Goal: Task Accomplishment & Management: Complete application form

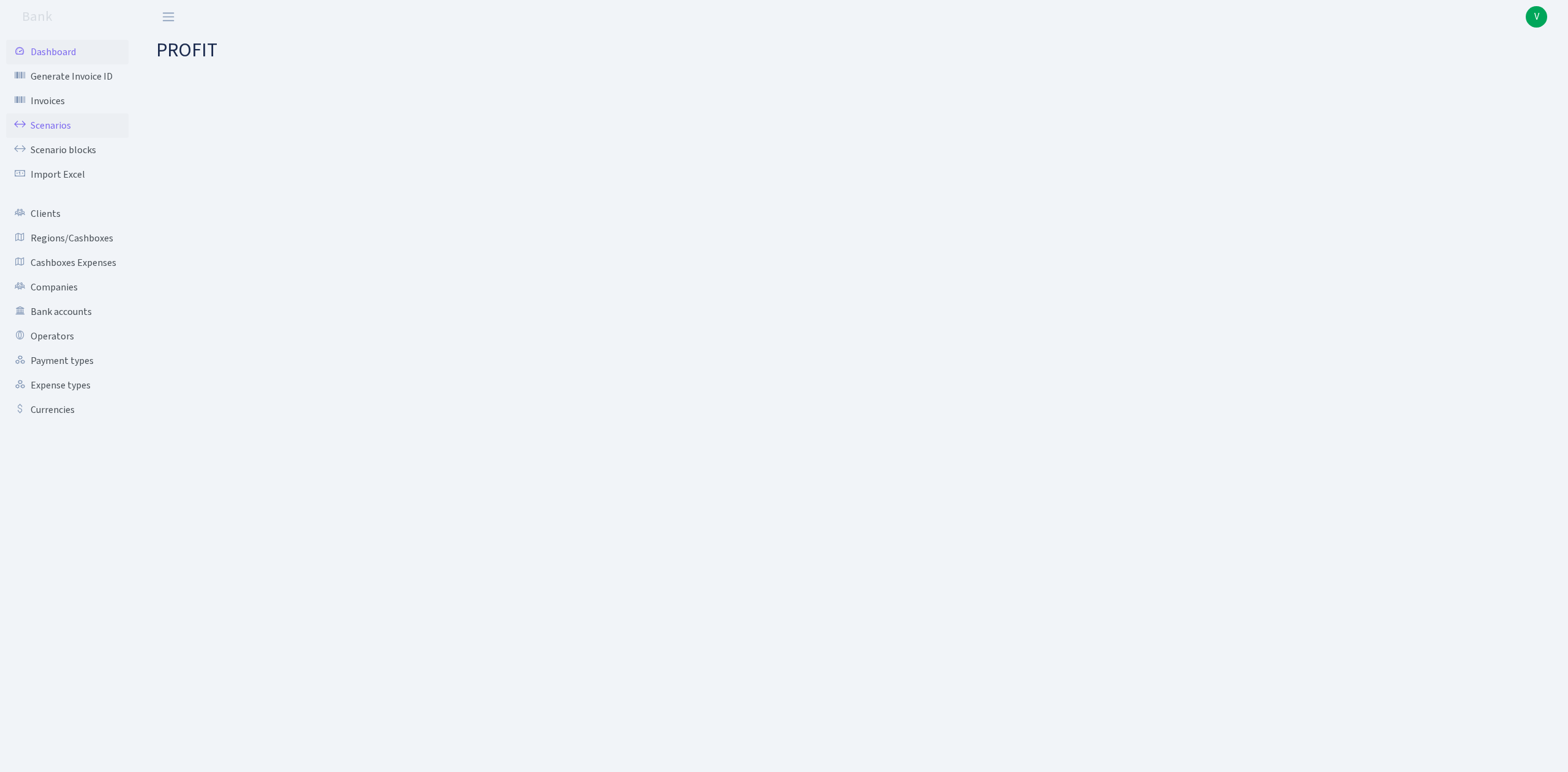
click at [53, 126] on link "Scenarios" at bounding box center [67, 126] width 122 height 25
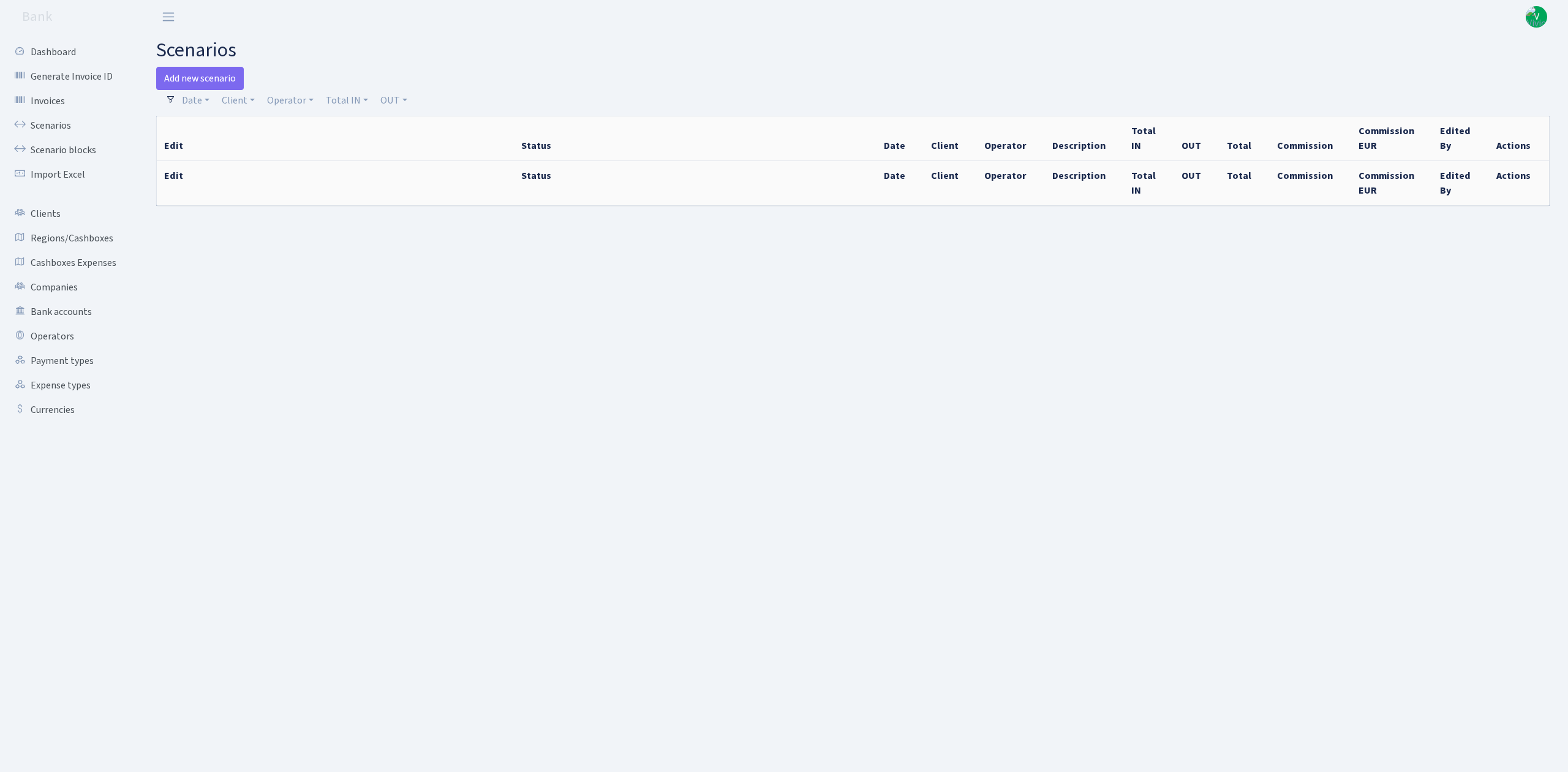
select select "100"
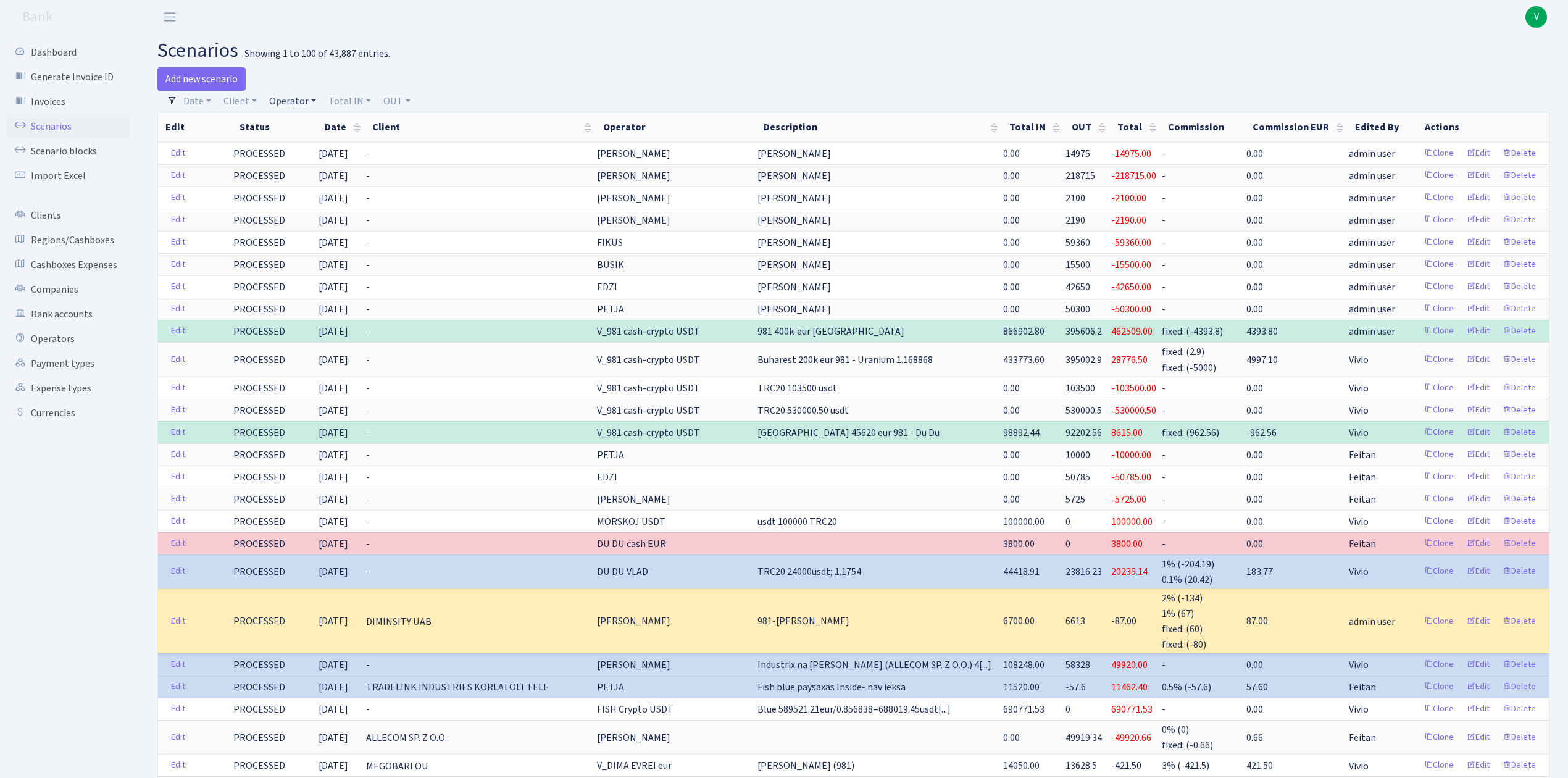
click at [291, 97] on link "Operator" at bounding box center [293, 101] width 57 height 21
click at [307, 142] on input "search" at bounding box center [313, 145] width 91 height 19
type input "du"
click at [312, 230] on li "DU DU cash USDT" at bounding box center [314, 221] width 93 height 22
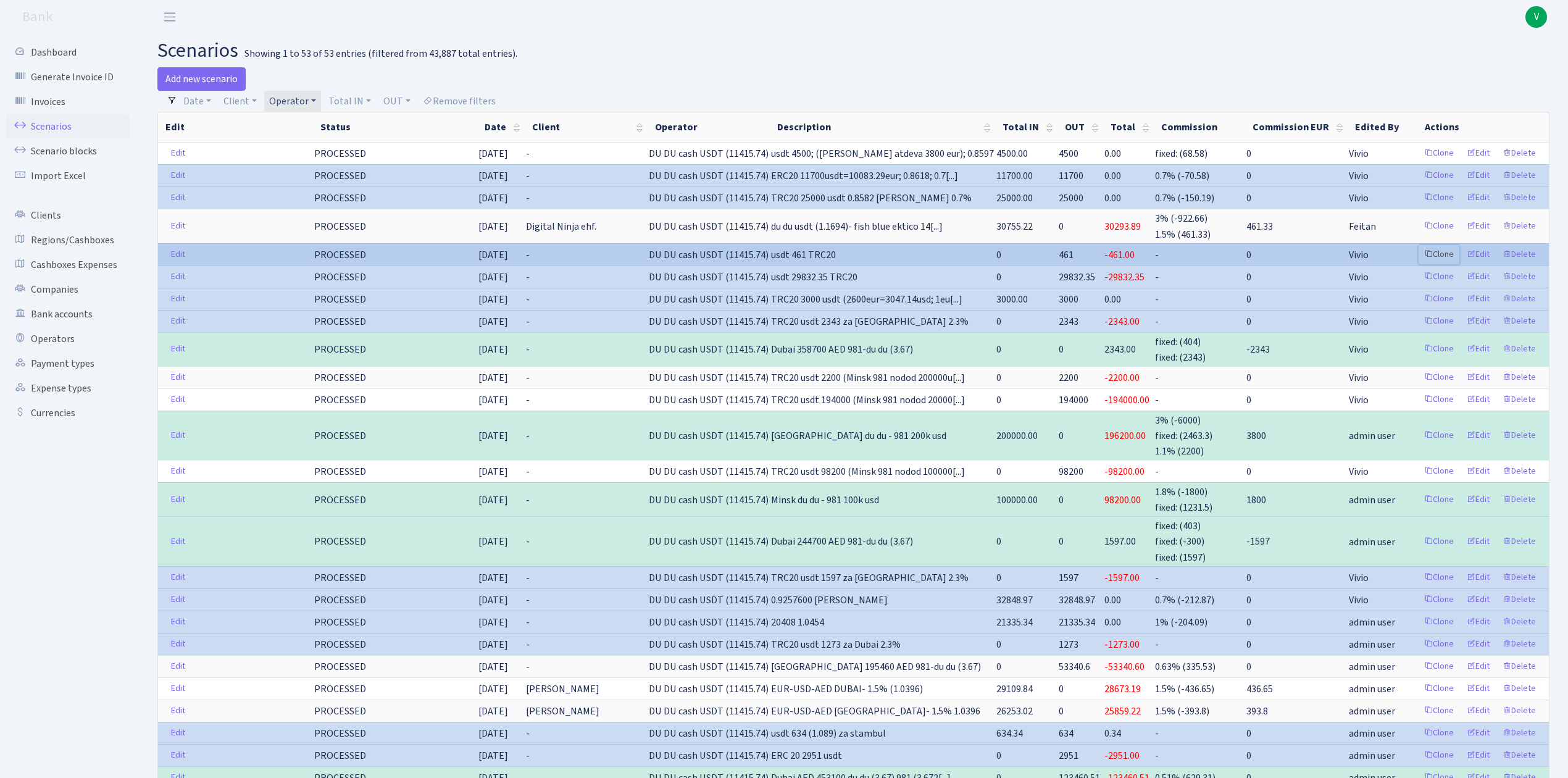
click at [1440, 250] on link "Clone" at bounding box center [1438, 255] width 41 height 19
drag, startPoint x: 1440, startPoint y: 250, endPoint x: 1209, endPoint y: 252, distance: 231.0
click at [1209, 252] on td "-" at bounding box center [1199, 254] width 92 height 22
click at [1432, 255] on link "Clone" at bounding box center [1438, 255] width 41 height 19
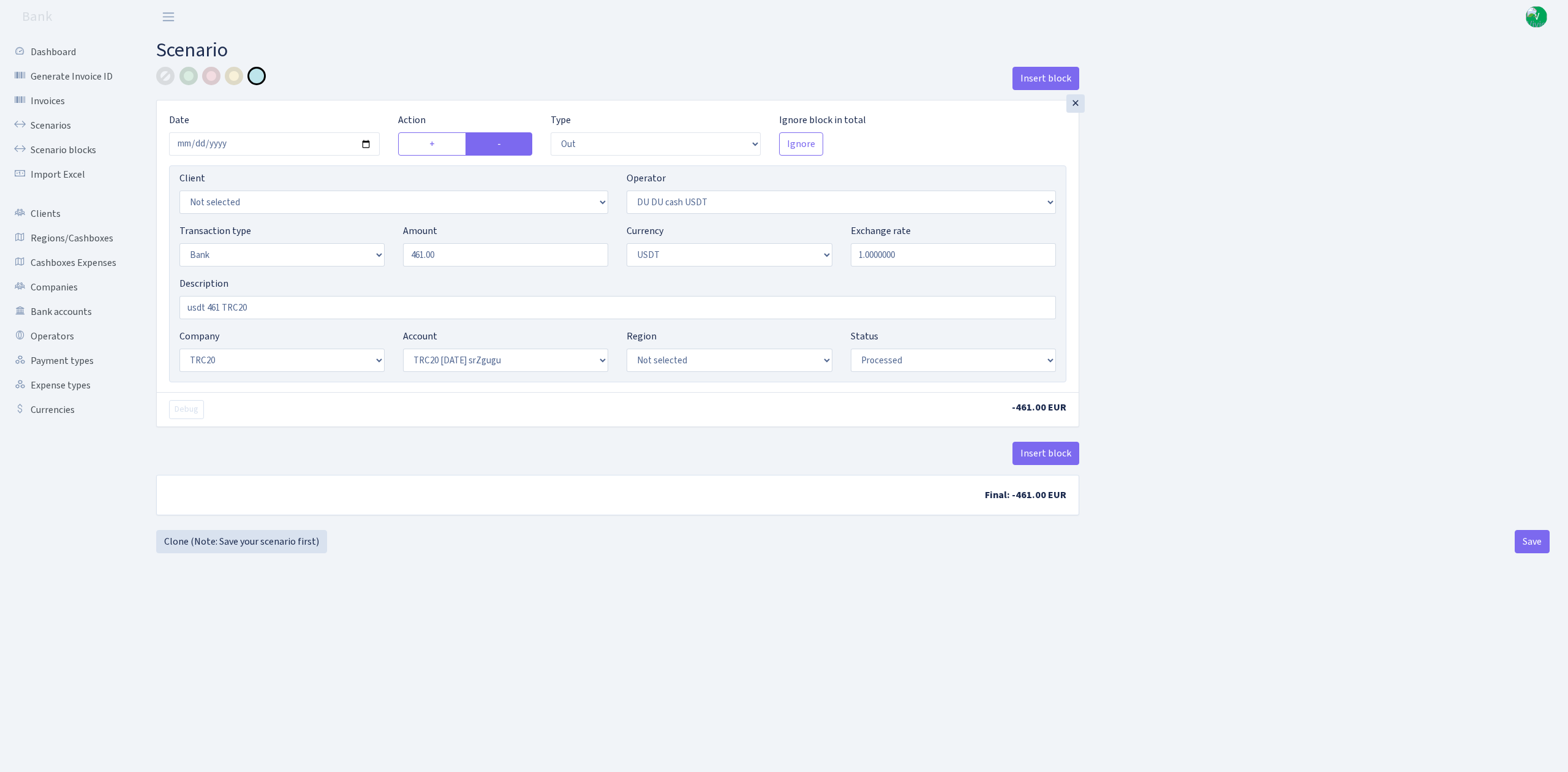
select select "out"
select select "417"
select select "2"
select select "6"
select select "20"
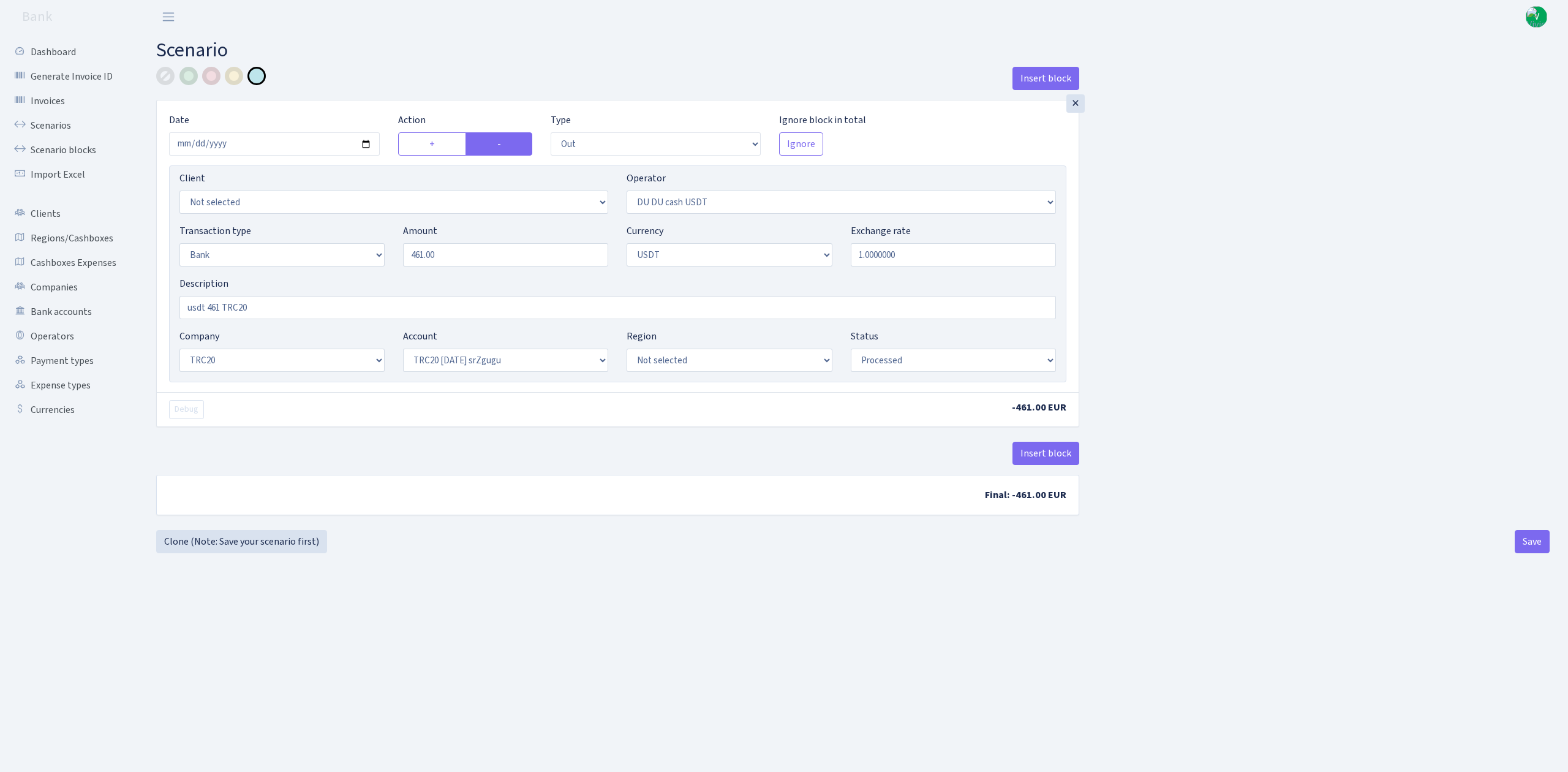
select select "61"
select select "processed"
click at [361, 144] on input "2025-07-11" at bounding box center [274, 144] width 210 height 23
type input "2025-09-05"
drag, startPoint x: 483, startPoint y: 261, endPoint x: 338, endPoint y: 213, distance: 152.7
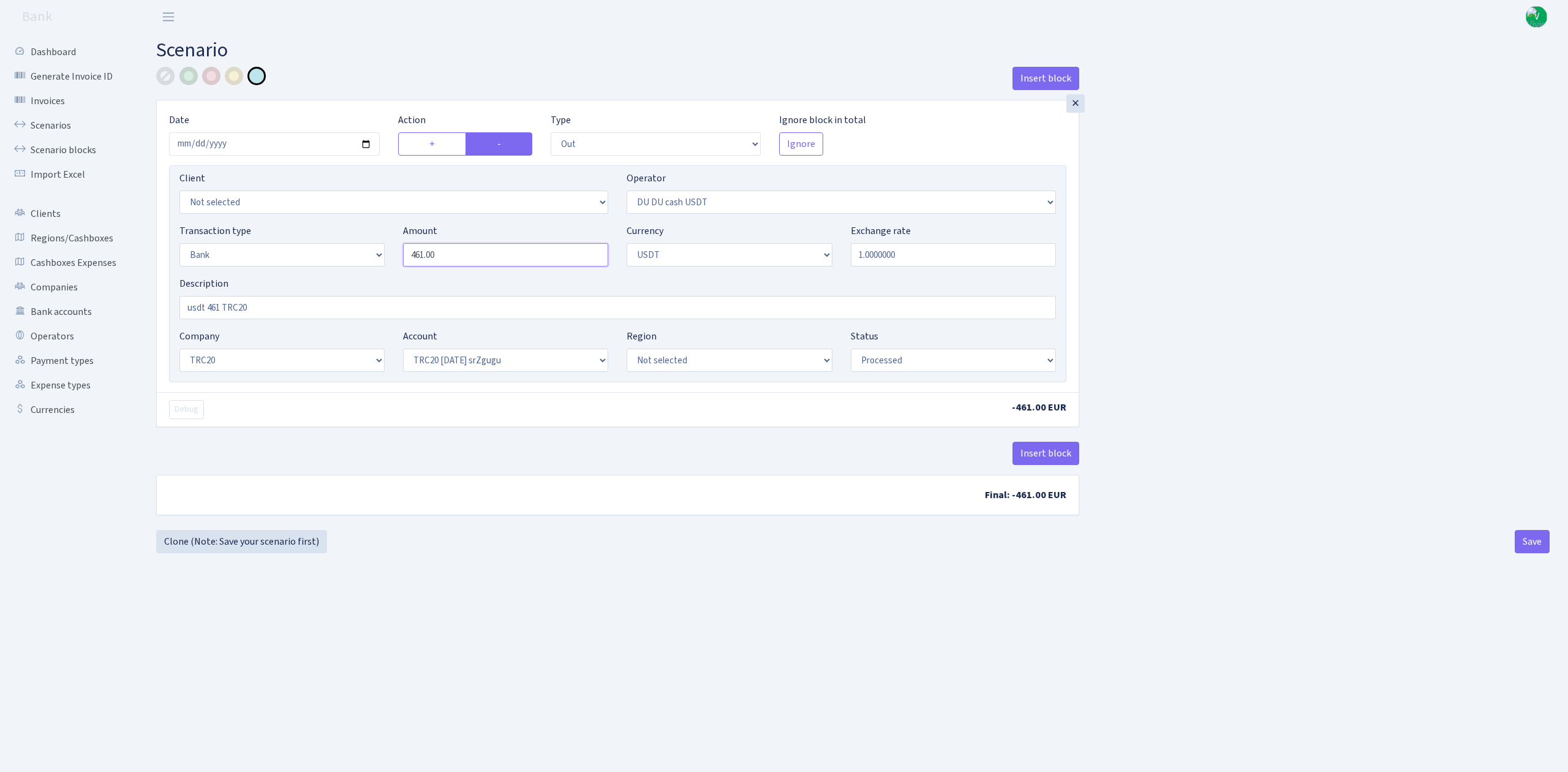
click at [338, 213] on div "Client Not selected 1 KOC GEMICILIK VE TASIMACILIK 1/BALDERE-SILDEDZE SIGNE 1/S…" at bounding box center [617, 273] width 897 height 217
click at [1205, 253] on div "Insert block × Date 2025-09-05 Action + - Type --- In Out Commission Field requ…" at bounding box center [852, 298] width 1411 height 463
type input "556.00"
click at [219, 310] on input "usdt 461 TRC20" at bounding box center [617, 307] width 876 height 23
click at [268, 310] on input "usdt 556 TRC20" at bounding box center [617, 307] width 876 height 23
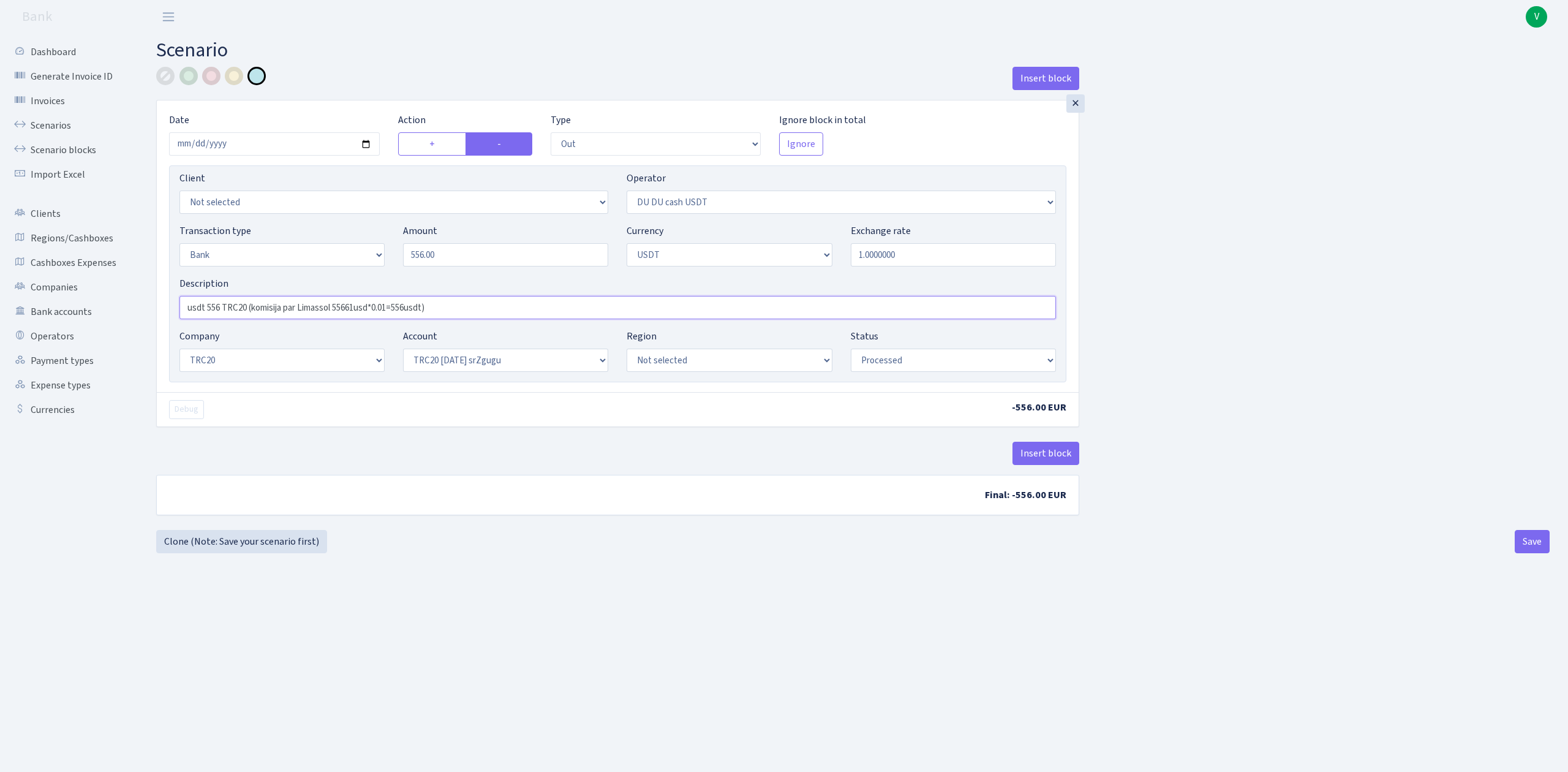
type input "usdt 556 TRC20 (komisija par Limassol 55661usd*0.01=556usdt)"
click at [577, 540] on div "Insert block × Date 2025-09-05 Action + - Type --- In Out Commission Field requ…" at bounding box center [852, 310] width 1393 height 486
click at [1533, 542] on button "Save" at bounding box center [1532, 542] width 35 height 23
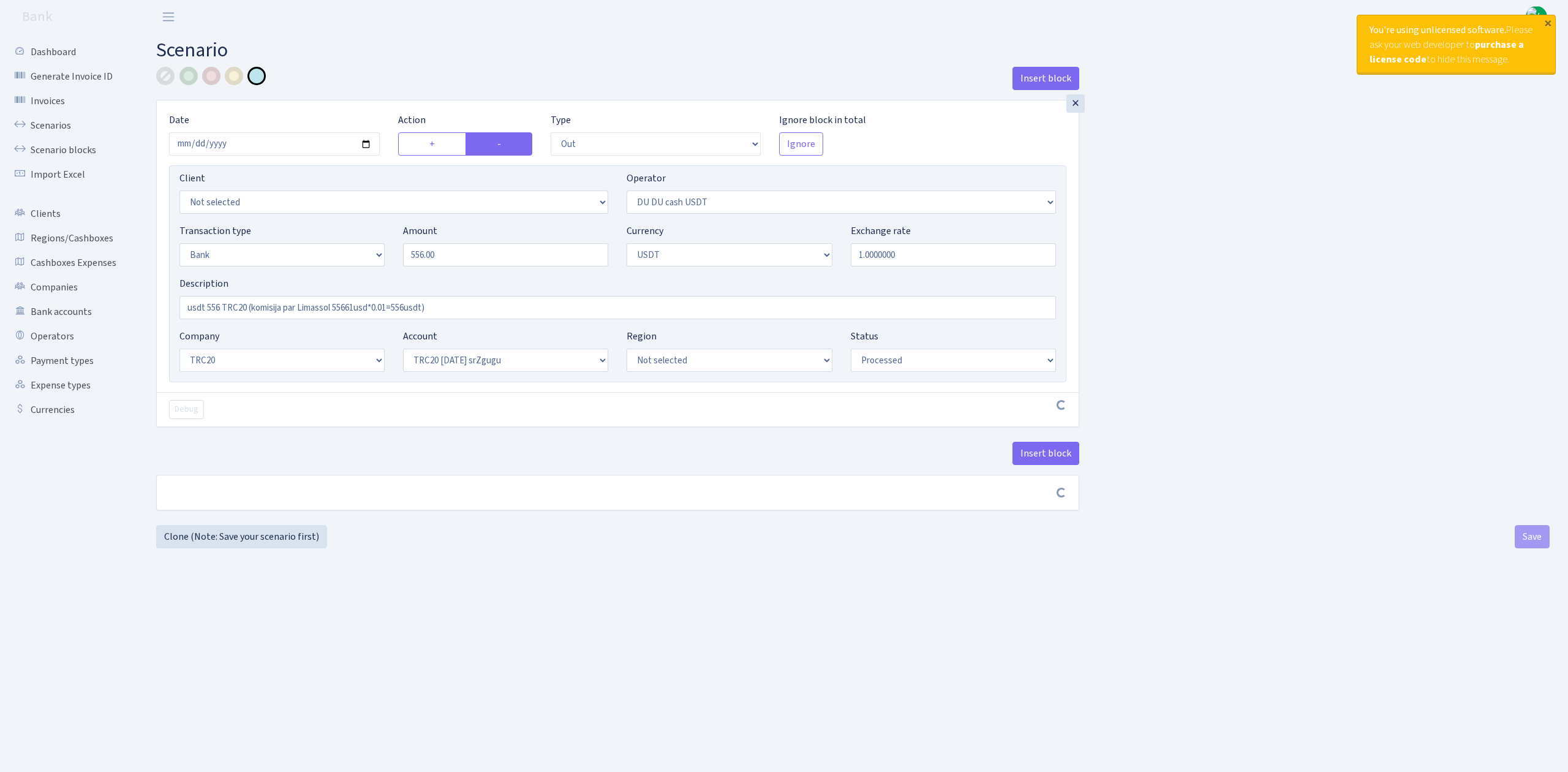
select select "out"
select select "417"
select select "2"
select select "6"
select select "20"
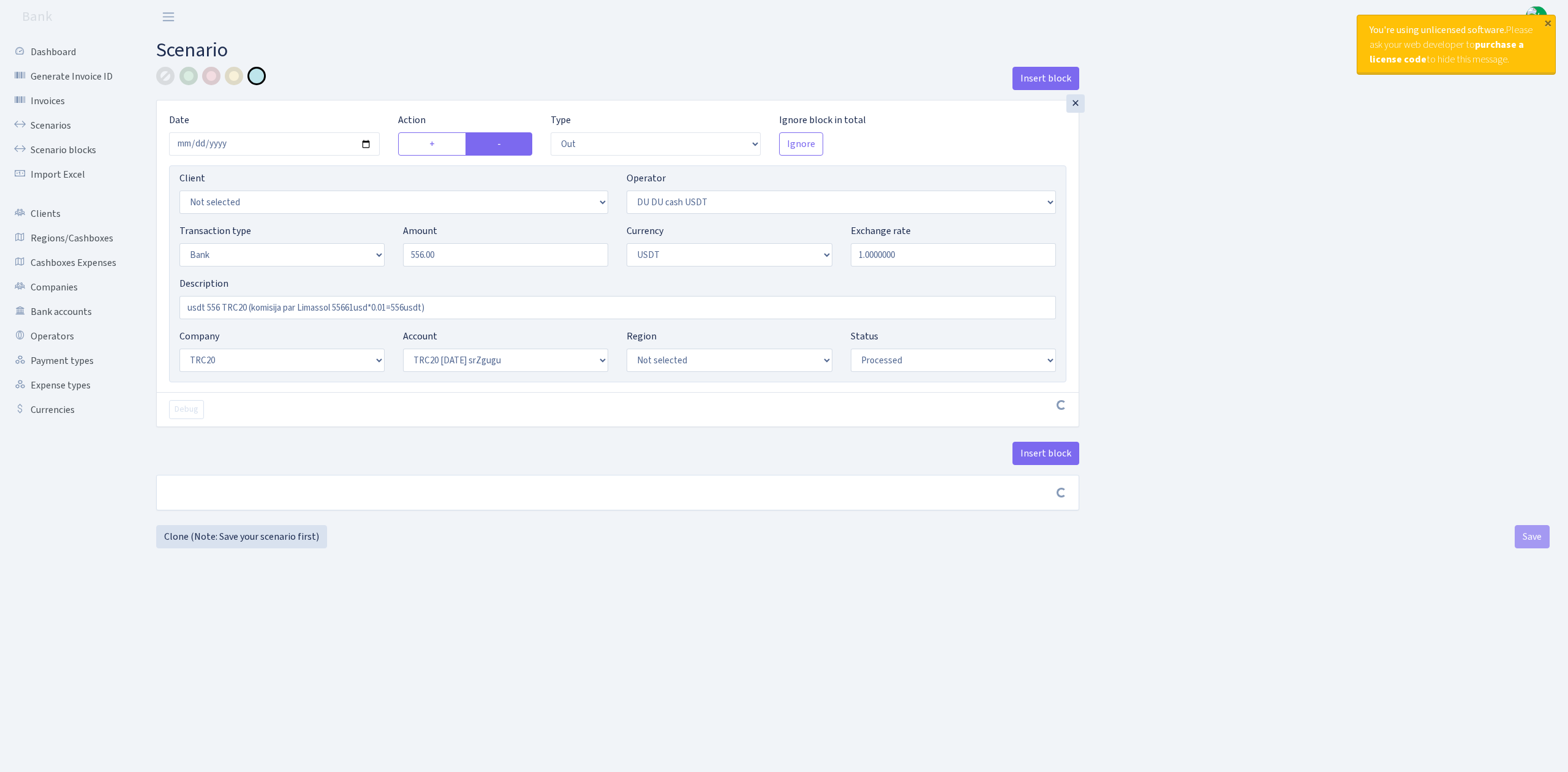
select select "61"
select select "processed"
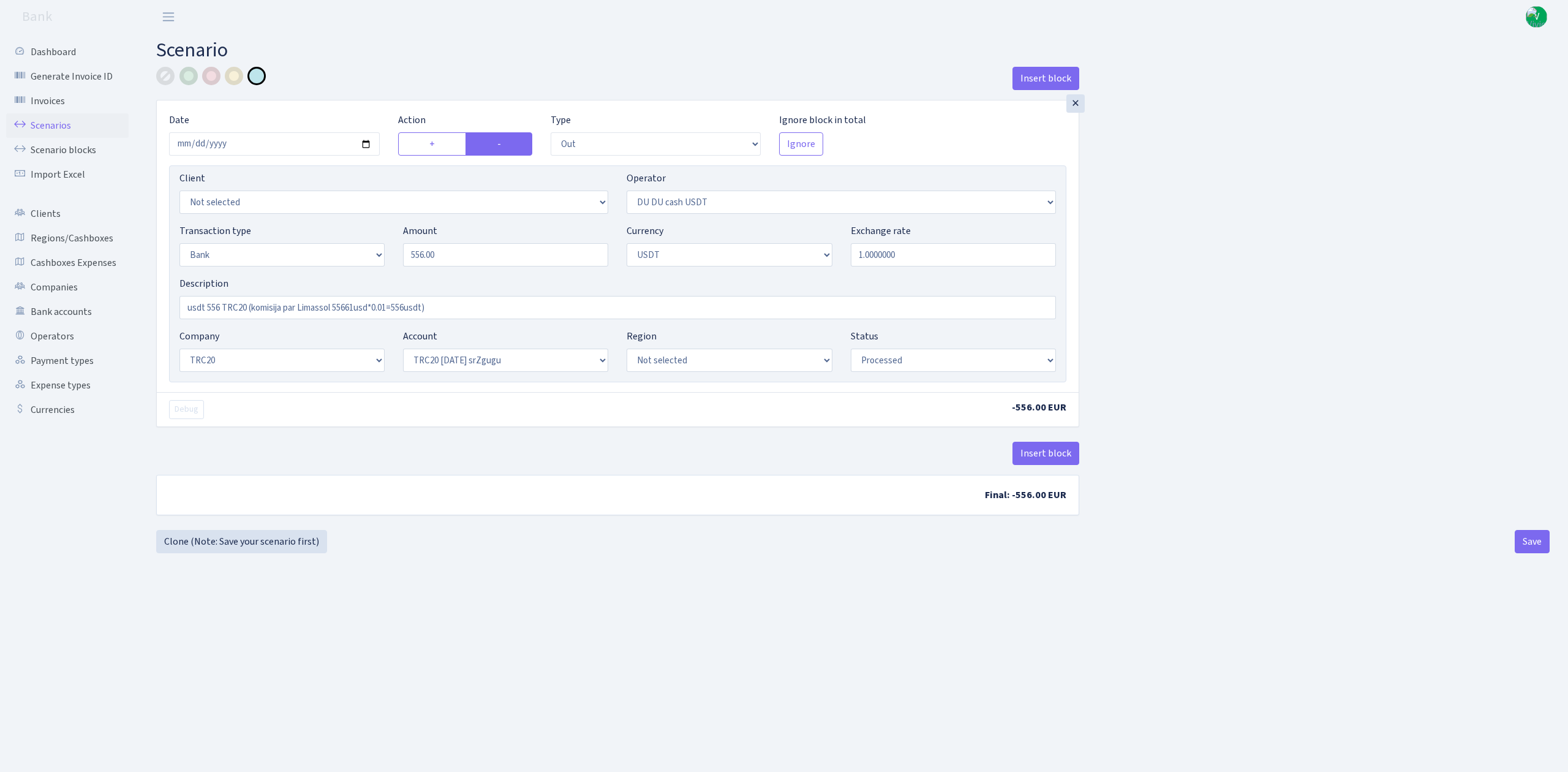
click at [47, 124] on link "Scenarios" at bounding box center [67, 126] width 122 height 25
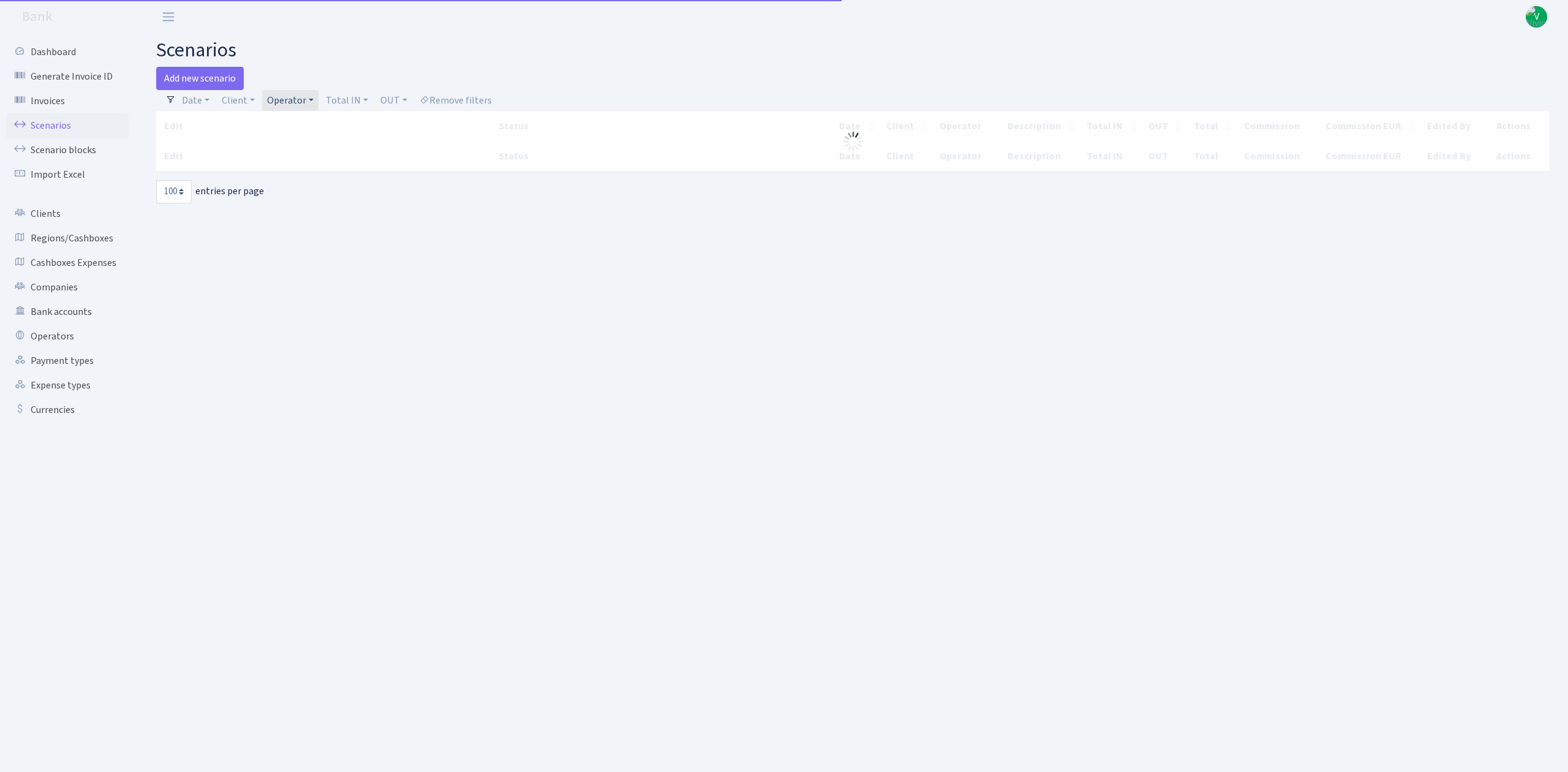
select select "100"
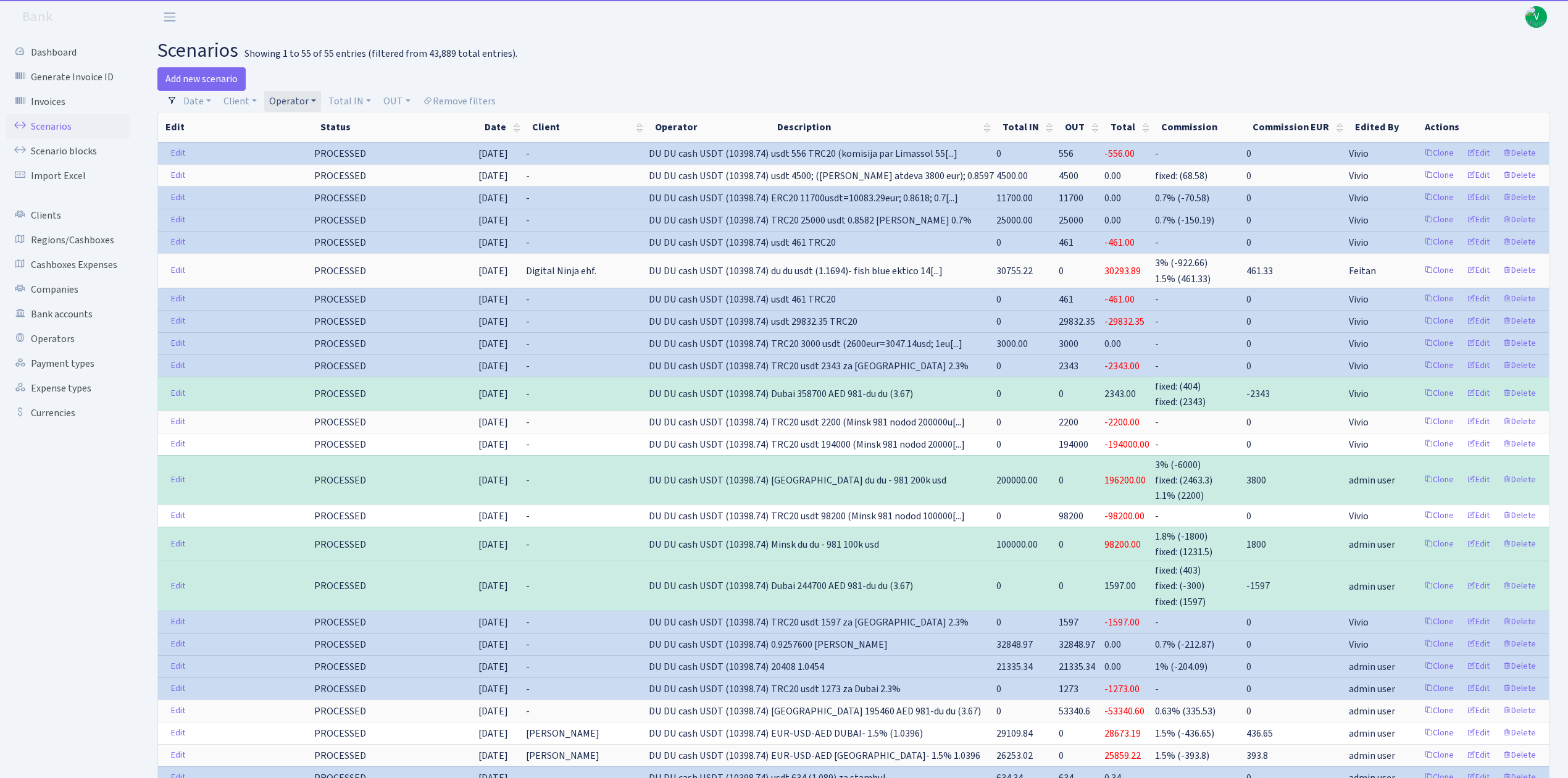
click at [295, 97] on link "Operator" at bounding box center [293, 101] width 57 height 21
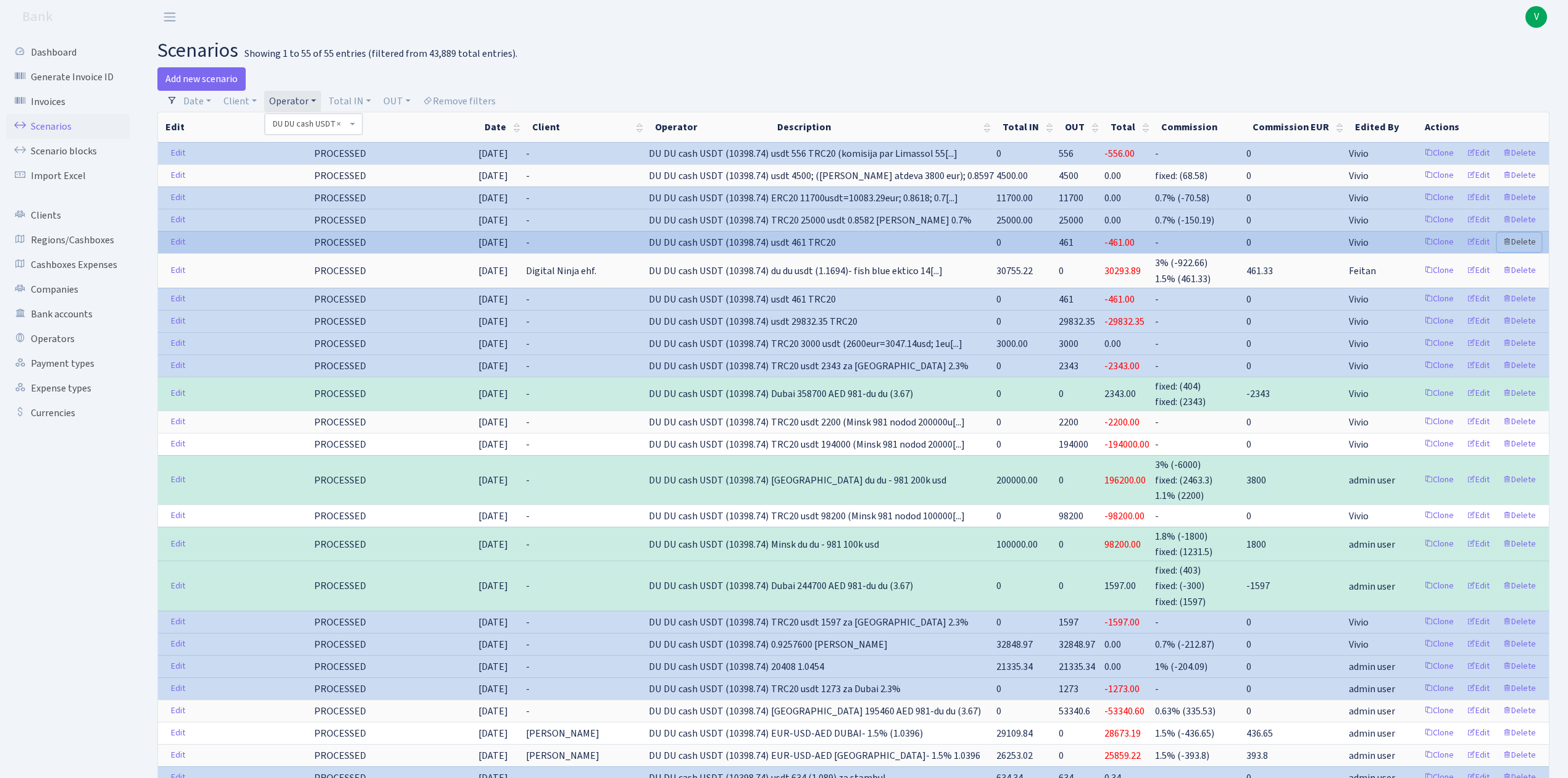
click at [1517, 242] on link "Delete" at bounding box center [1518, 242] width 44 height 19
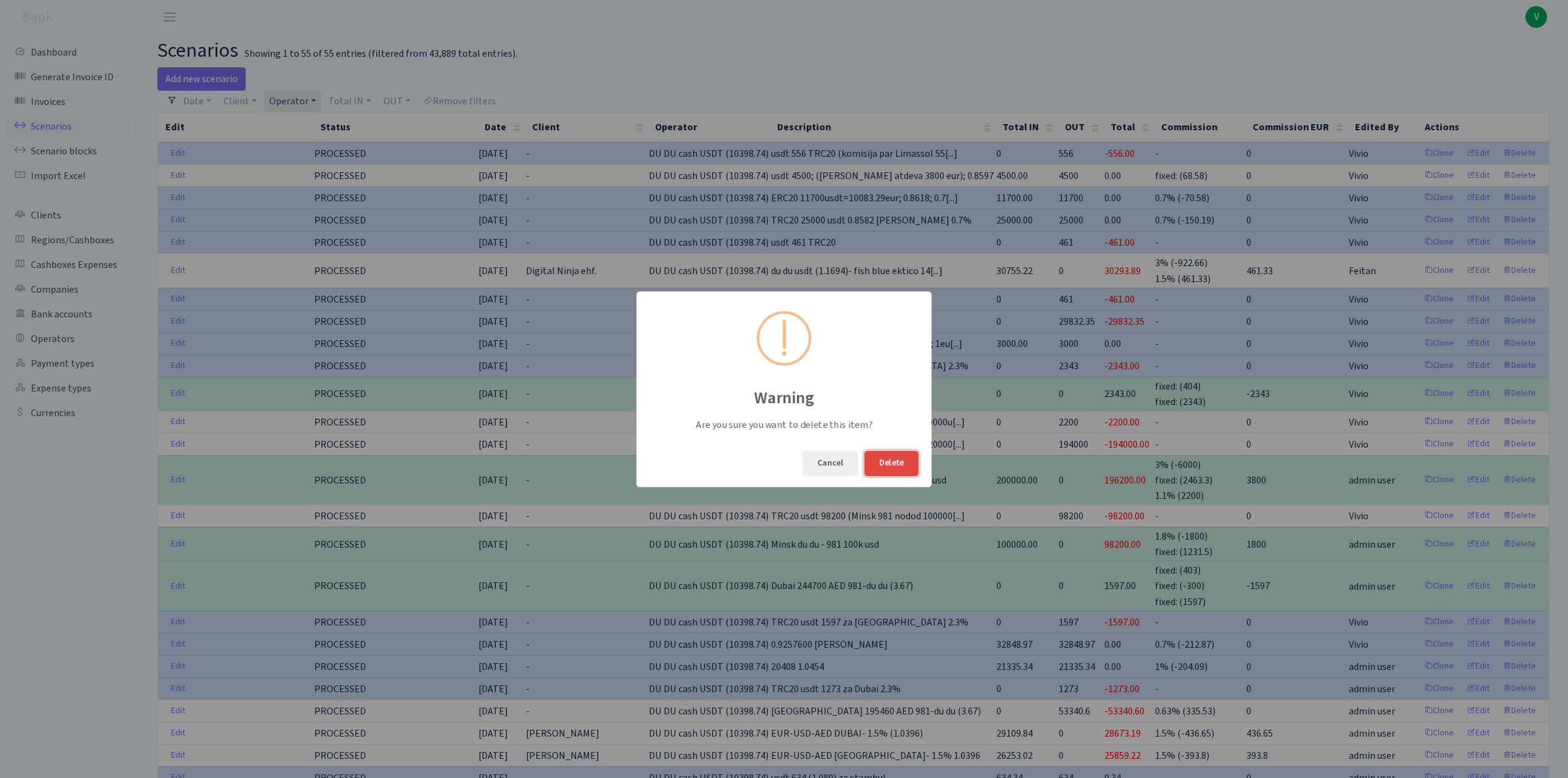
click at [893, 456] on button "Delete" at bounding box center [891, 463] width 54 height 25
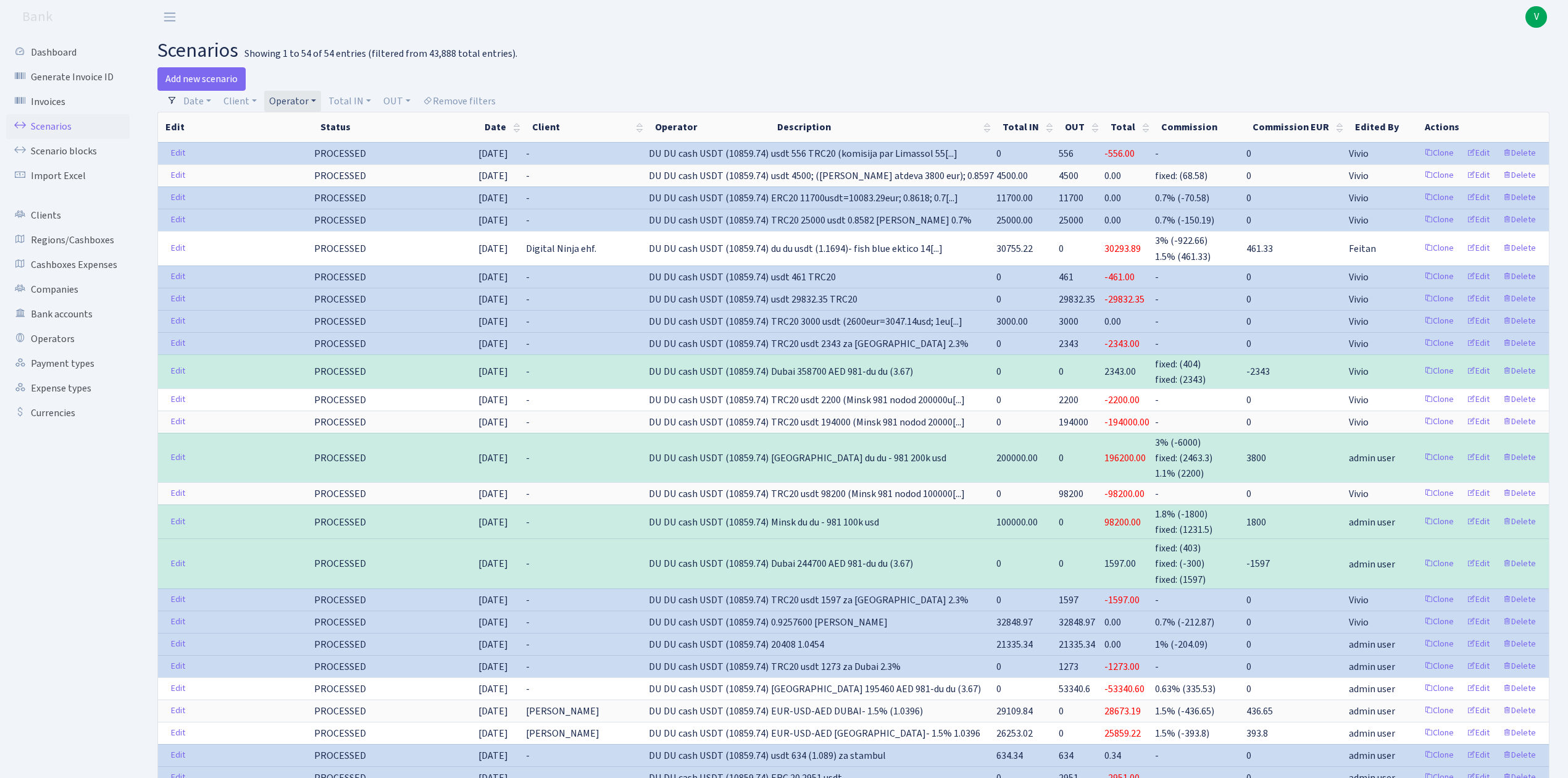
click at [299, 104] on link "Operator" at bounding box center [293, 101] width 57 height 21
click at [339, 166] on li "DU DU cash EUR" at bounding box center [314, 155] width 93 height 22
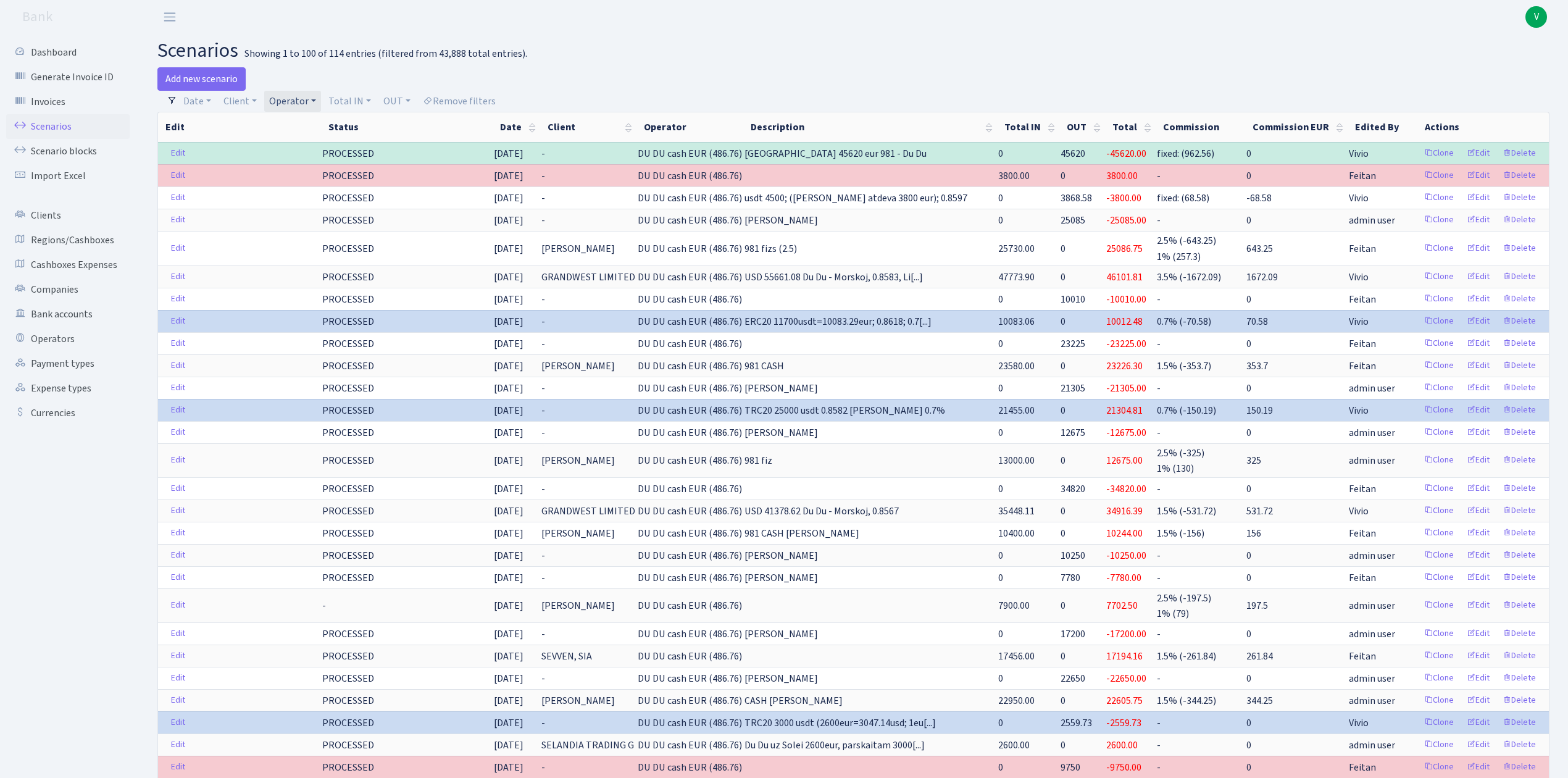
click at [308, 102] on link "Operator" at bounding box center [293, 101] width 57 height 21
select select
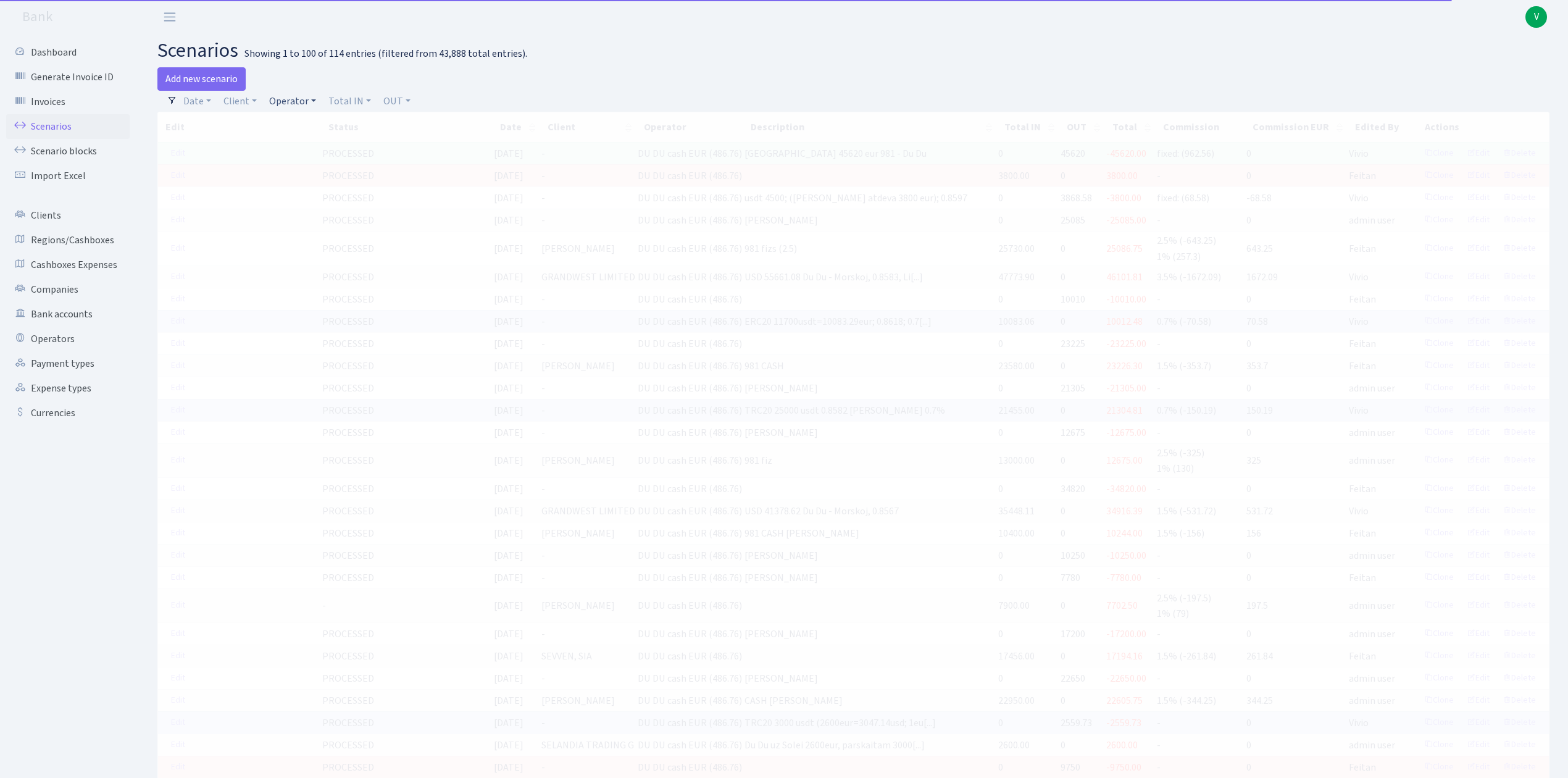
click at [299, 109] on link "Operator" at bounding box center [293, 101] width 57 height 21
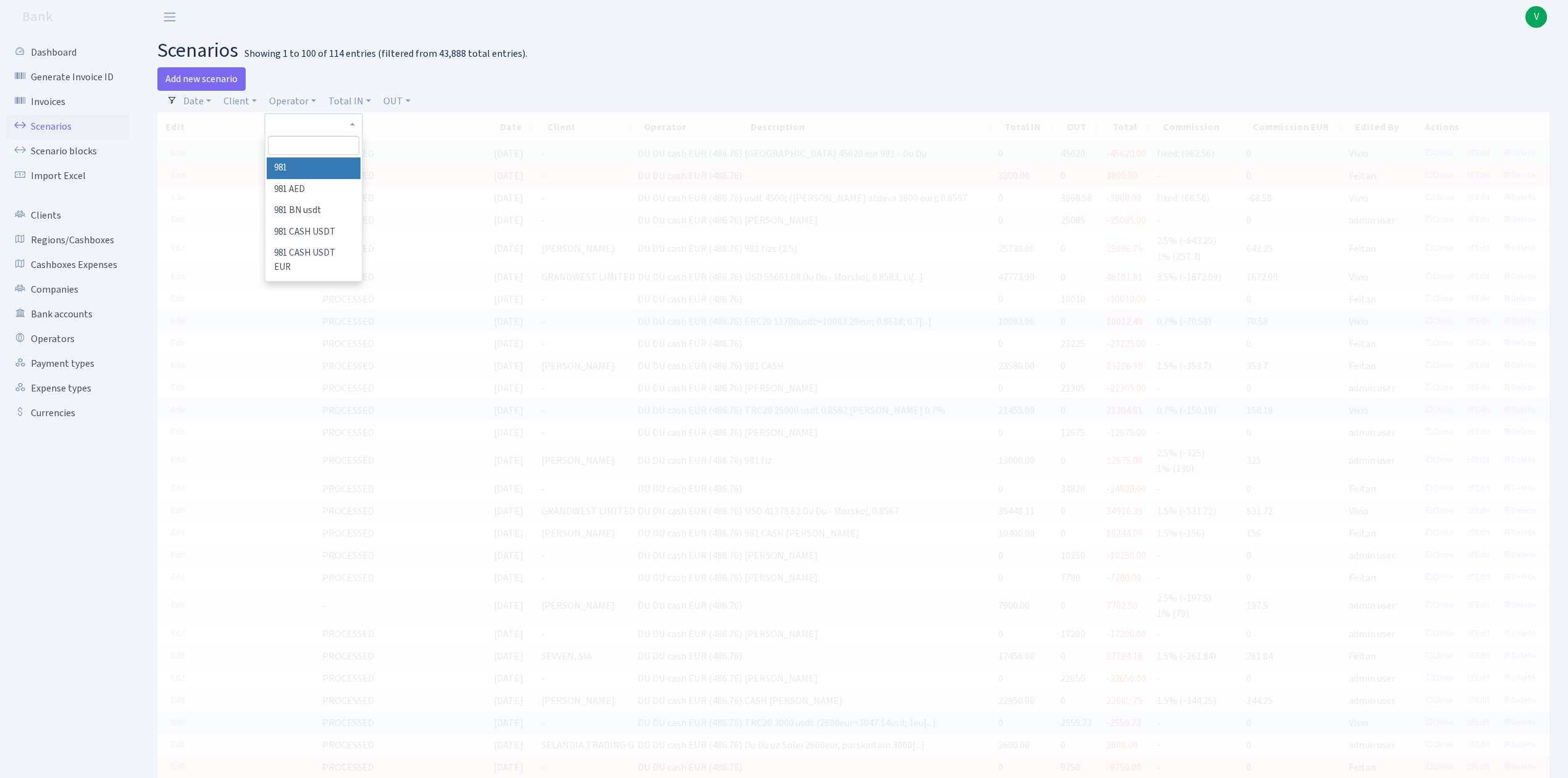
click at [310, 142] on input "search" at bounding box center [313, 145] width 91 height 19
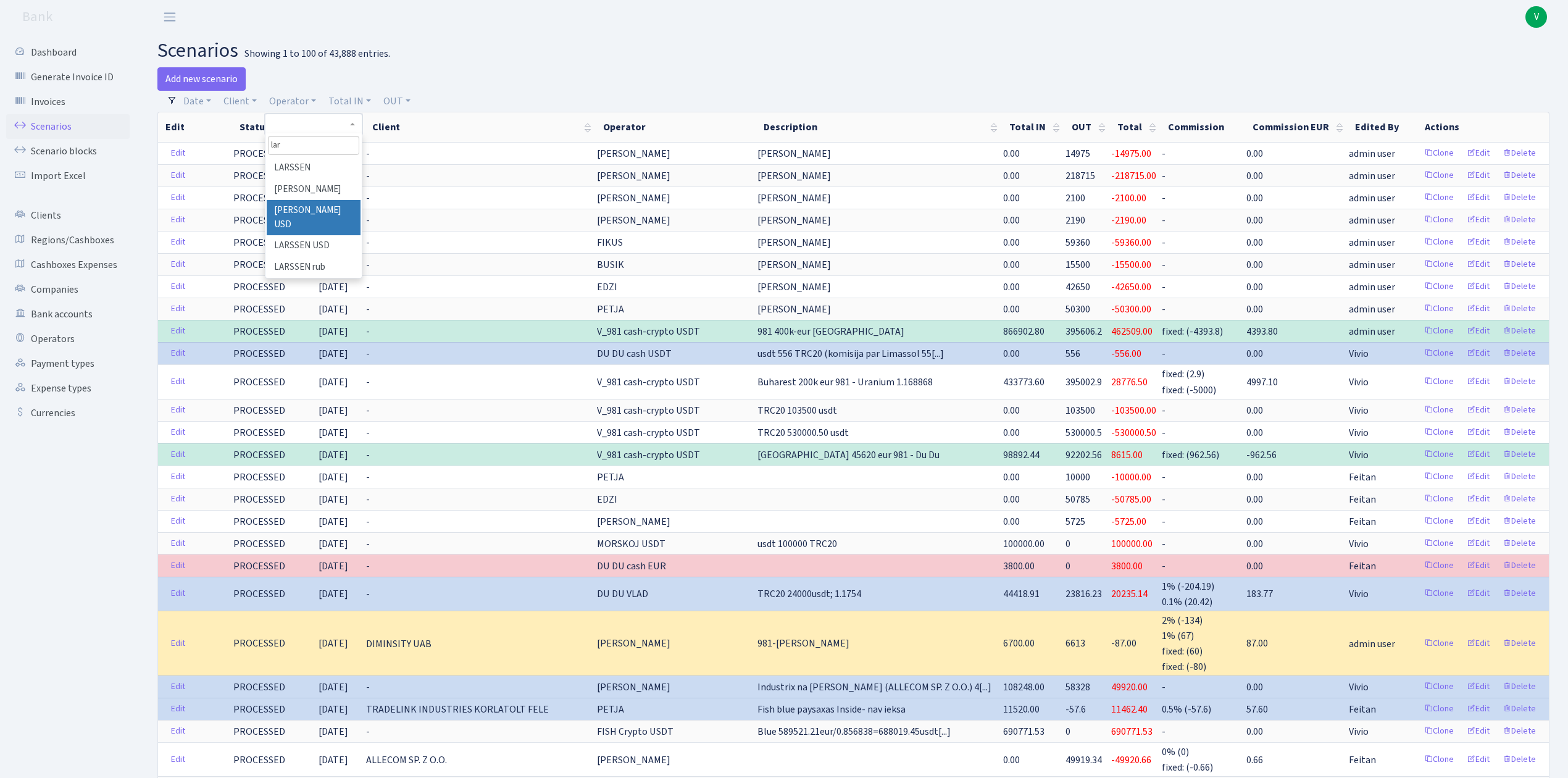
type input "lar"
click at [319, 243] on li "LARSSEN USD" at bounding box center [314, 246] width 93 height 22
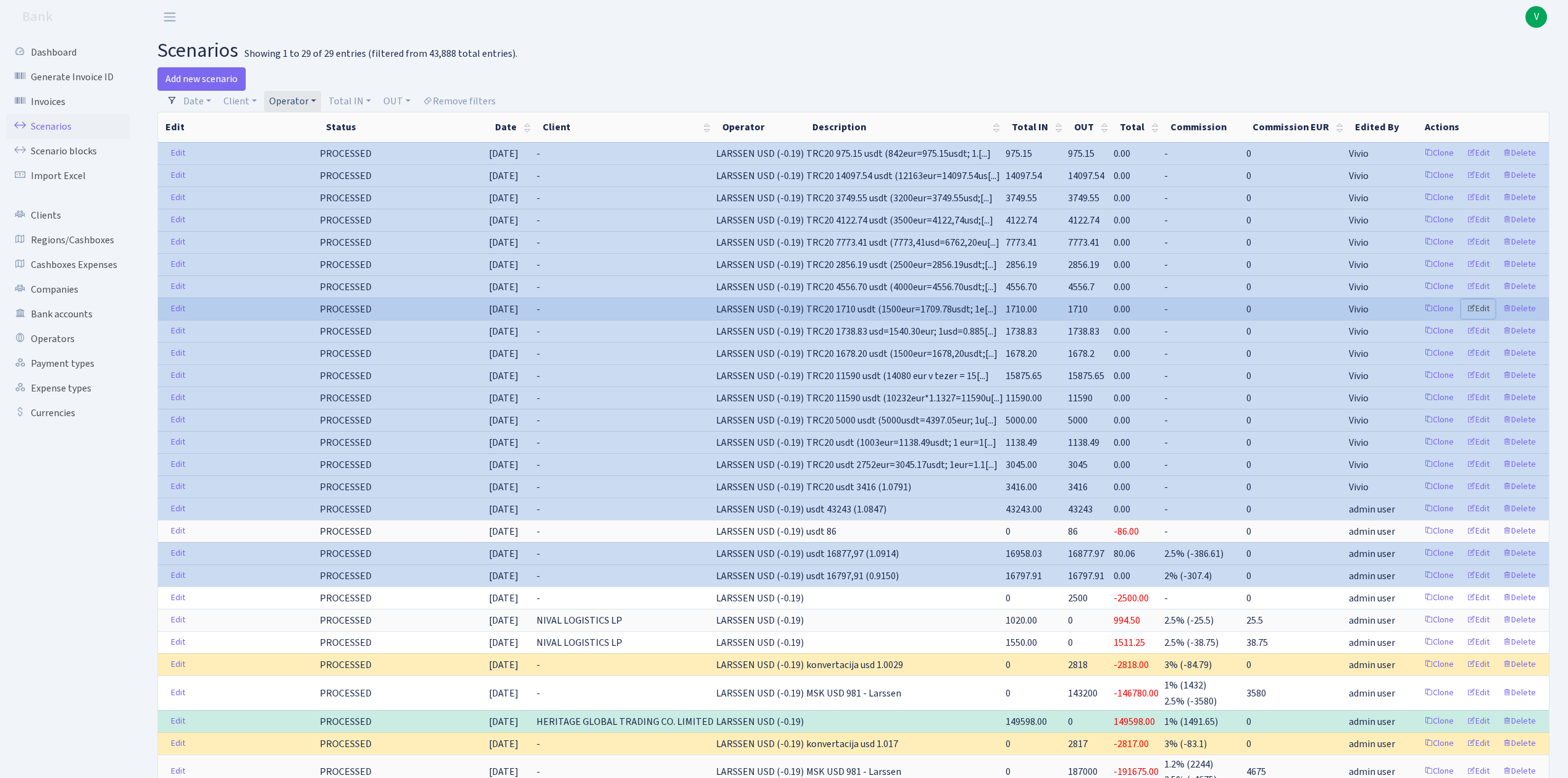
click at [1480, 314] on link "Edit" at bounding box center [1477, 309] width 34 height 19
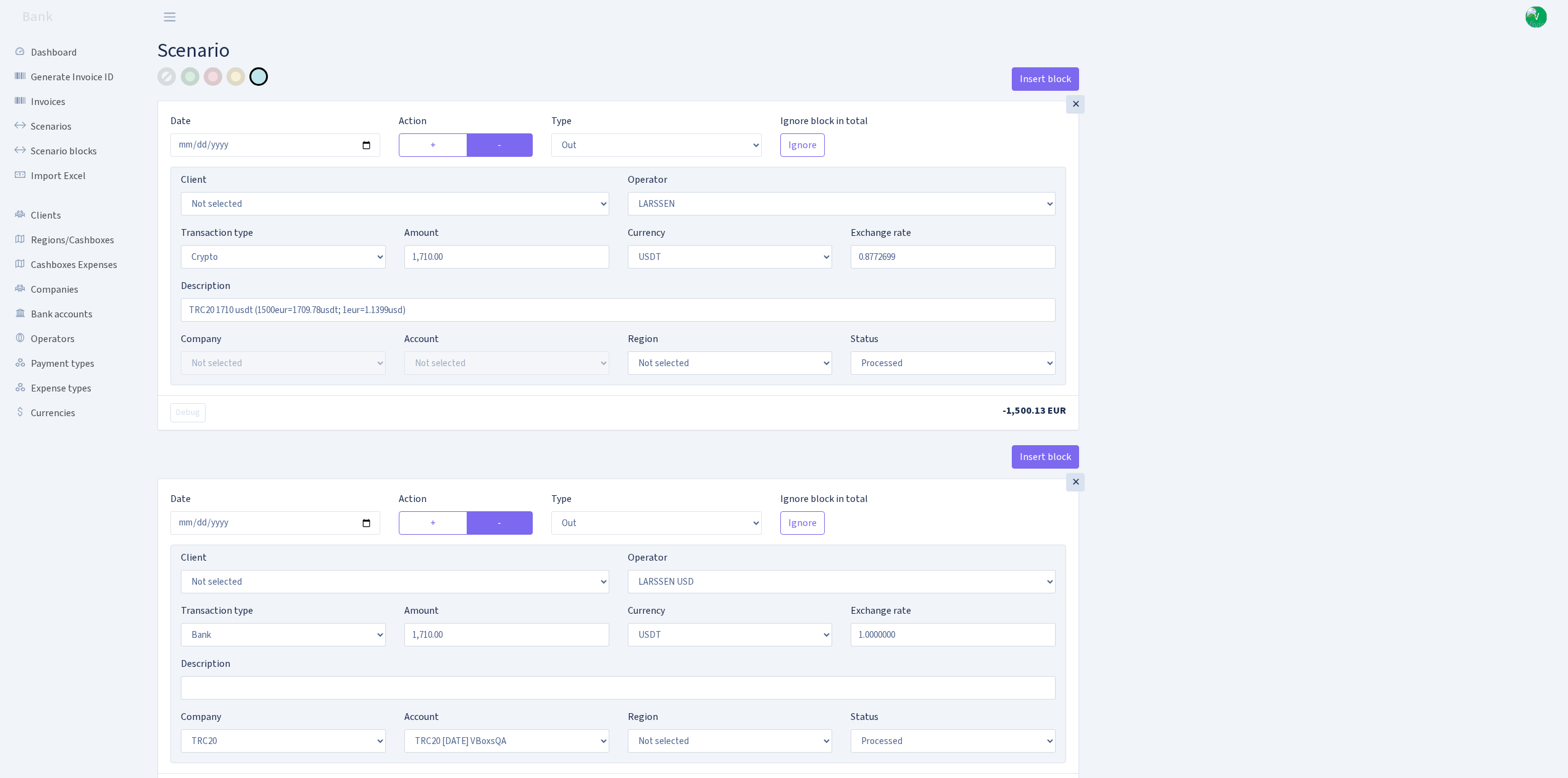
select select "out"
select select "36"
select select "3"
select select "6"
select select "processed"
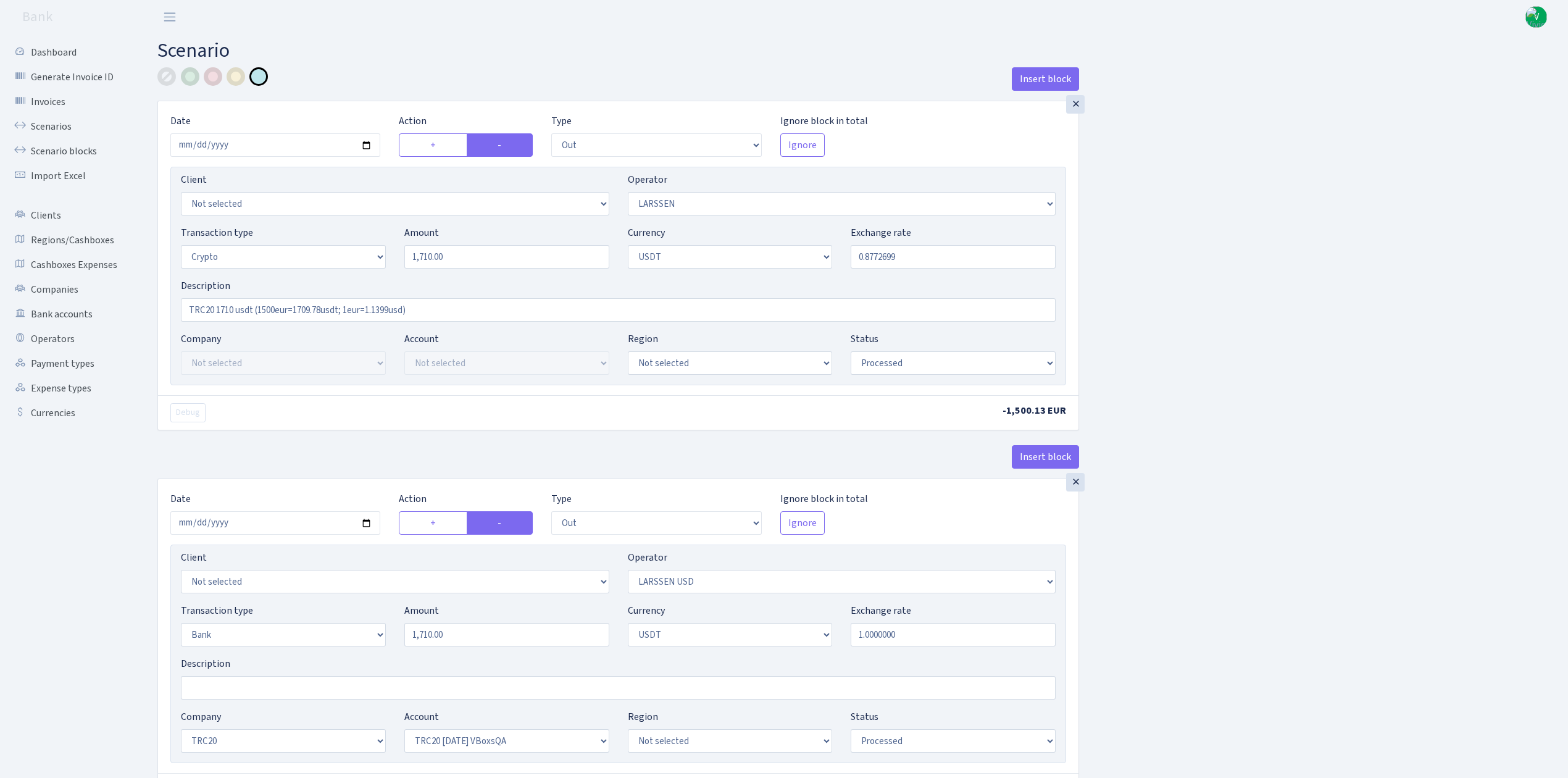
select select "out"
select select "254"
select select "2"
select select "6"
select select "20"
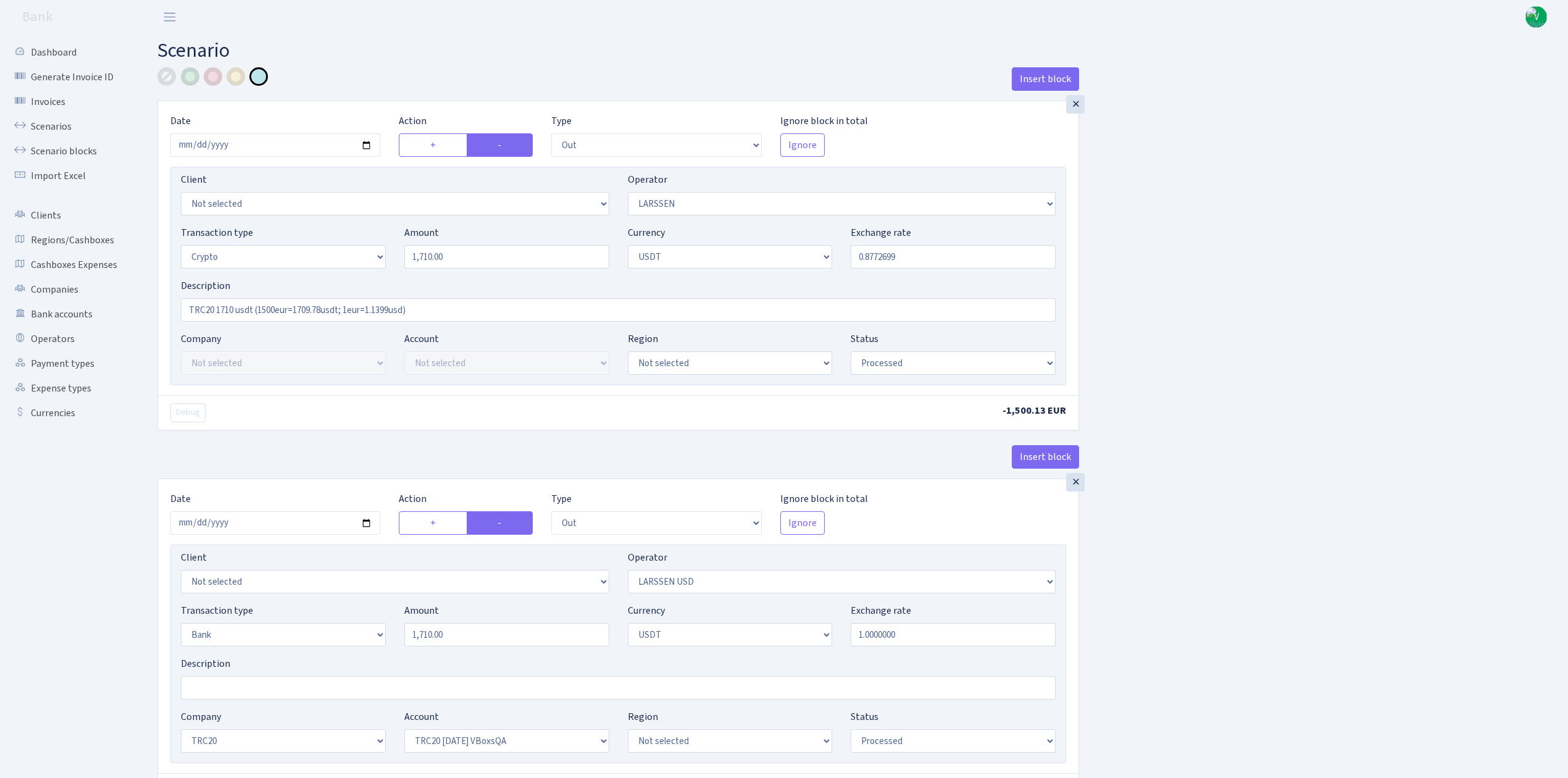
select select "57"
select select "processed"
select select "in"
select select "254"
select select "15"
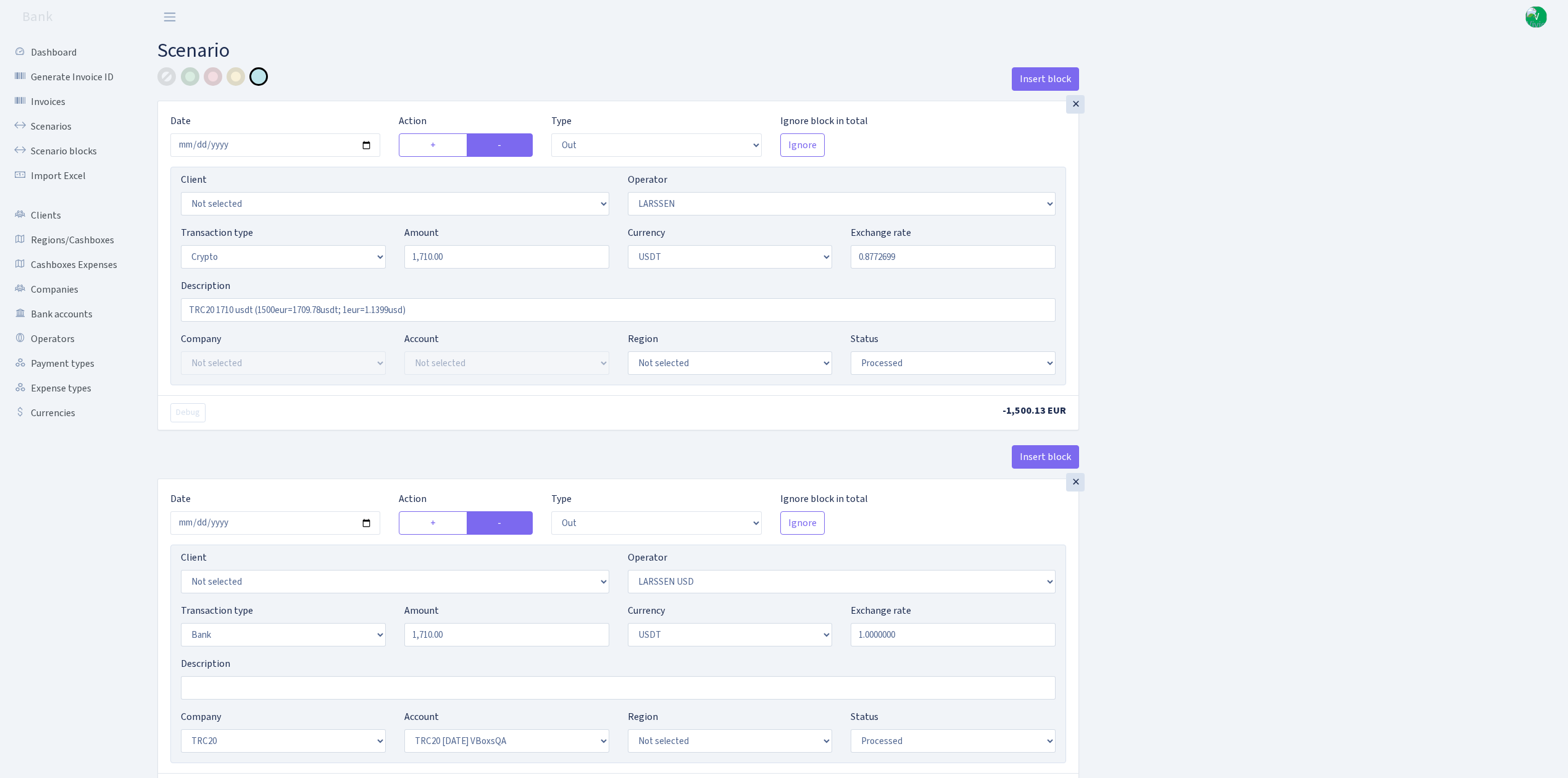
select select "6"
select select "processed"
click at [62, 125] on link "Scenarios" at bounding box center [67, 126] width 123 height 25
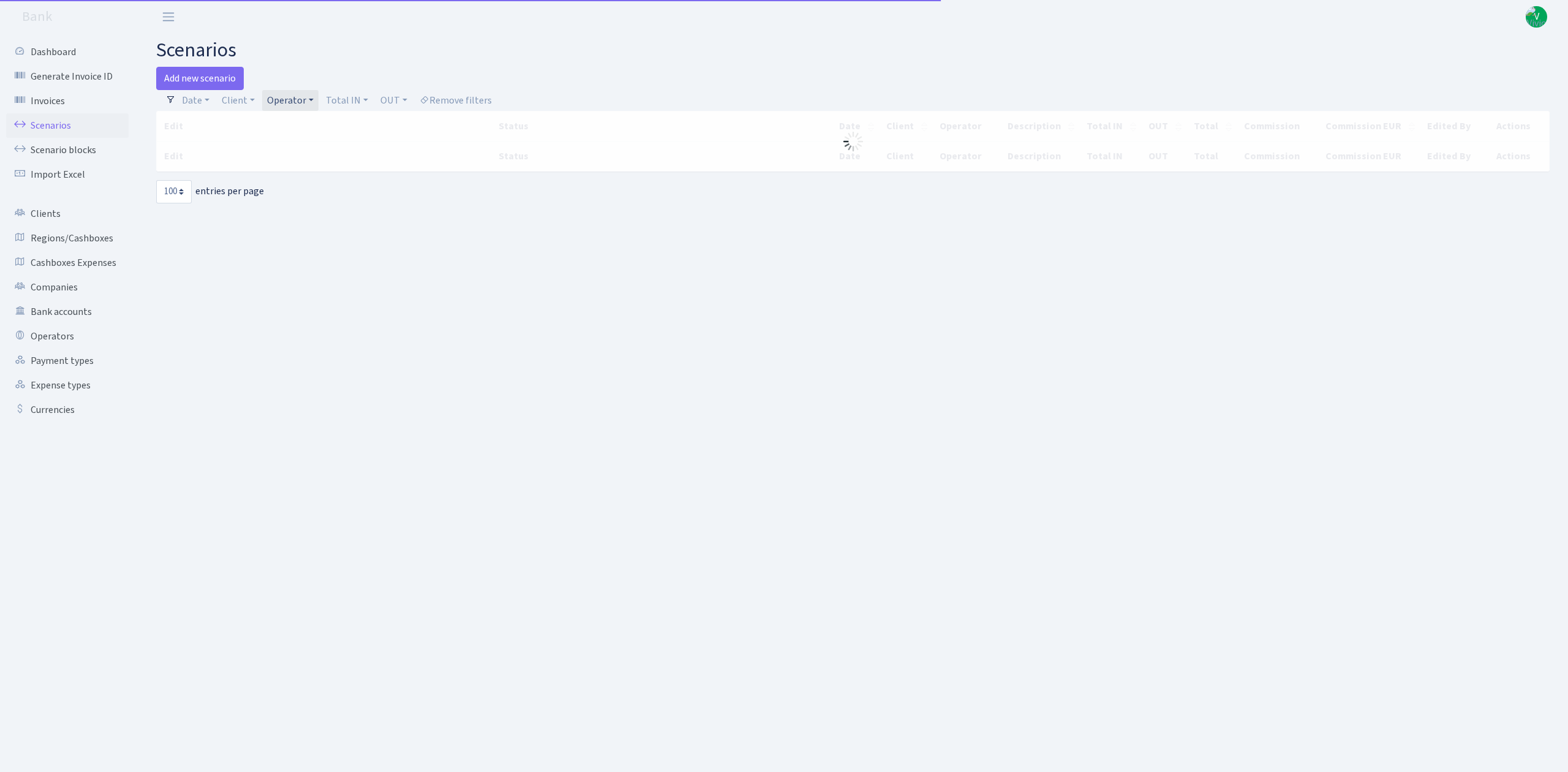
select select "100"
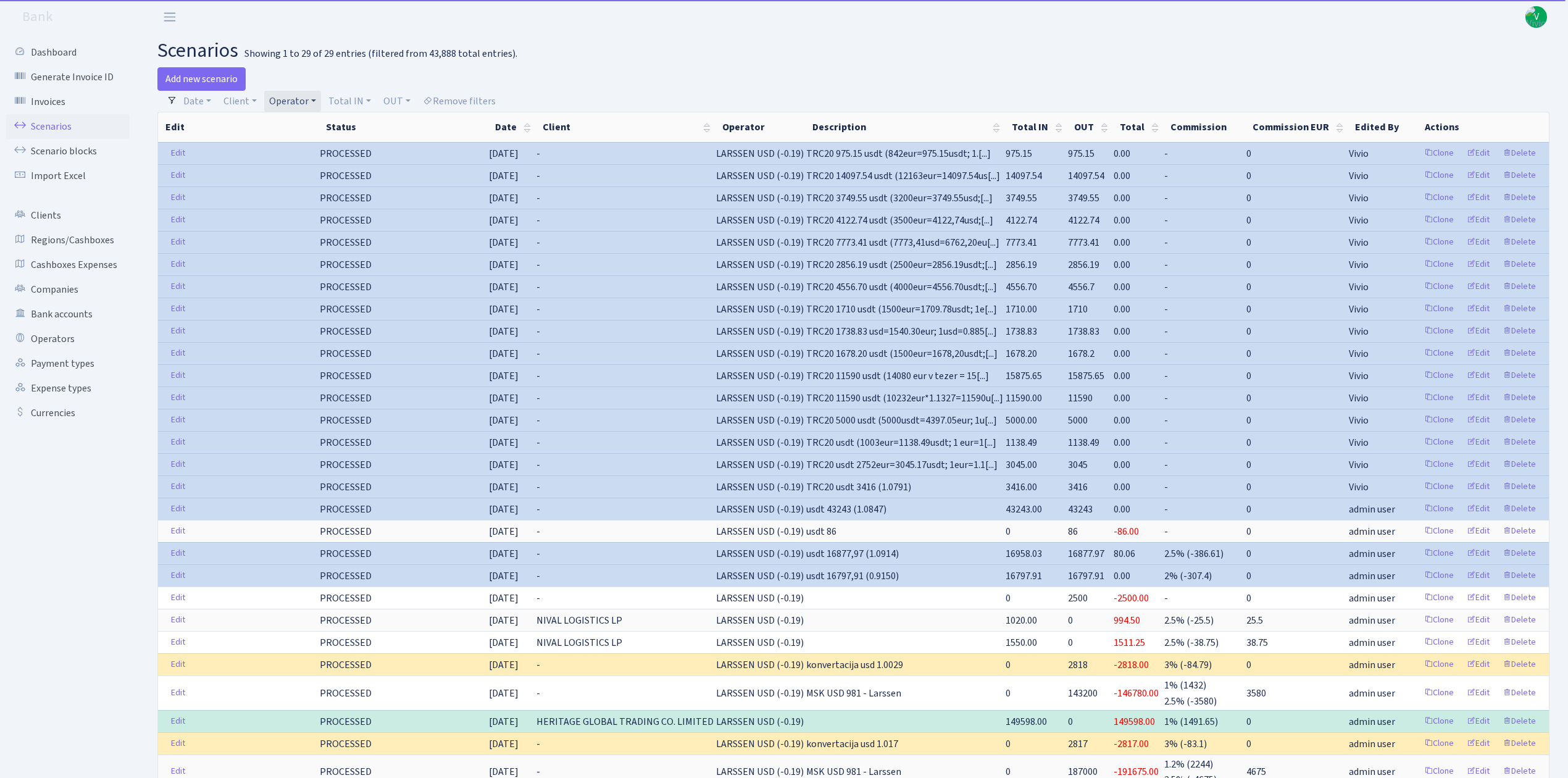
click at [286, 102] on link "Operator" at bounding box center [293, 101] width 57 height 21
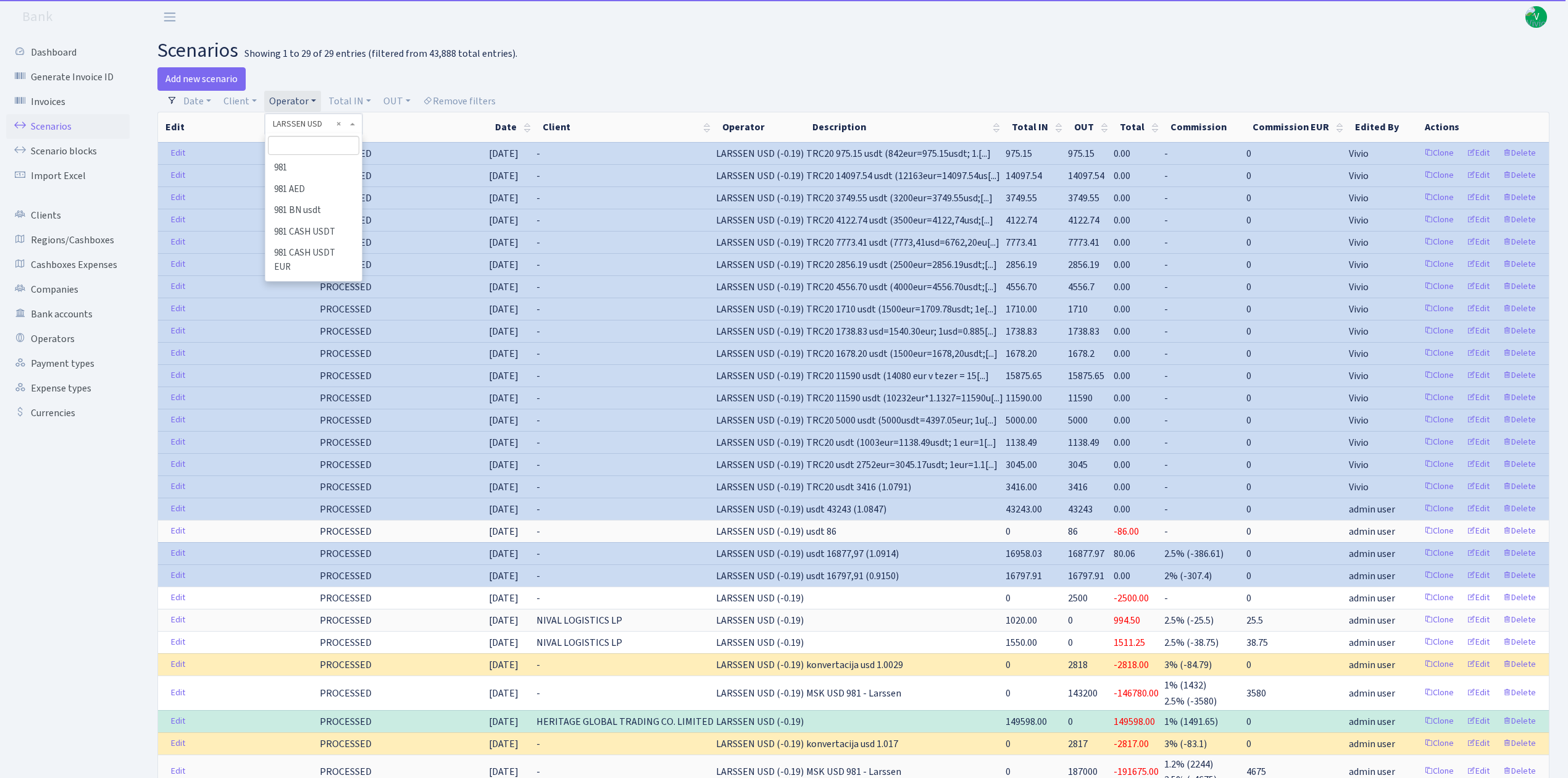
scroll to position [4663, 0]
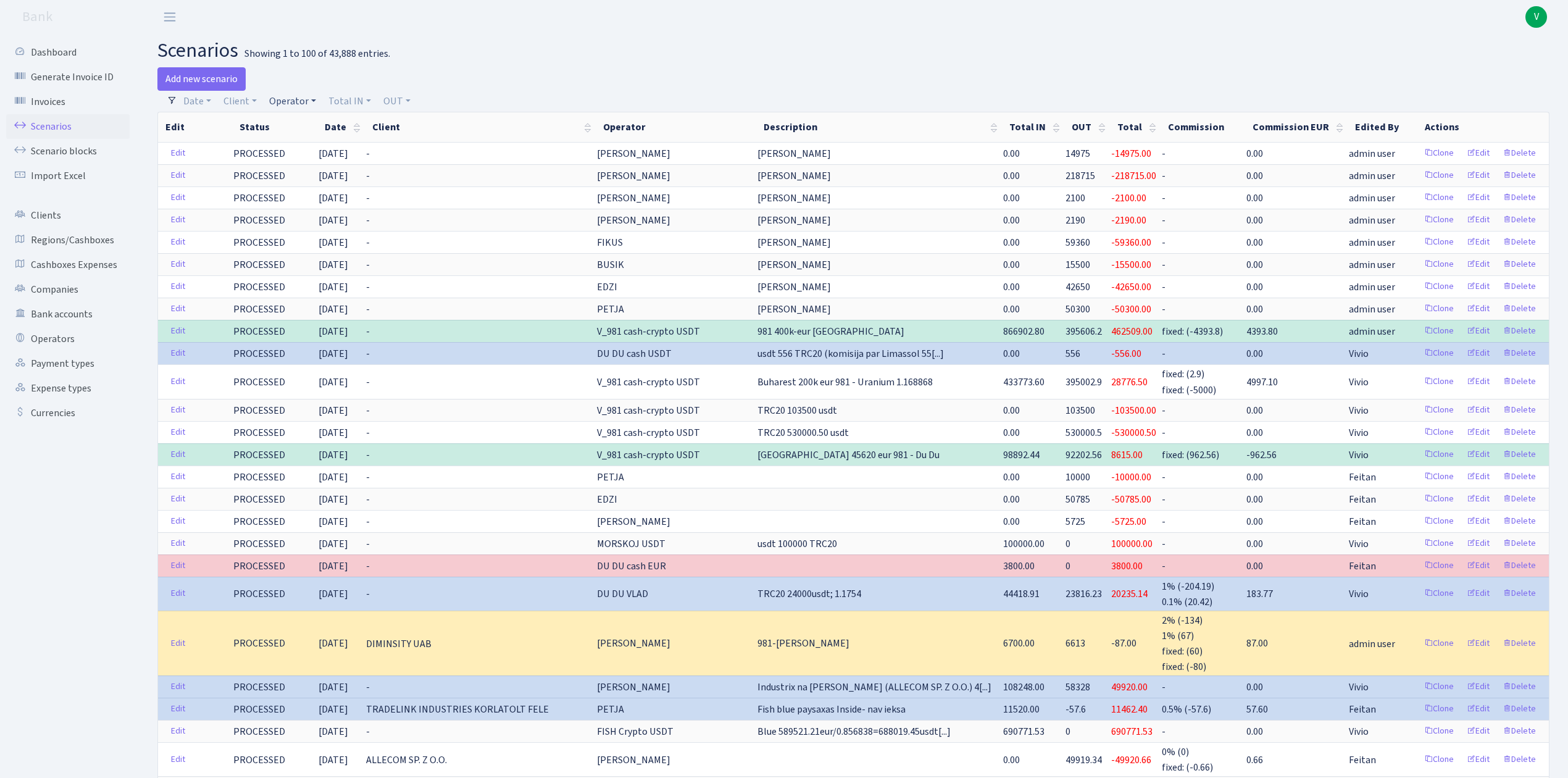
click at [294, 94] on link "Operator" at bounding box center [293, 101] width 57 height 21
click at [296, 144] on input "search" at bounding box center [313, 145] width 91 height 19
type input "du"
click at [327, 265] on li "DU DU cash USDT" at bounding box center [314, 254] width 93 height 22
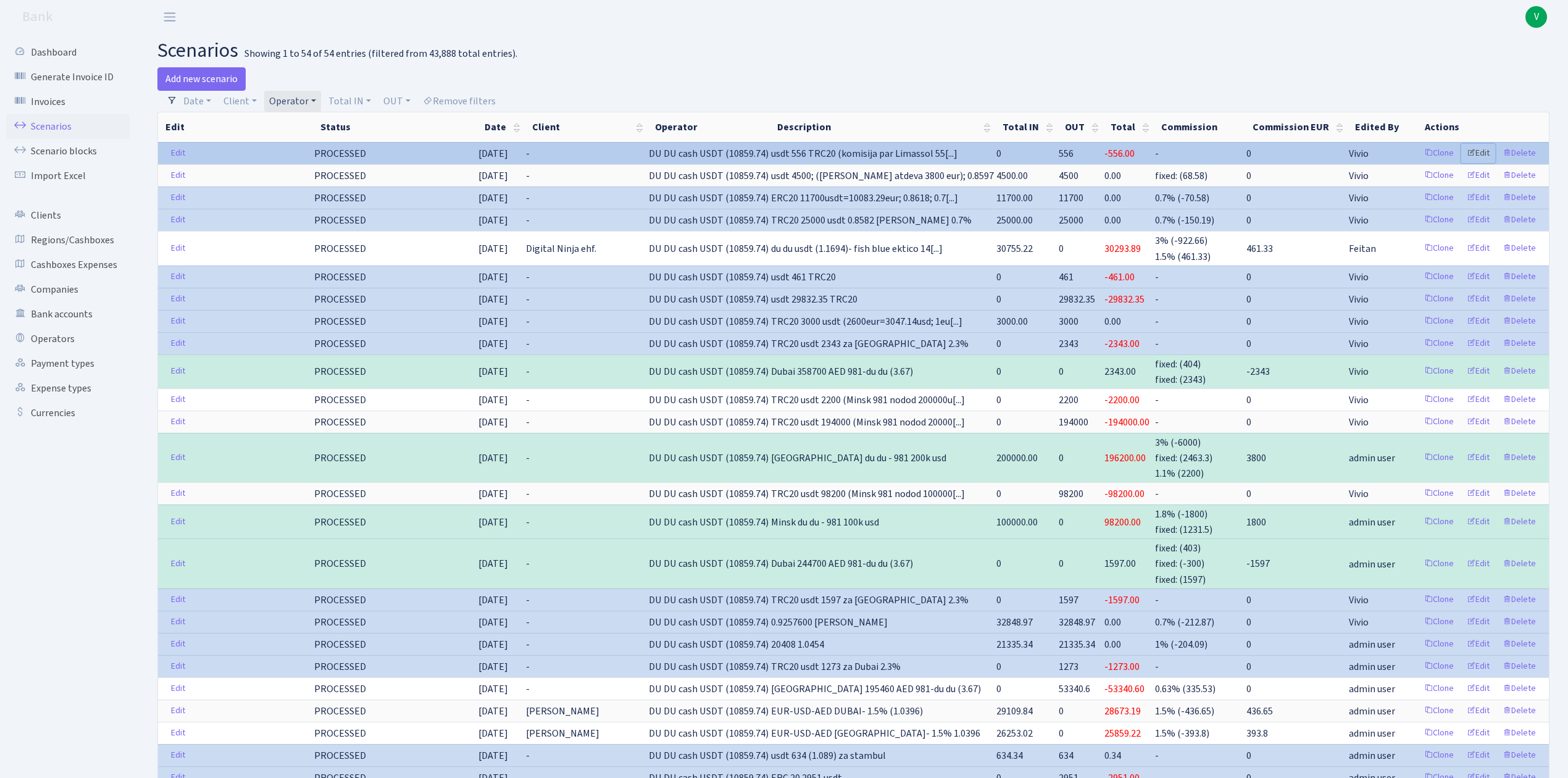
click at [1484, 151] on link "Edit" at bounding box center [1477, 153] width 34 height 19
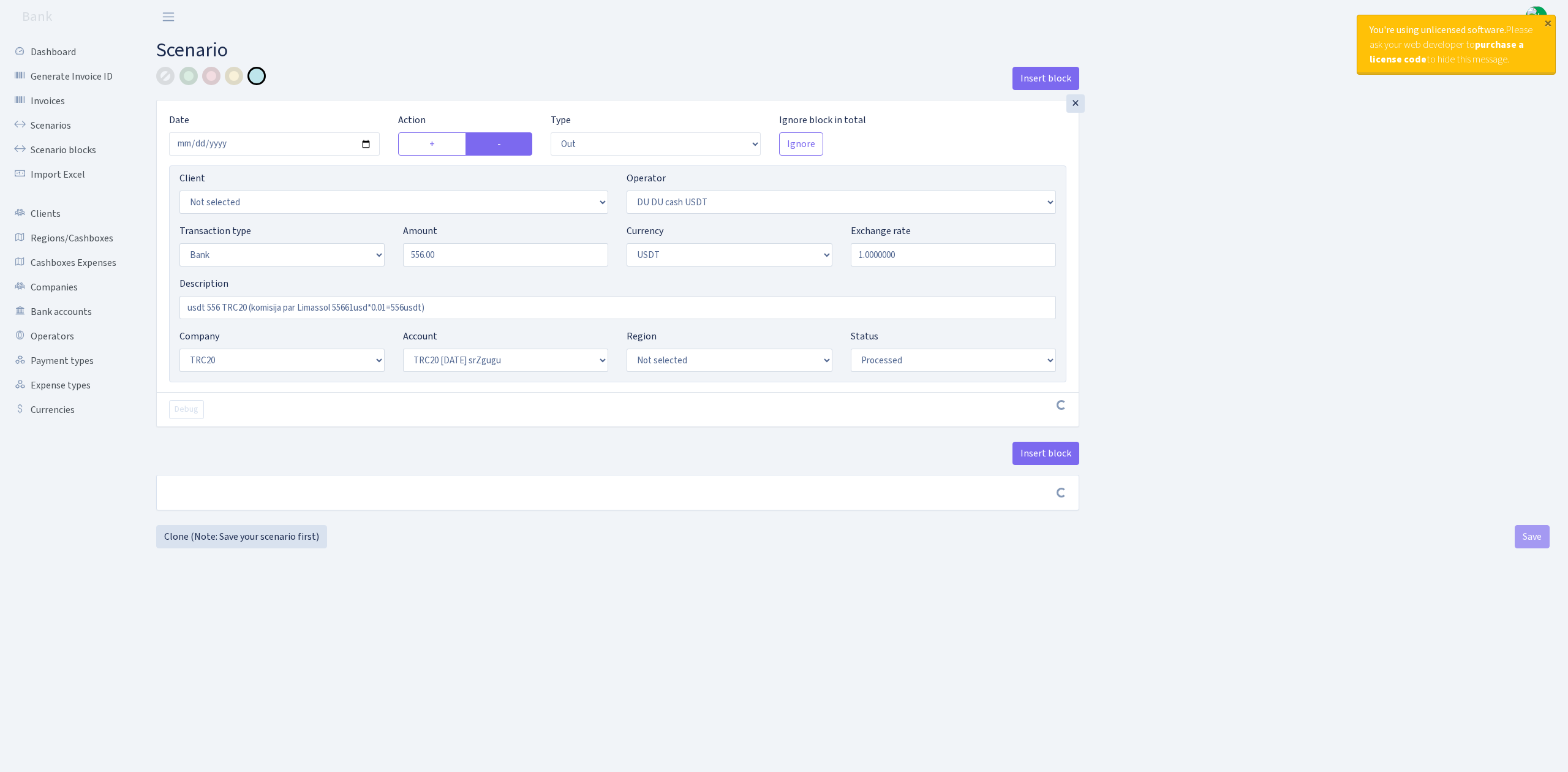
select select "out"
select select "417"
select select "2"
select select "6"
select select "20"
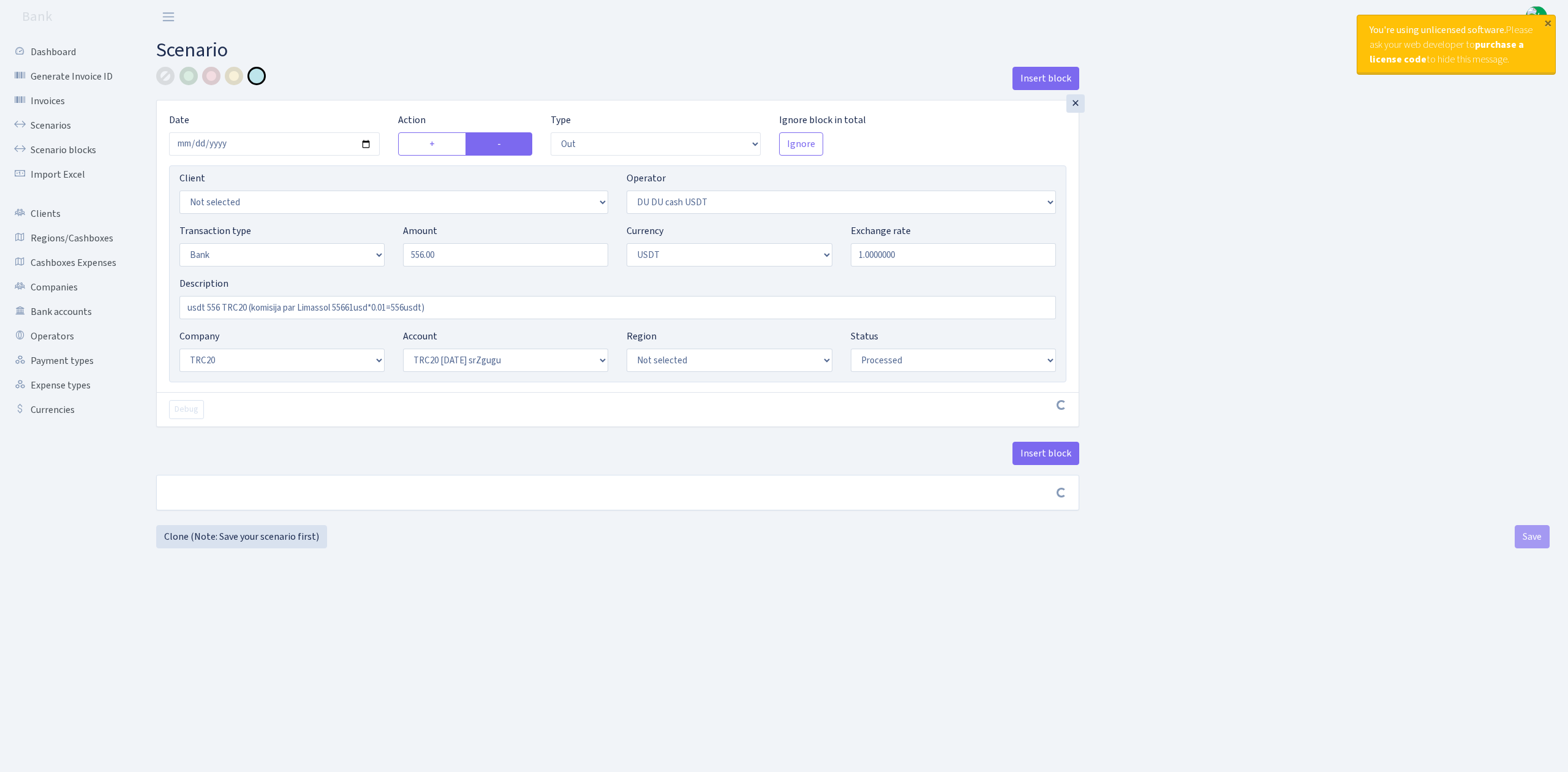
select select "61"
select select "processed"
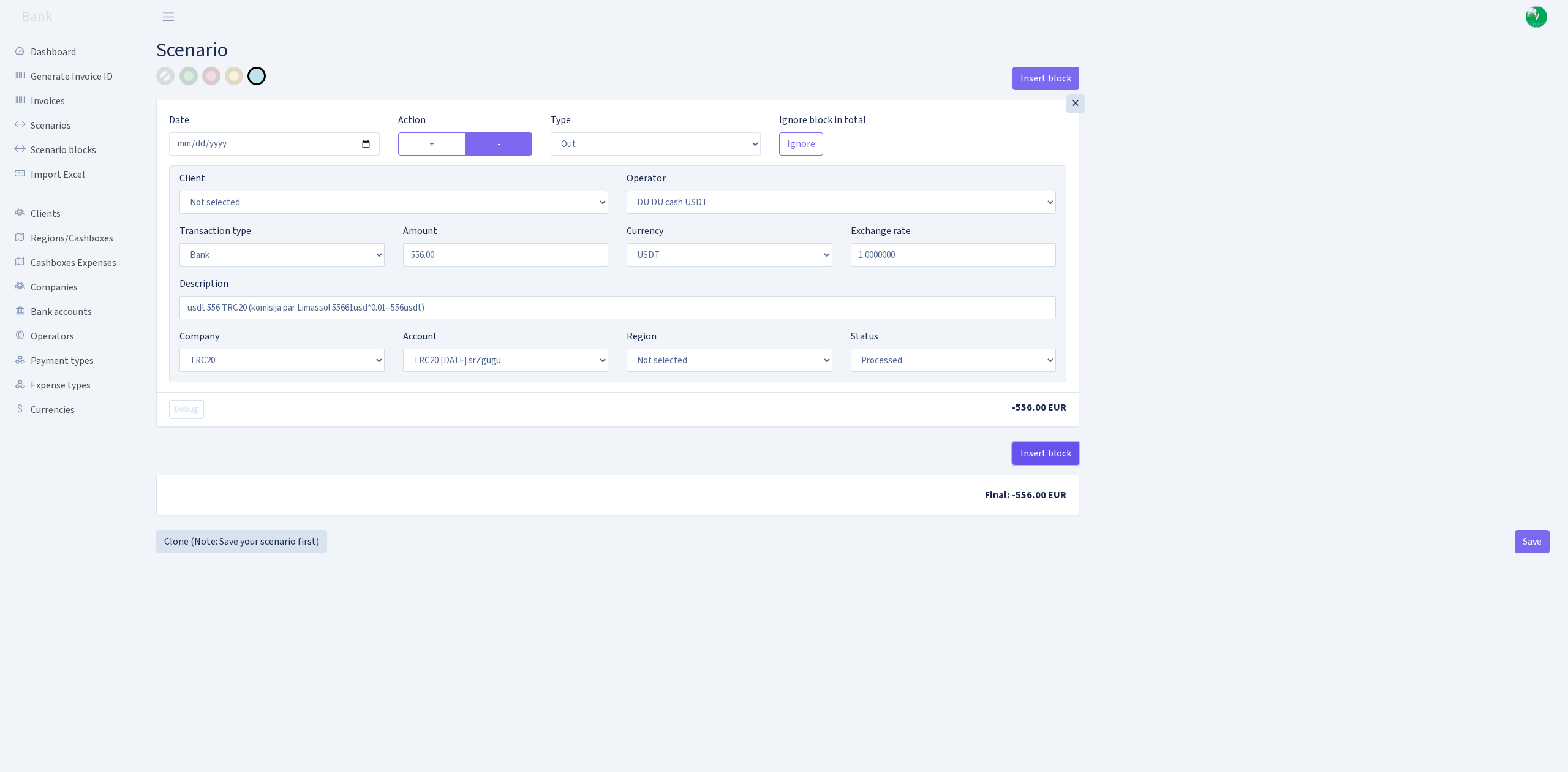
click at [1061, 452] on button "Insert block" at bounding box center [1046, 453] width 67 height 23
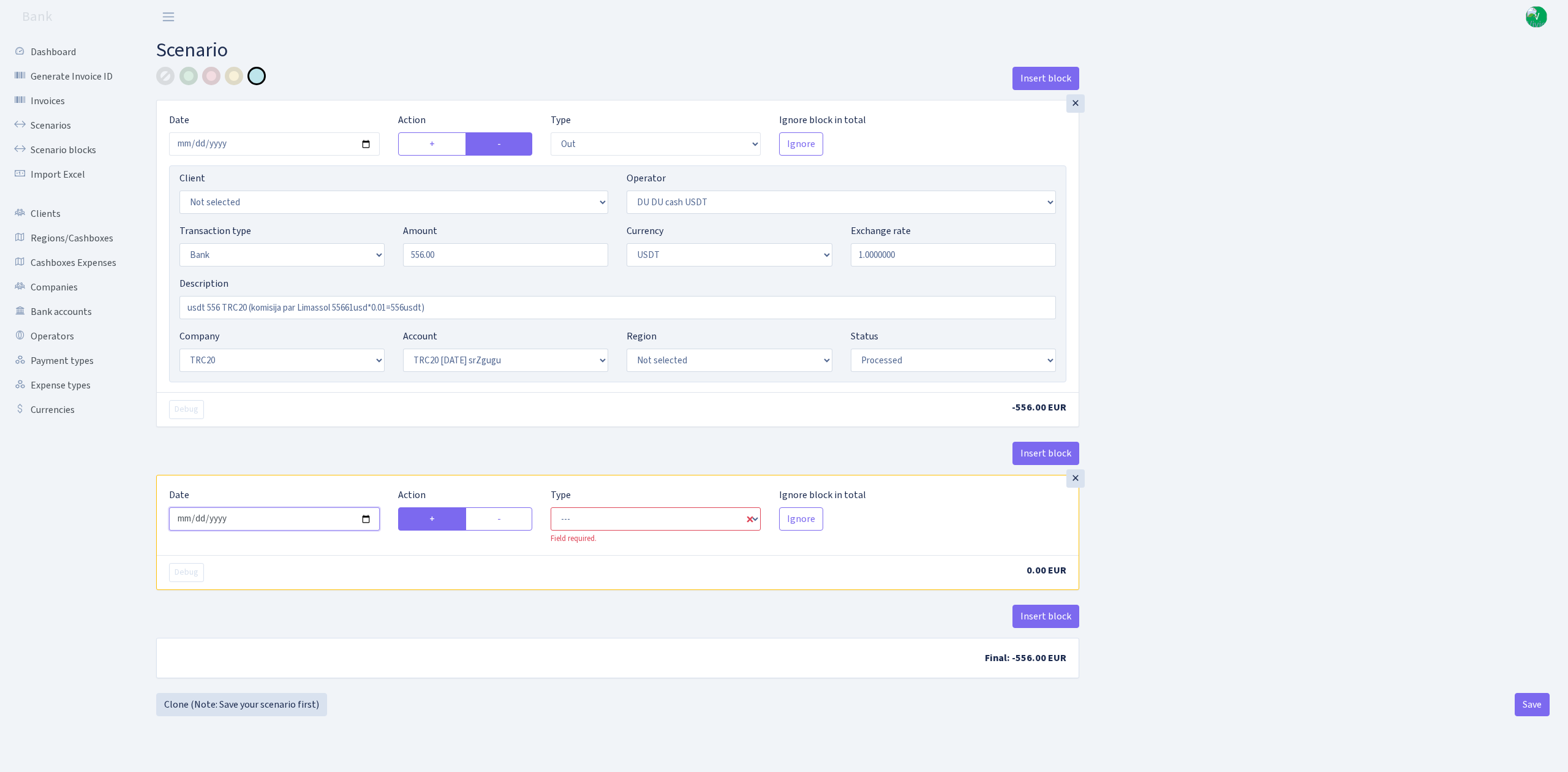
click at [363, 521] on input "[DATE]" at bounding box center [274, 519] width 210 height 23
type input "[DATE]"
click at [511, 529] on label "-" at bounding box center [498, 519] width 67 height 23
click at [505, 519] on input "-" at bounding box center [502, 516] width 8 height 8
radio input "true"
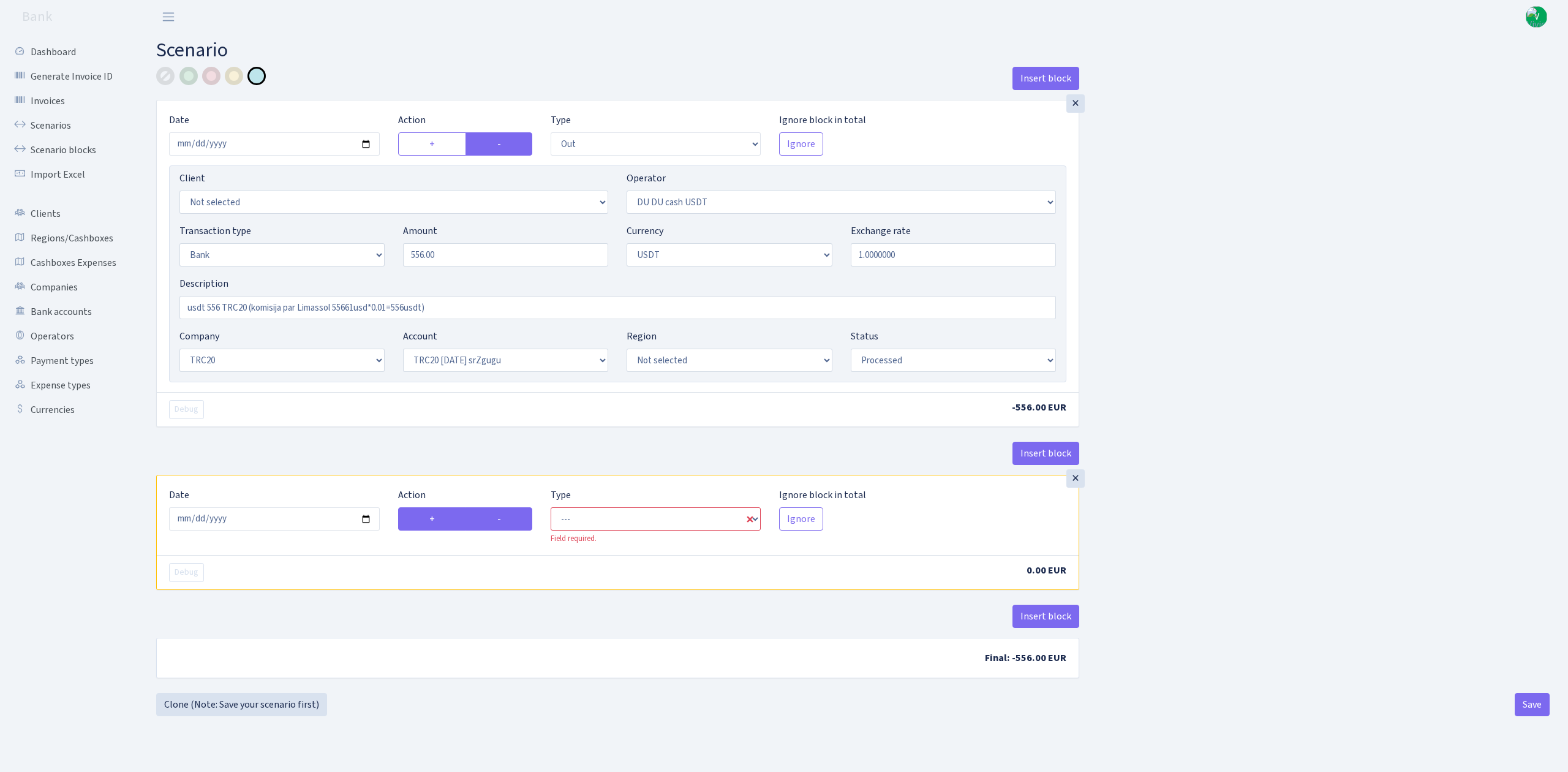
radio input "false"
click at [574, 525] on select "--- In Out Commission" at bounding box center [655, 519] width 210 height 23
select select "out"
click at [550, 510] on select "--- In Out Commission" at bounding box center [655, 519] width 210 height 23
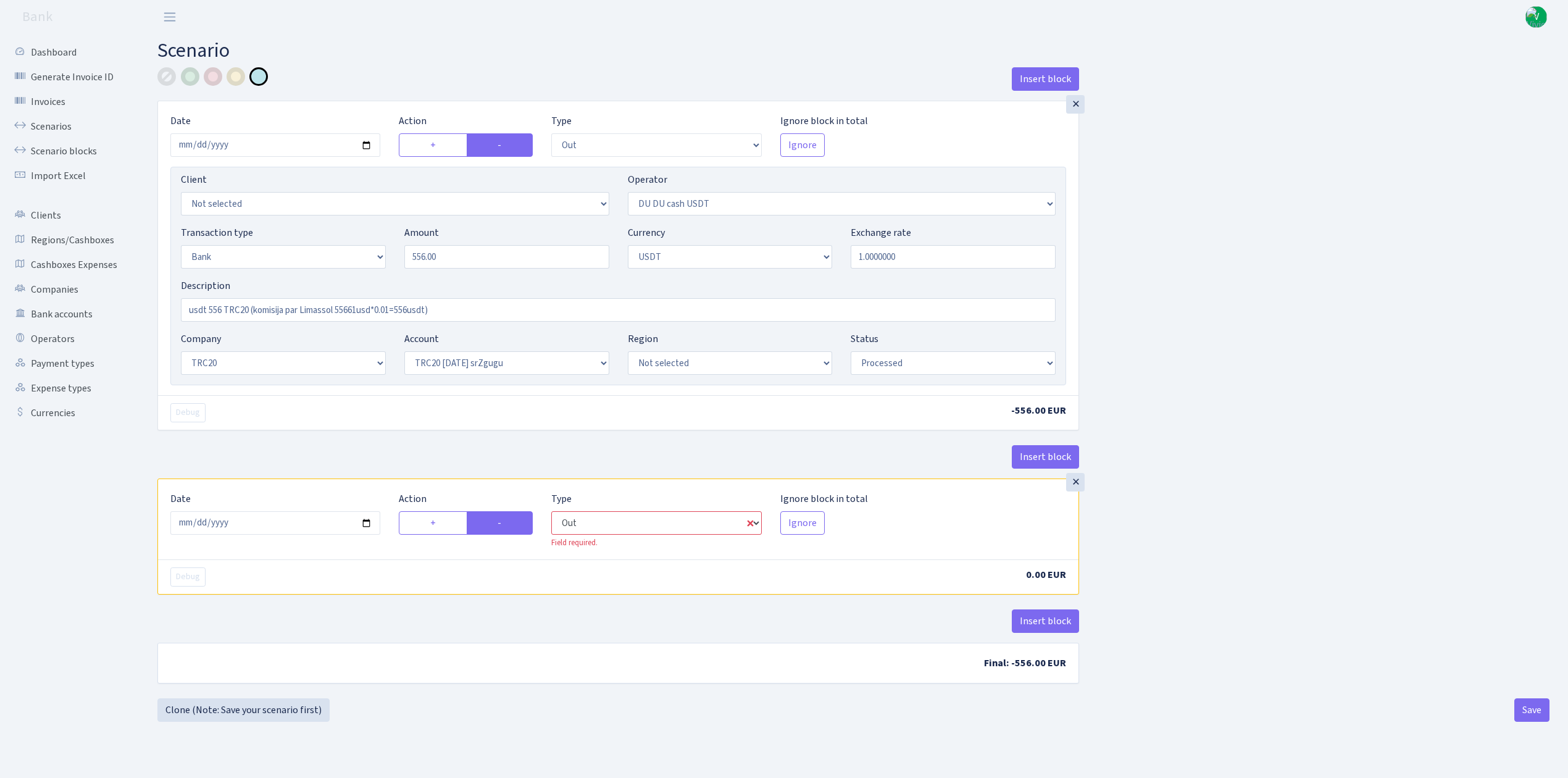
select select "417"
select select "6"
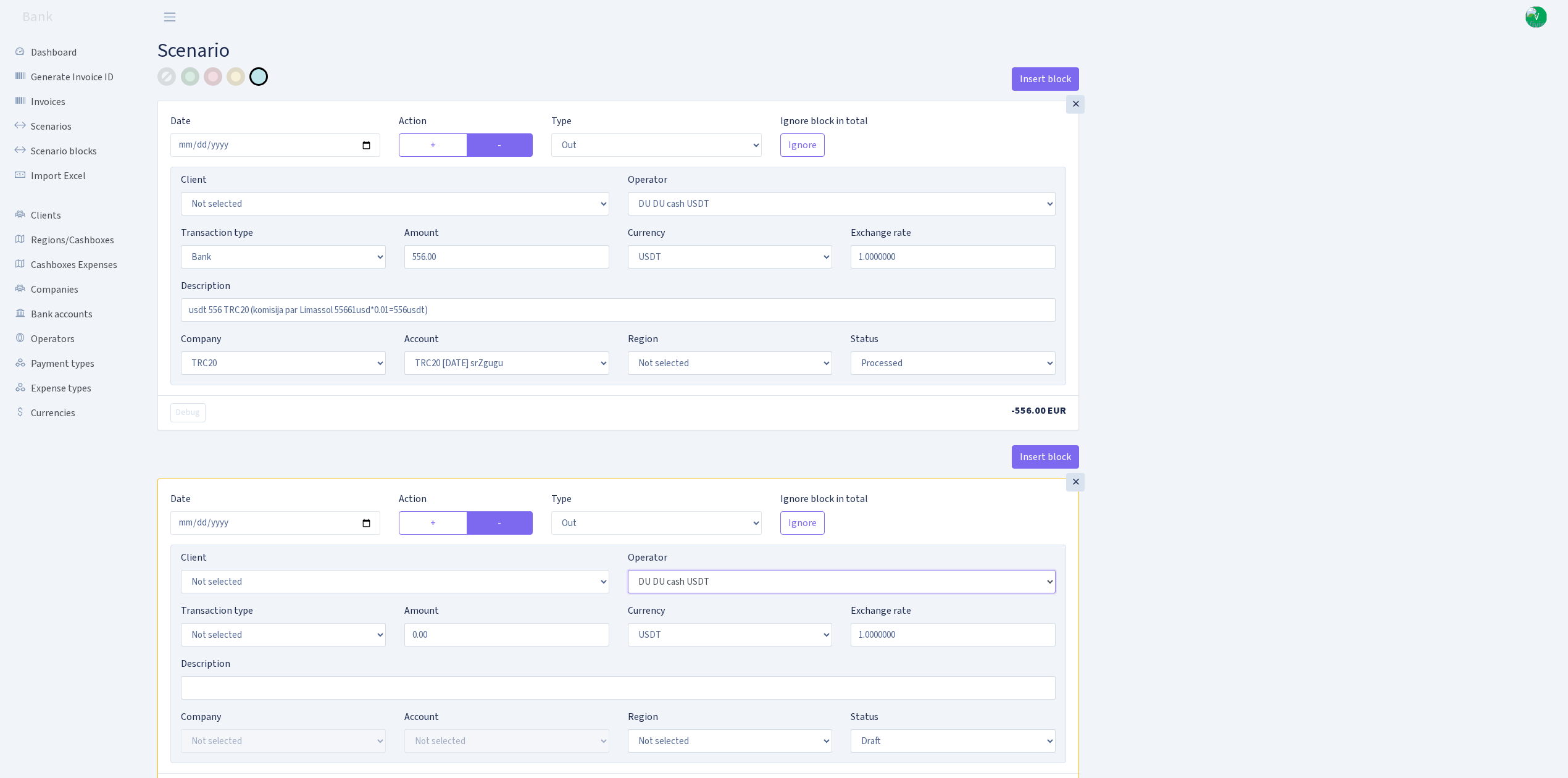
click at [669, 578] on select "Not selected 981 981 AED 981 BN usdt 981 CASH USDT 981 CASH USDT EUR 981 GOLD 9…" at bounding box center [842, 582] width 428 height 23
select select "419"
click at [628, 573] on select "Not selected 981 981 AED 981 BN usdt 981 CASH USDT 981 CASH USDT EUR 981 GOLD 9…" at bounding box center [842, 582] width 428 height 23
click at [1279, 611] on div "Insert block × Date 2025-09-05 Action + - Type --- In Out Commission Field requ…" at bounding box center [853, 489] width 1411 height 845
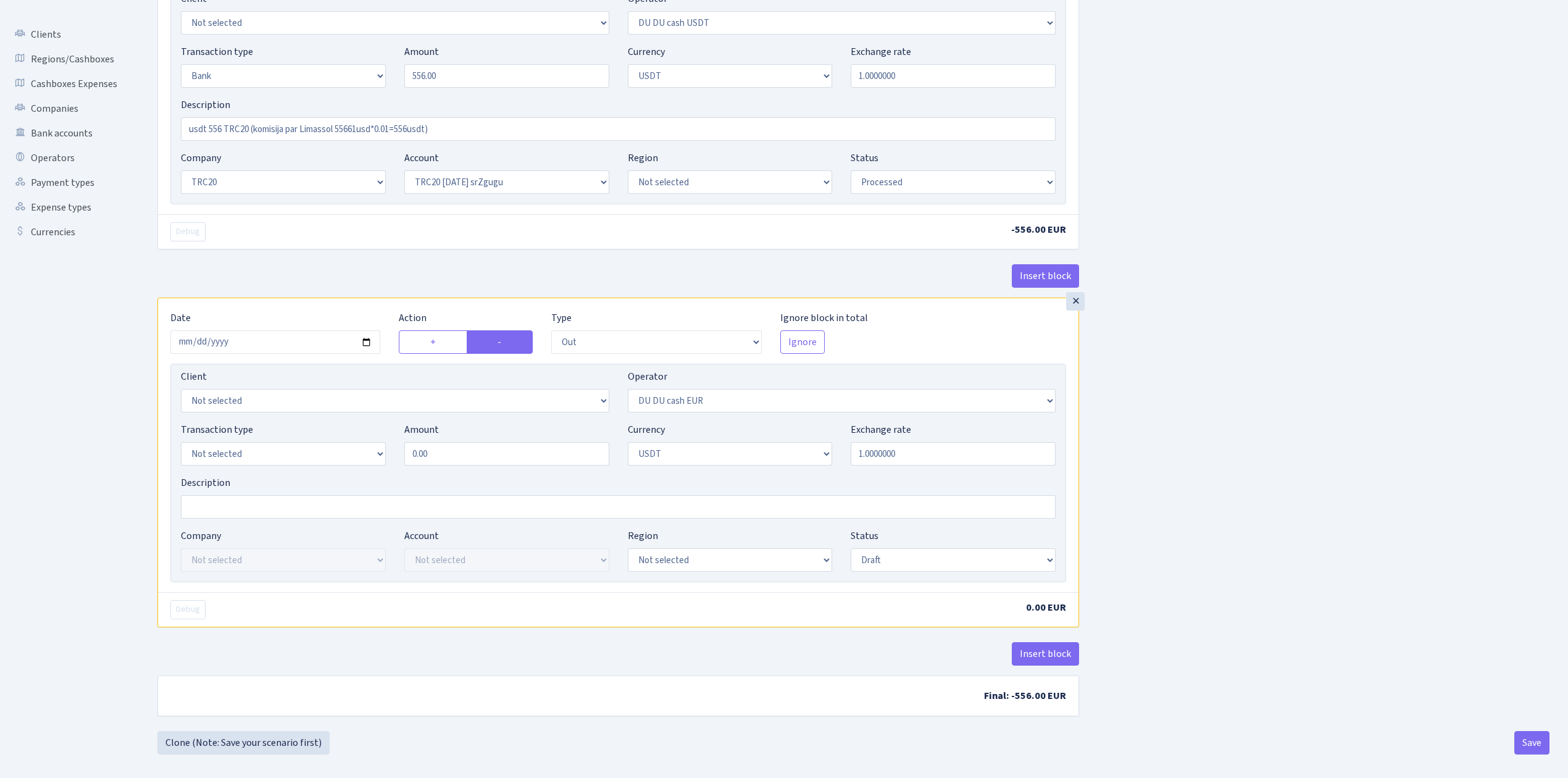
scroll to position [194, 0]
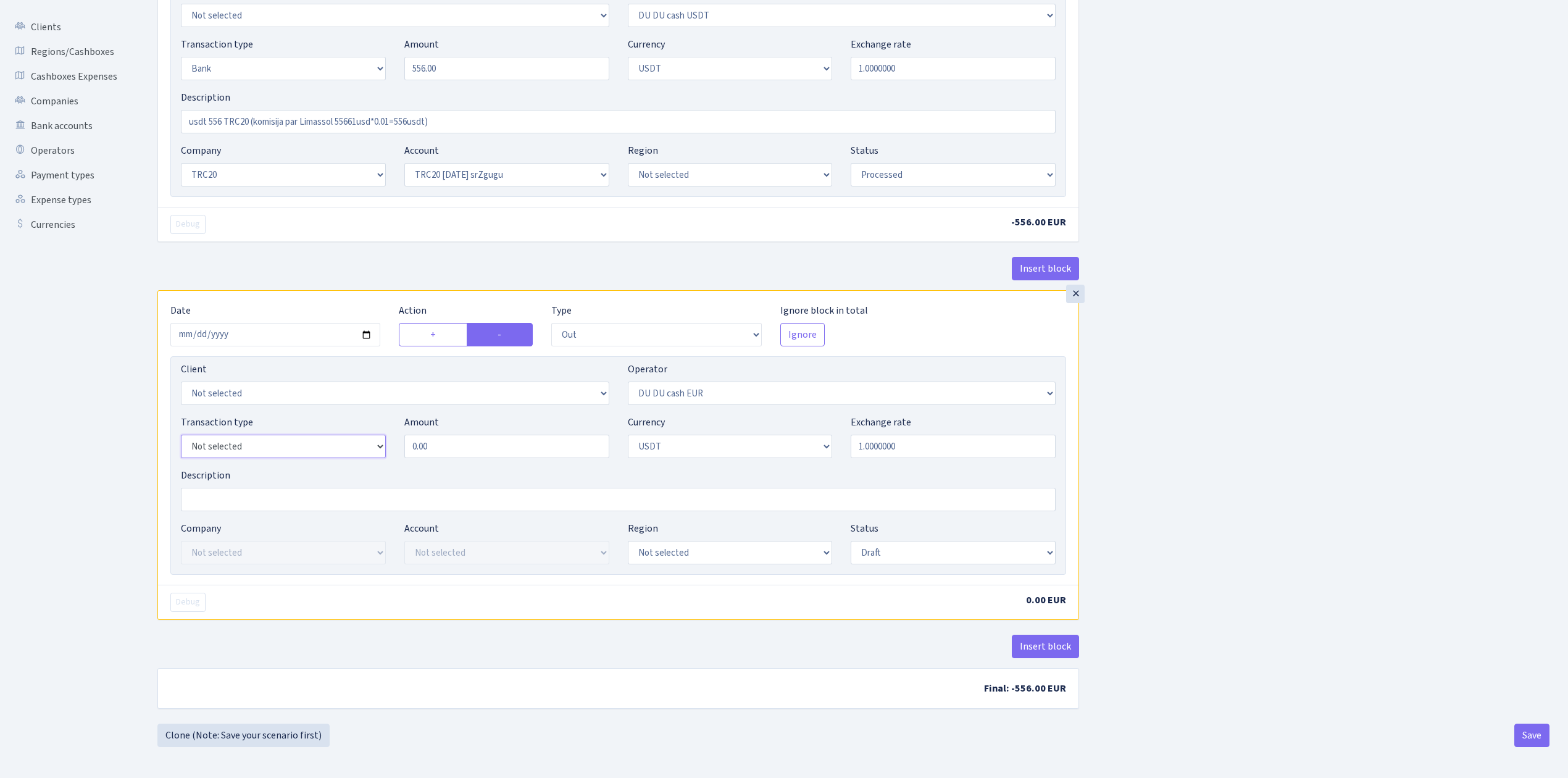
click at [304, 446] on select "Not selected 981 ELF FISH crypto GIRT IVO dekl MM-BALTIC eur UAB Bank Cash Cash…" at bounding box center [283, 446] width 205 height 23
select select "3"
click at [181, 434] on select "Not selected 981 ELF FISH crypto GIRT IVO dekl MM-BALTIC eur UAB Bank Cash Cash…" at bounding box center [283, 446] width 205 height 23
drag, startPoint x: 435, startPoint y: 443, endPoint x: 378, endPoint y: 431, distance: 58.2
click at [380, 432] on div "Transaction type Not selected 981 ELF FISH crypto GIRT IVO dekl MM-BALTIC eur U…" at bounding box center [618, 442] width 893 height 53
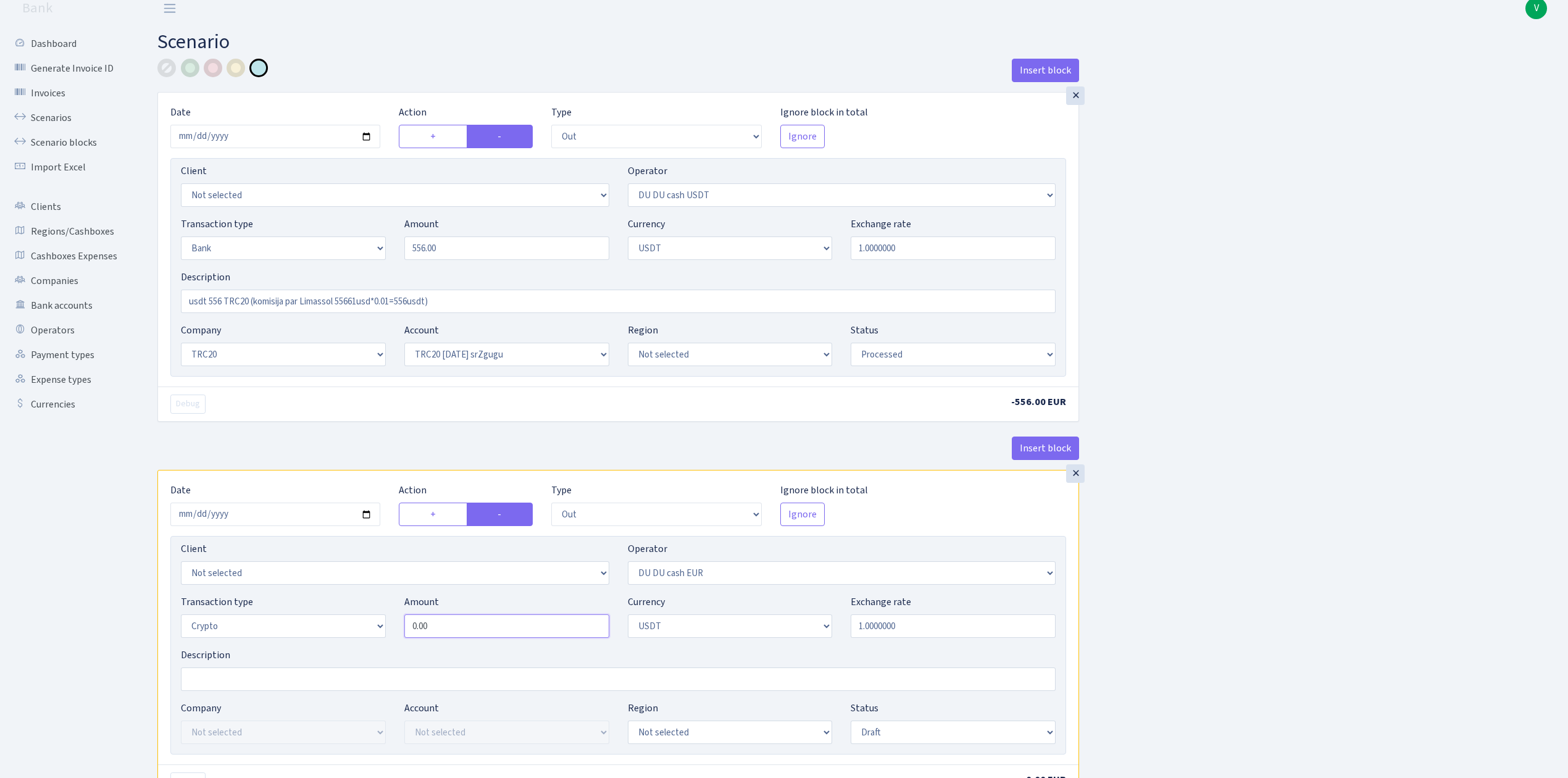
scroll to position [0, 0]
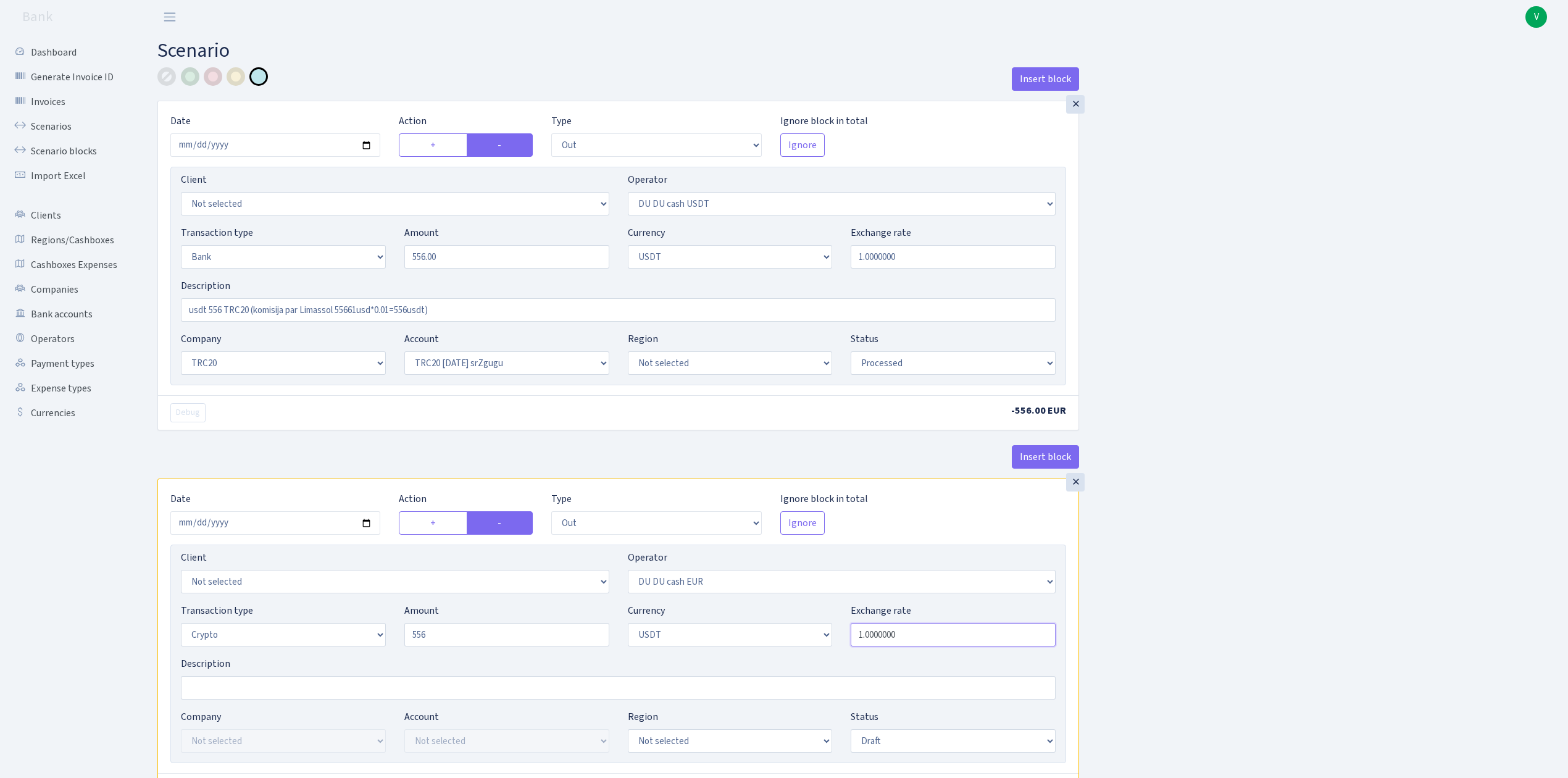
click at [880, 640] on input "1.0000000" at bounding box center [953, 635] width 205 height 23
type input "556.00"
drag, startPoint x: 927, startPoint y: 637, endPoint x: 795, endPoint y: 617, distance: 133.5
click at [795, 617] on div "Transaction type Not selected 981 ELF FISH crypto GIRT IVO dekl MM-BALTIC eur U…" at bounding box center [618, 630] width 893 height 53
click at [1169, 536] on div "Insert block × Date 2025-09-05 Action + - Type --- In Out Commission Field requ…" at bounding box center [853, 489] width 1411 height 845
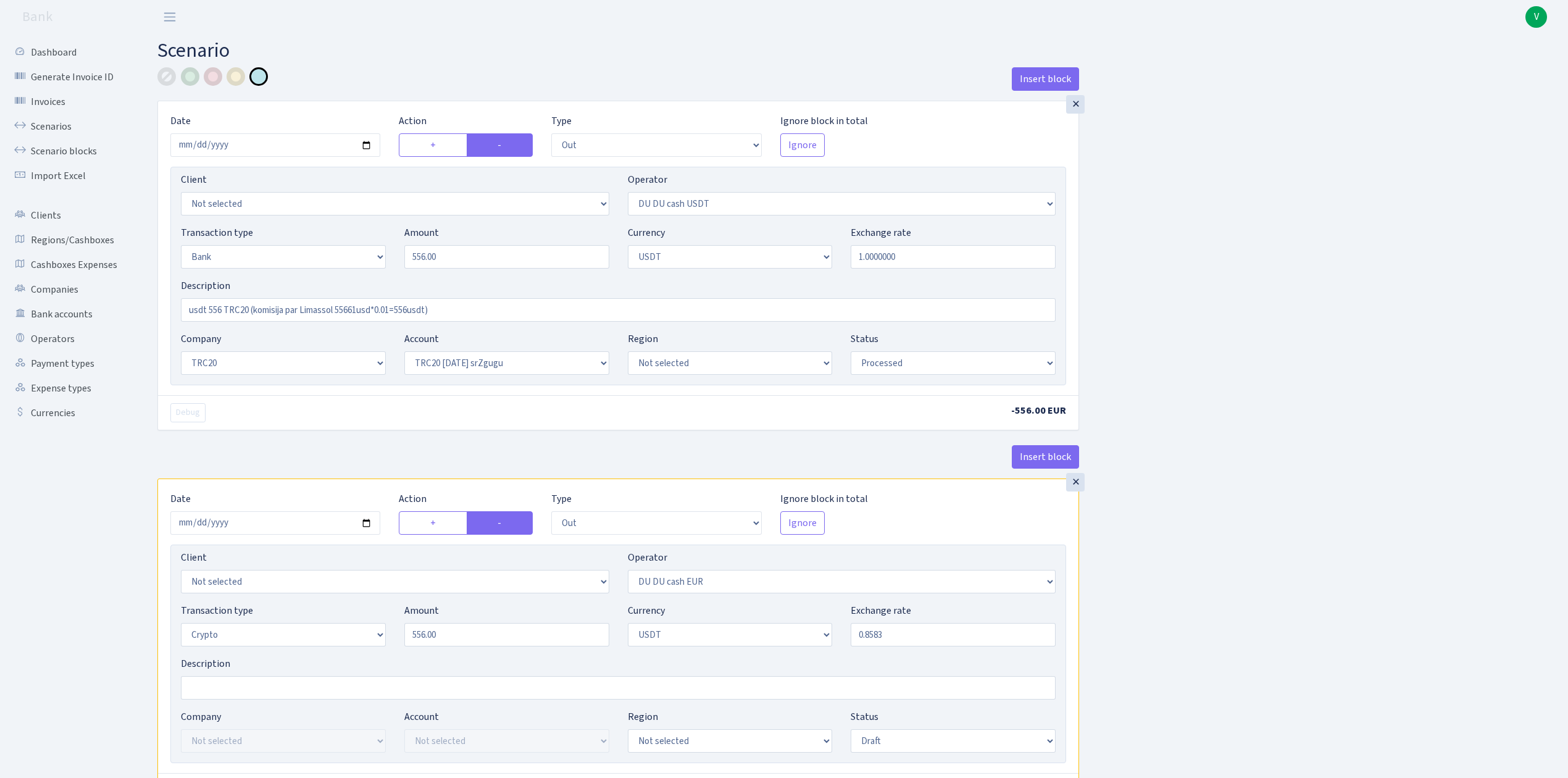
type input "0.8583000"
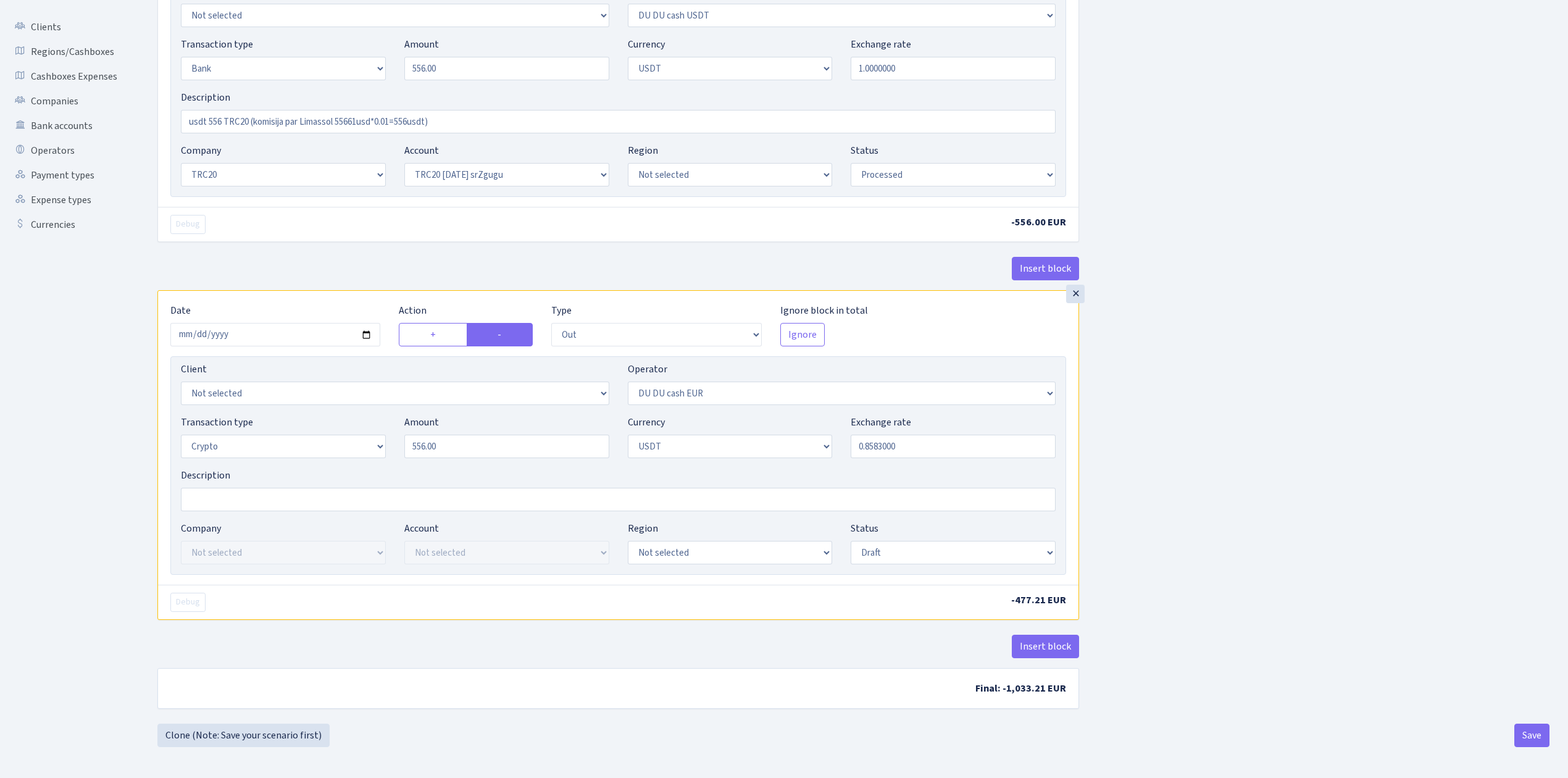
scroll to position [194, 0]
click at [868, 564] on div "Company Not selected ALFASTAR ATARA COMMERCE LTD CONTROL BASE CRYPTO TOMASS CRY…" at bounding box center [618, 548] width 893 height 53
click at [870, 559] on select "Draft Pending Later Never Processed" at bounding box center [953, 553] width 205 height 23
select select "processed"
click at [851, 541] on select "Draft Pending Later Never Processed" at bounding box center [953, 553] width 205 height 23
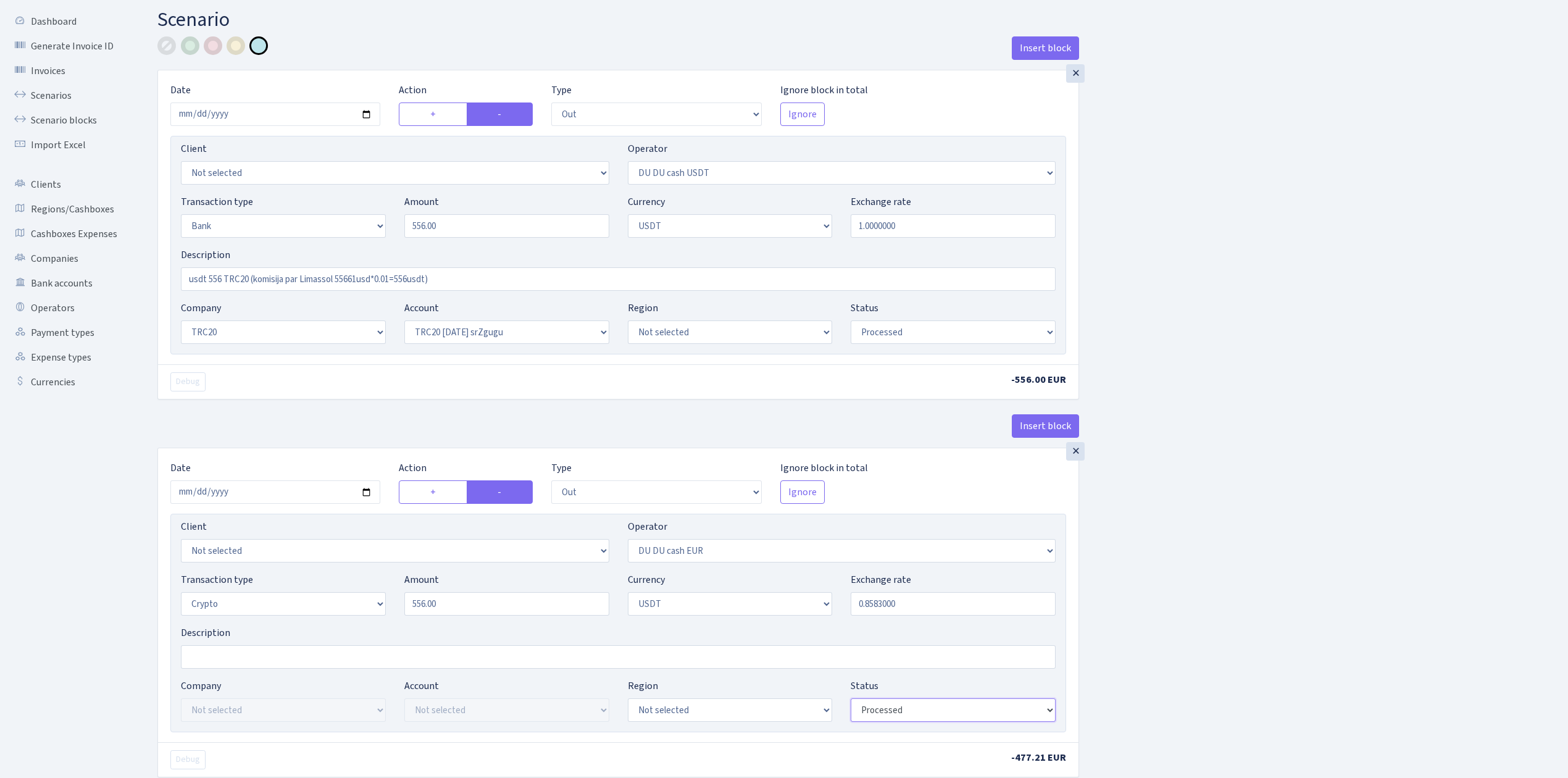
scroll to position [30, 0]
drag, startPoint x: 450, startPoint y: 281, endPoint x: 0, endPoint y: 204, distance: 456.5
click at [0, 203] on div "Dashboard Generate Invoice ID Invoices Scenarios Scenario blocks Import Excel C…" at bounding box center [784, 454] width 1568 height 901
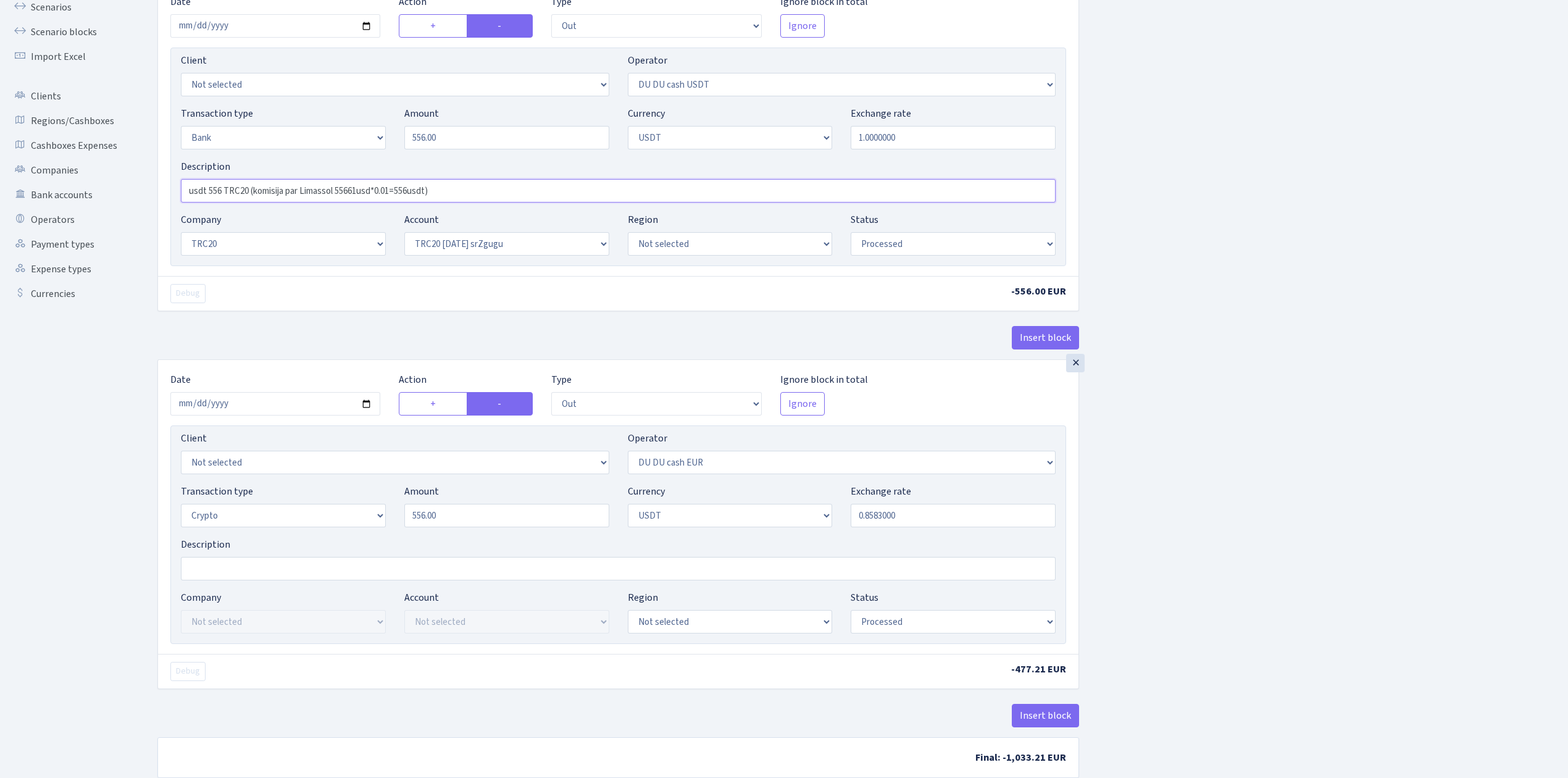
scroll to position [194, 0]
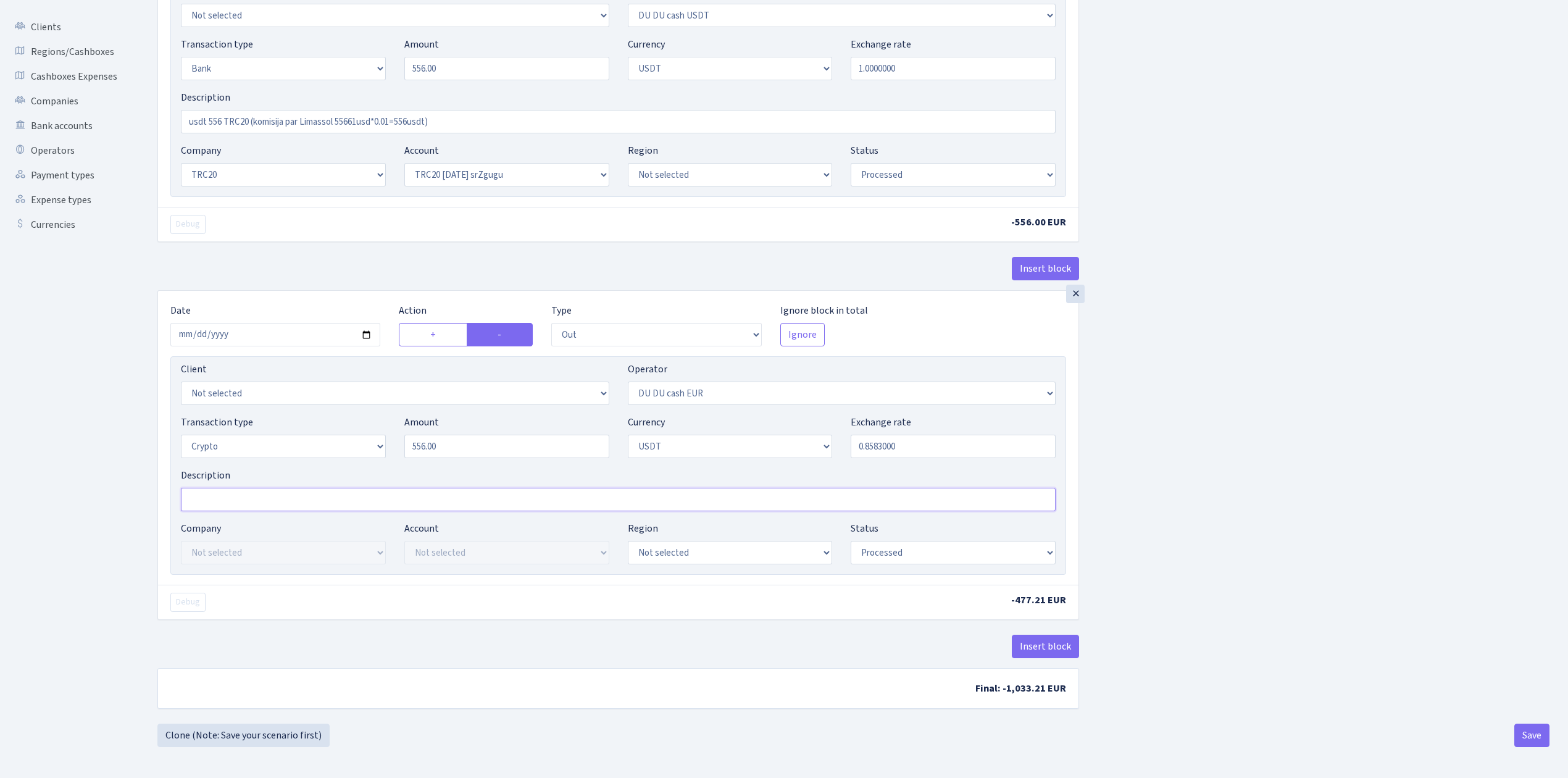
click at [240, 492] on input "Description" at bounding box center [617, 499] width 874 height 23
paste input "usdt 556 TRC20 (komisija par Limassol 55661usd*0.01=556usdt)"
type input "usdt 556 TRC20 (komisija par Limassol 55661usd*0.01=556usdt)"
click at [1349, 518] on div "Insert block × Date 2025-09-05 Action + - Type --- In Out Commission Field requ…" at bounding box center [853, 301] width 1411 height 845
click at [1063, 642] on button "Insert block" at bounding box center [1045, 647] width 67 height 23
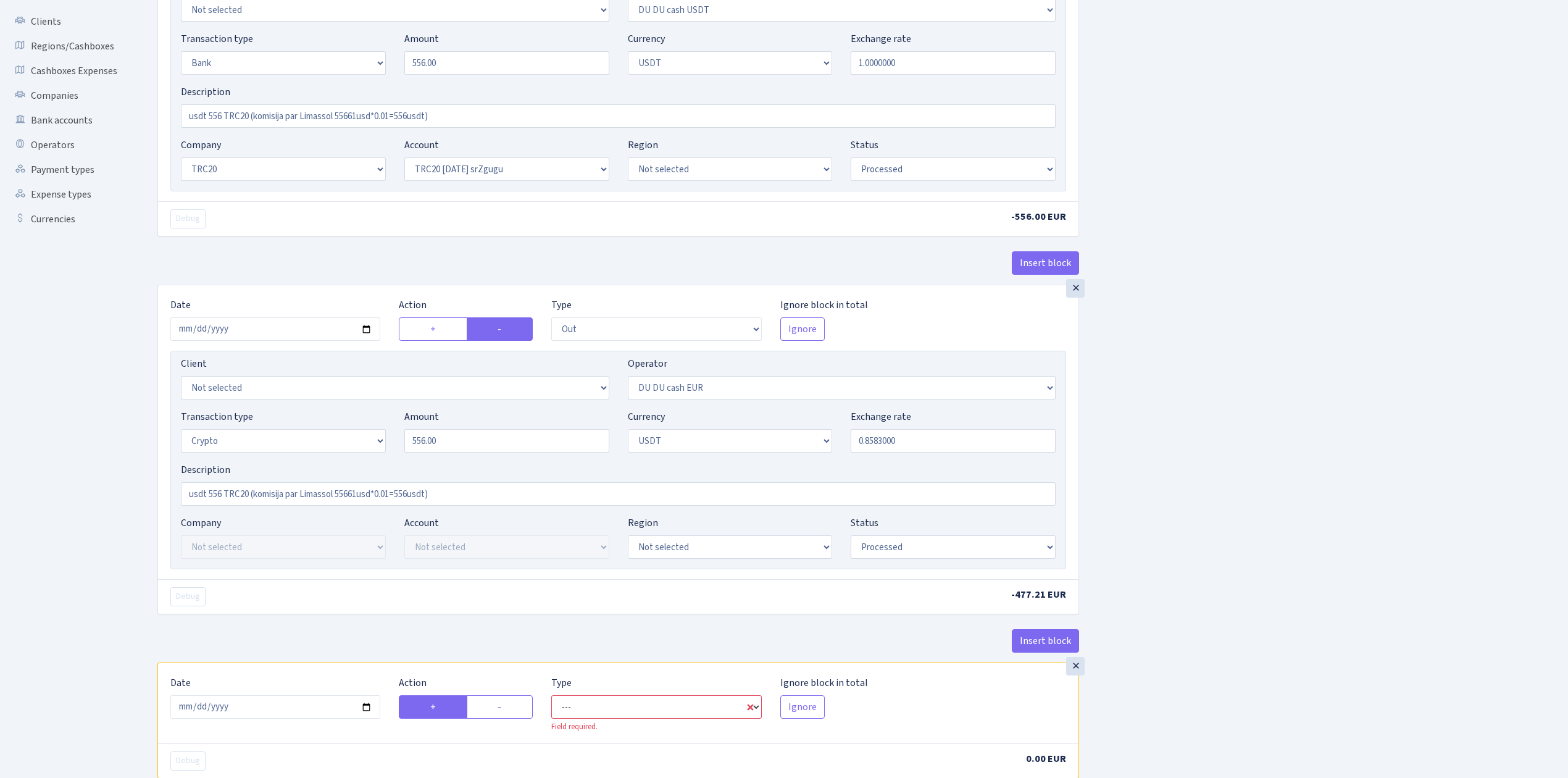
click at [665, 710] on select "--- In Out Commission" at bounding box center [656, 707] width 210 height 23
select select "in"
click at [552, 700] on select "--- In Out Commission" at bounding box center [656, 707] width 210 height 23
select select "419"
select select "6"
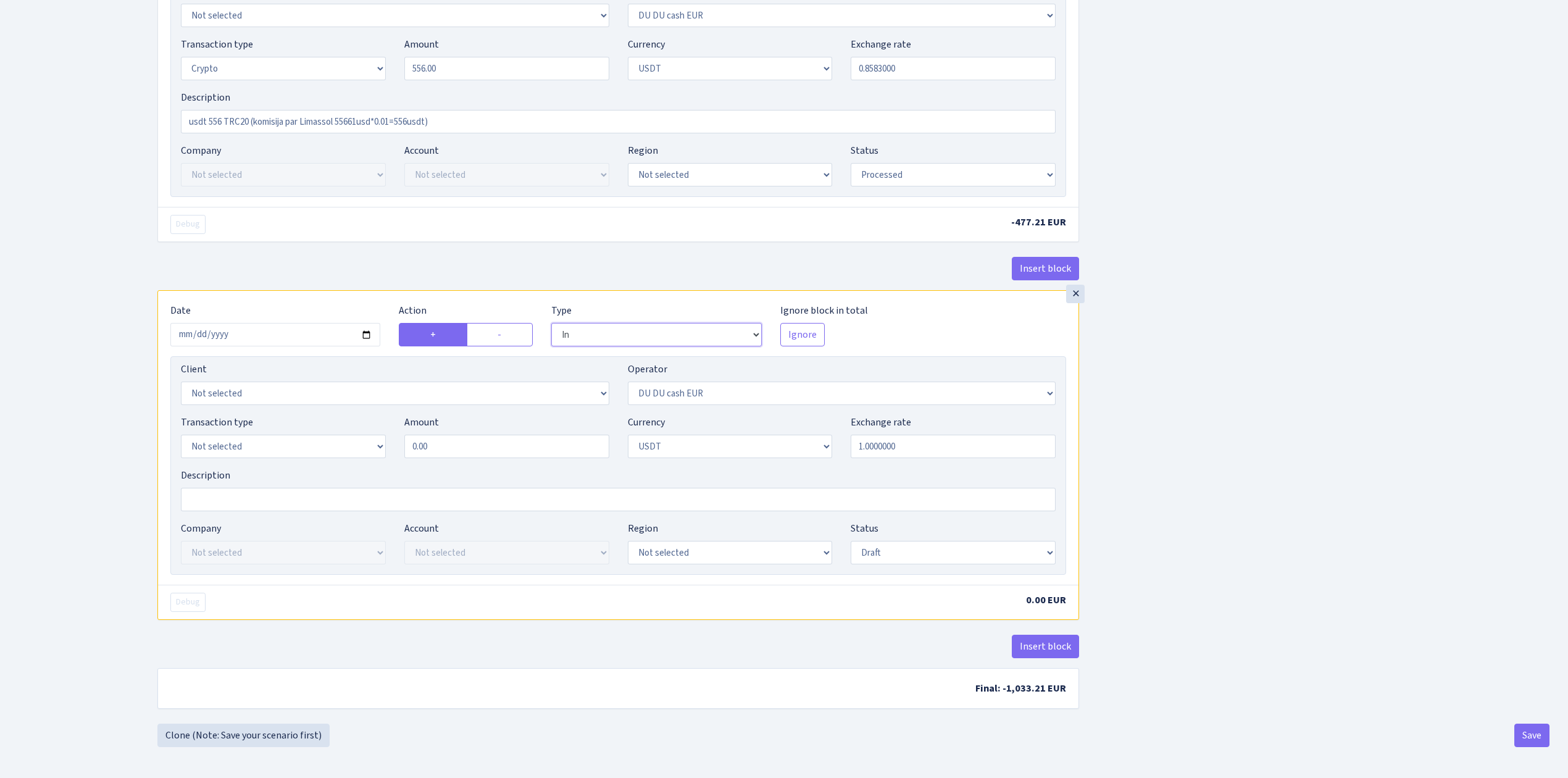
scroll to position [574, 0]
click at [764, 389] on select "Not selected 981 981 AED 981 BN usdt 981 CASH USDT 981 CASH USDT EUR 981 GOLD 9…" at bounding box center [842, 394] width 428 height 23
select select "417"
click at [628, 382] on select "Not selected 981 981 AED 981 BN usdt 981 CASH USDT 981 CASH USDT EUR 981 GOLD 9…" at bounding box center [842, 394] width 428 height 23
click at [1293, 432] on div "Insert block × Date 2025-09-05 Action + - Type --- In Out Commission Field requ…" at bounding box center [853, 111] width 1411 height 1222
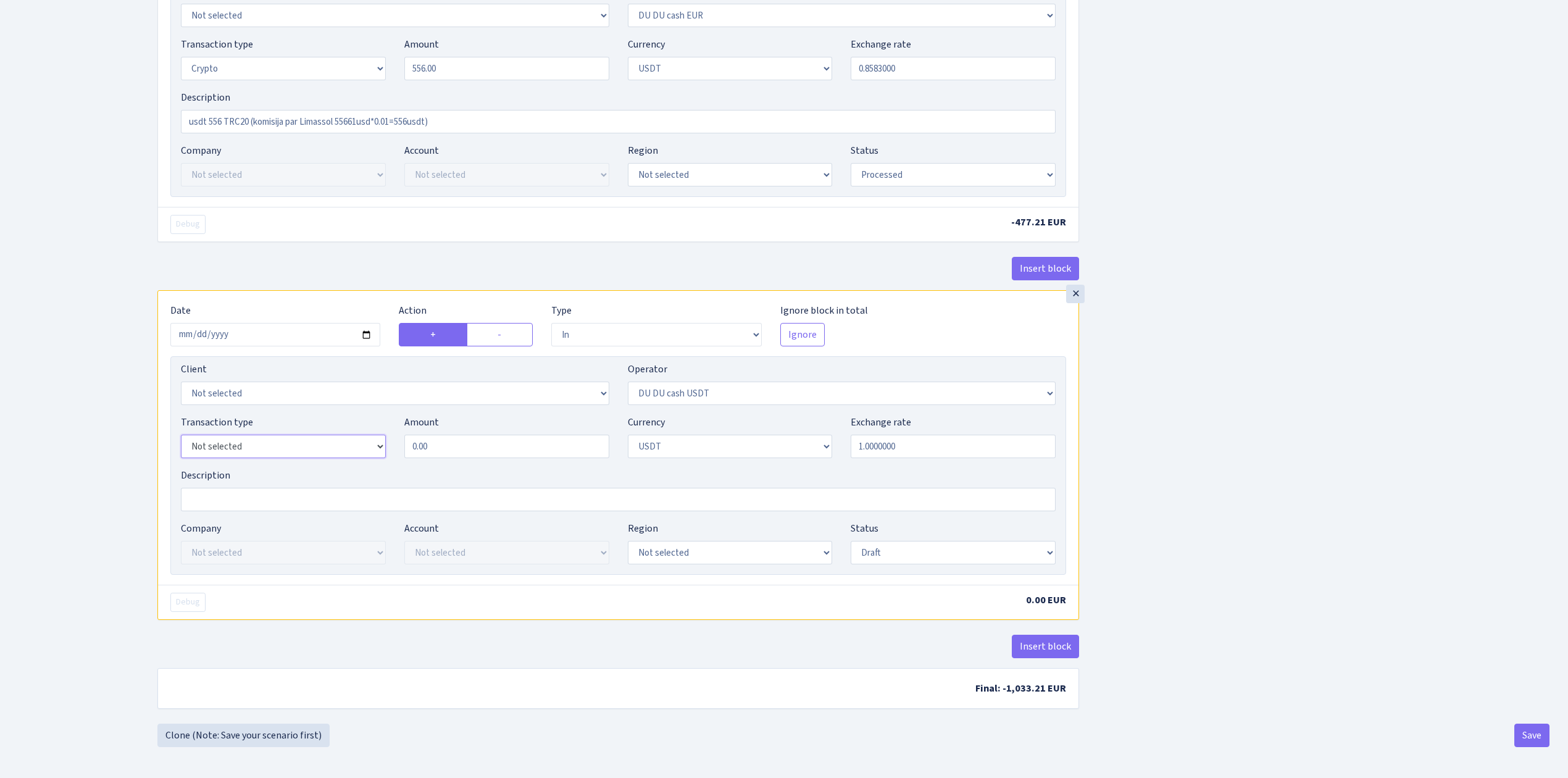
click at [229, 447] on select "Not selected 981 ELF FISH crypto GIRT IVO dekl MM-BALTIC eur UAB Bank Cash Cash…" at bounding box center [283, 446] width 205 height 23
select select "15"
click at [181, 434] on select "Not selected 981 ELF FISH crypto GIRT IVO dekl MM-BALTIC eur UAB Bank Cash Cash…" at bounding box center [283, 446] width 205 height 23
drag, startPoint x: 448, startPoint y: 441, endPoint x: 279, endPoint y: 410, distance: 171.8
click at [280, 410] on div "Client Not selected 1 KOC GEMICILIK VE TASIMACILIK 1/BALDERE-SILDEDZE SIGNE 1/S…" at bounding box center [618, 465] width 896 height 219
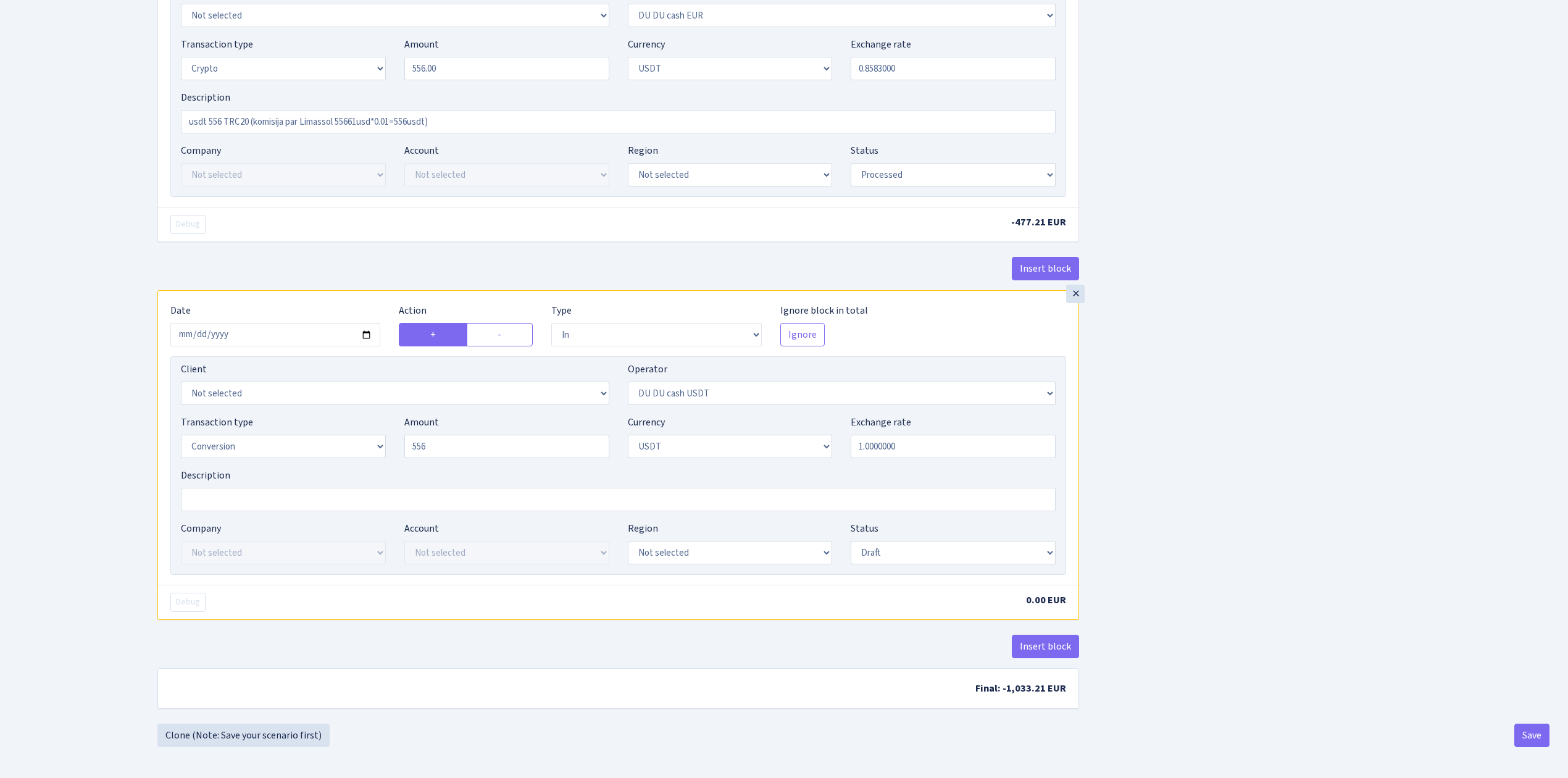
click at [1224, 390] on div "Insert block × Date 2025-09-05 Action + - Type --- In Out Commission Field requ…" at bounding box center [853, 111] width 1411 height 1222
type input "556.00"
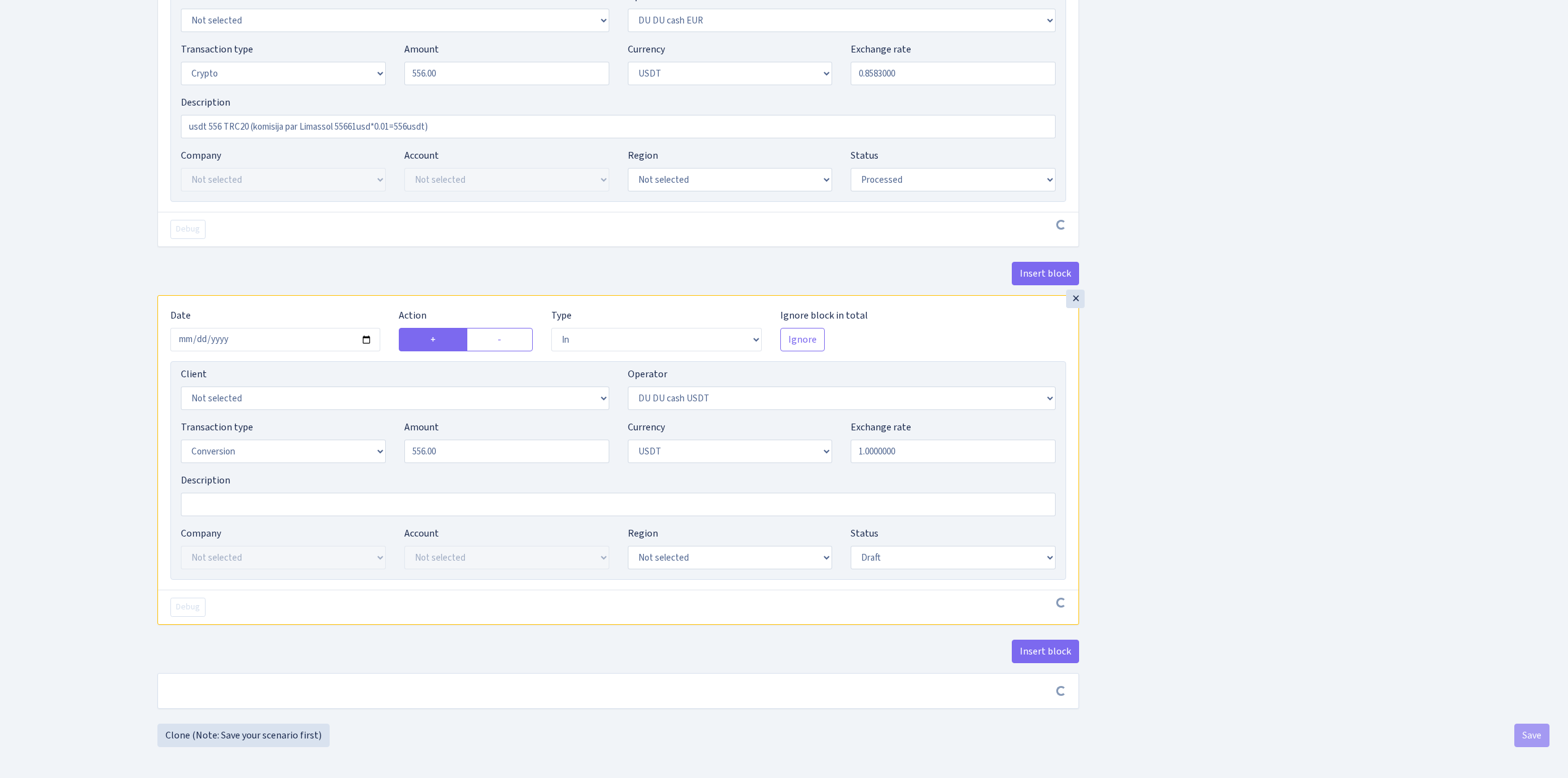
scroll to position [569, 0]
drag, startPoint x: 884, startPoint y: 552, endPoint x: 883, endPoint y: 563, distance: 11.0
click at [884, 552] on select "Draft Pending Later Never Processed" at bounding box center [953, 557] width 205 height 23
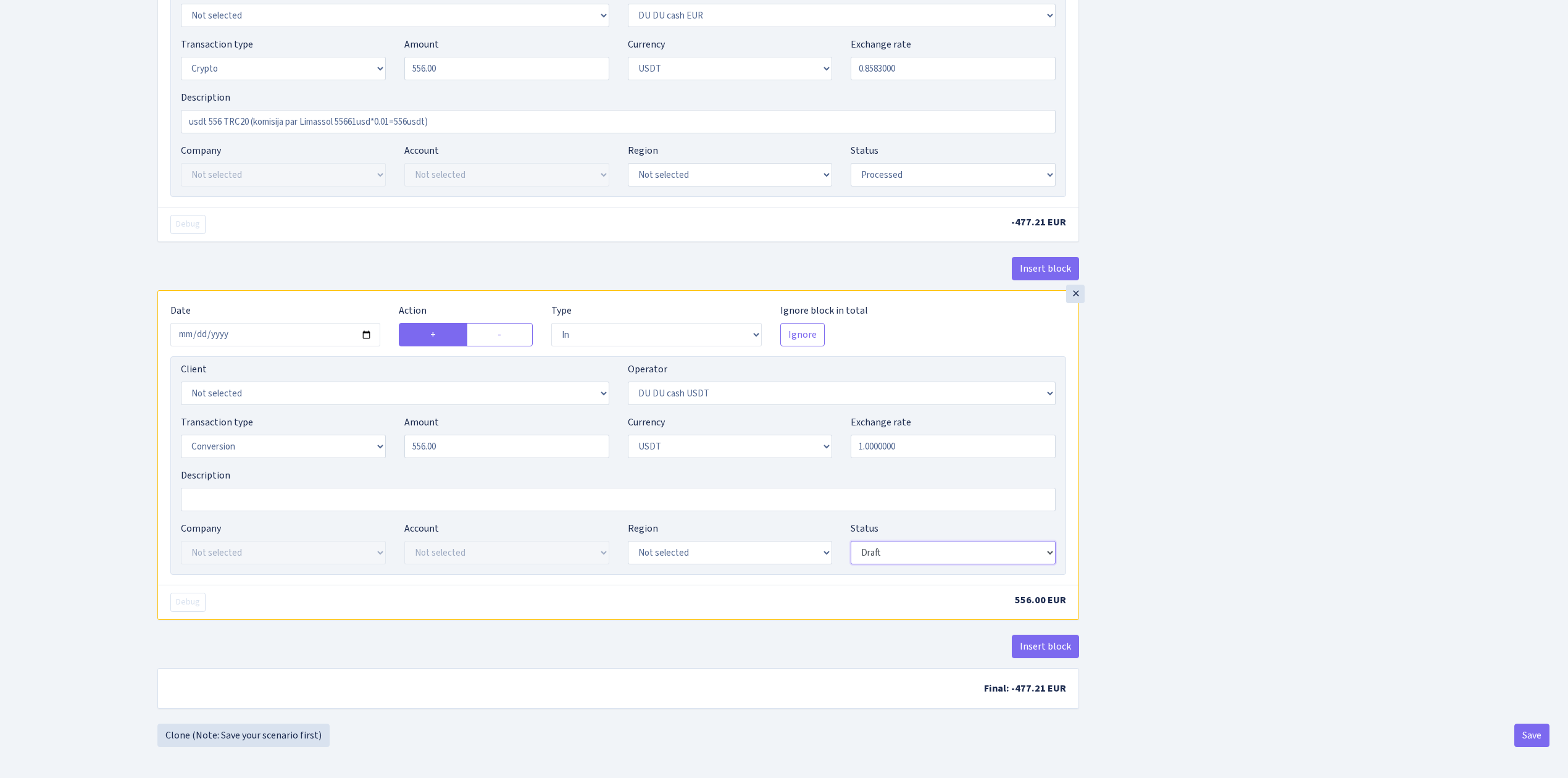
select select "processed"
click at [851, 543] on select "Draft Pending Later Never Processed" at bounding box center [953, 553] width 205 height 23
click at [1193, 533] on div "Insert block × Date 2025-09-05 Action + - Type --- In Out Commission Field requ…" at bounding box center [853, 111] width 1411 height 1222
click at [1523, 731] on button "Save" at bounding box center [1531, 736] width 35 height 23
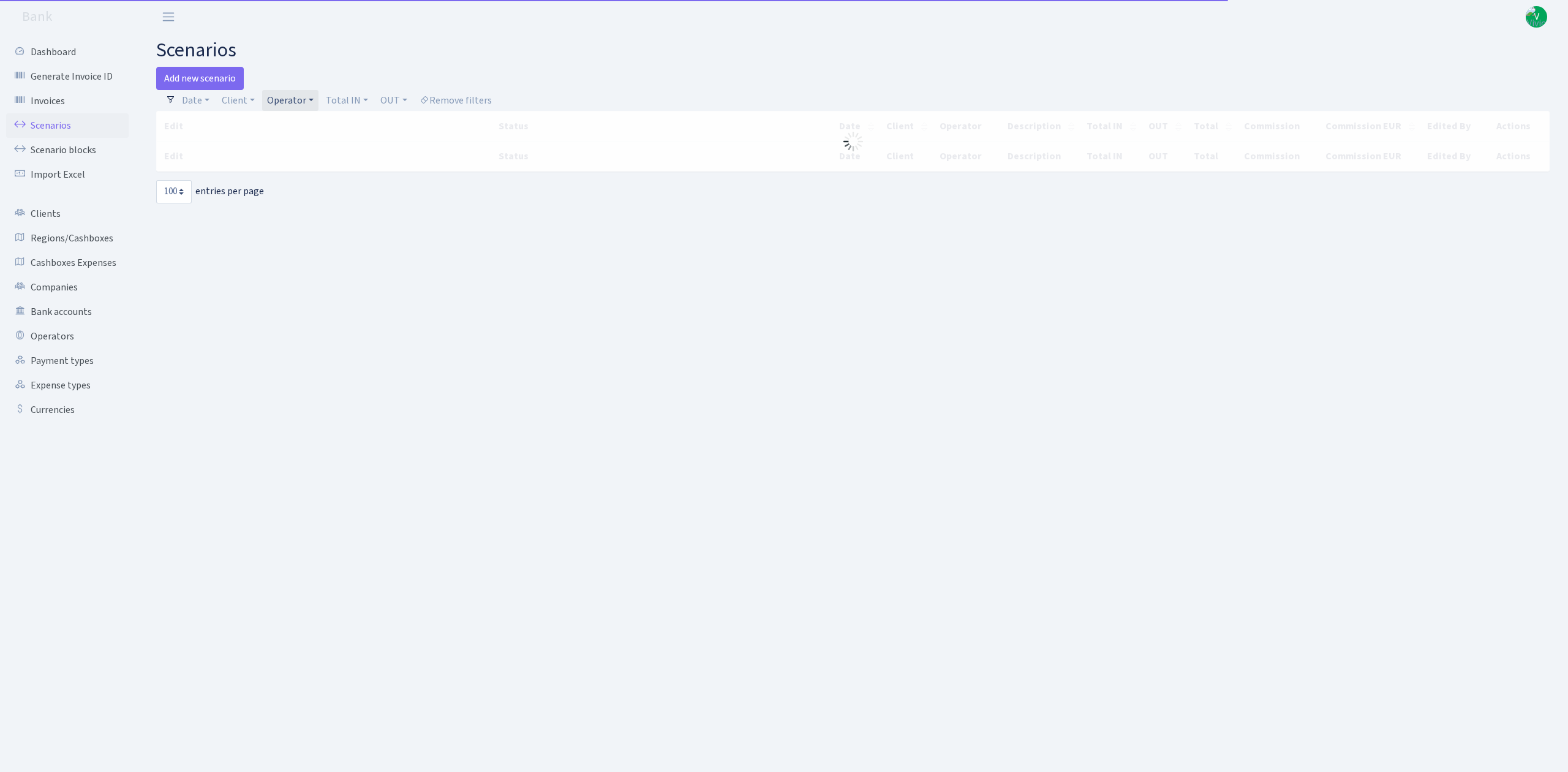
select select "100"
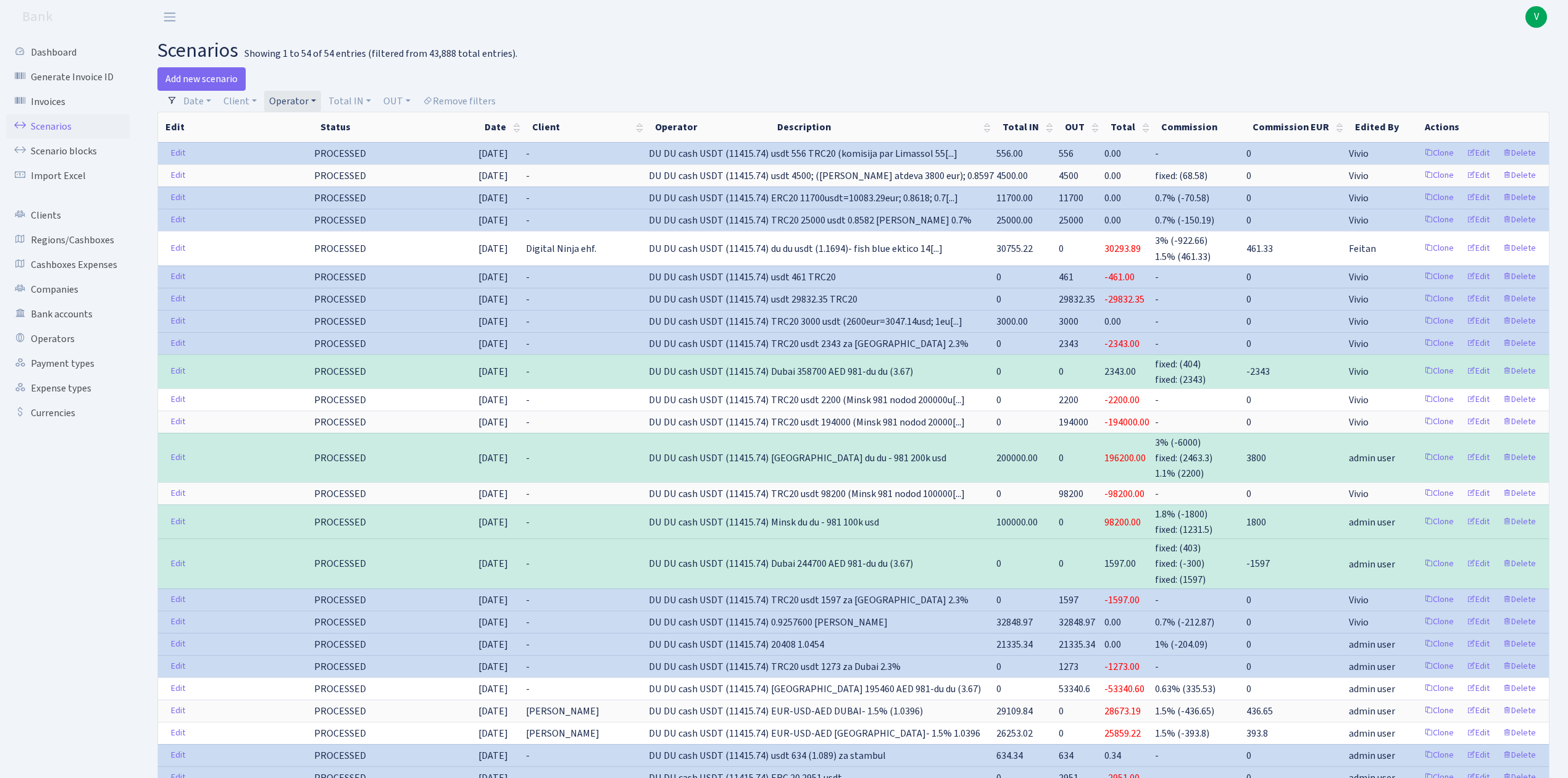
click at [304, 97] on link "Operator" at bounding box center [293, 101] width 57 height 21
click at [319, 187] on li "DU DU cash EUR" at bounding box center [314, 176] width 93 height 22
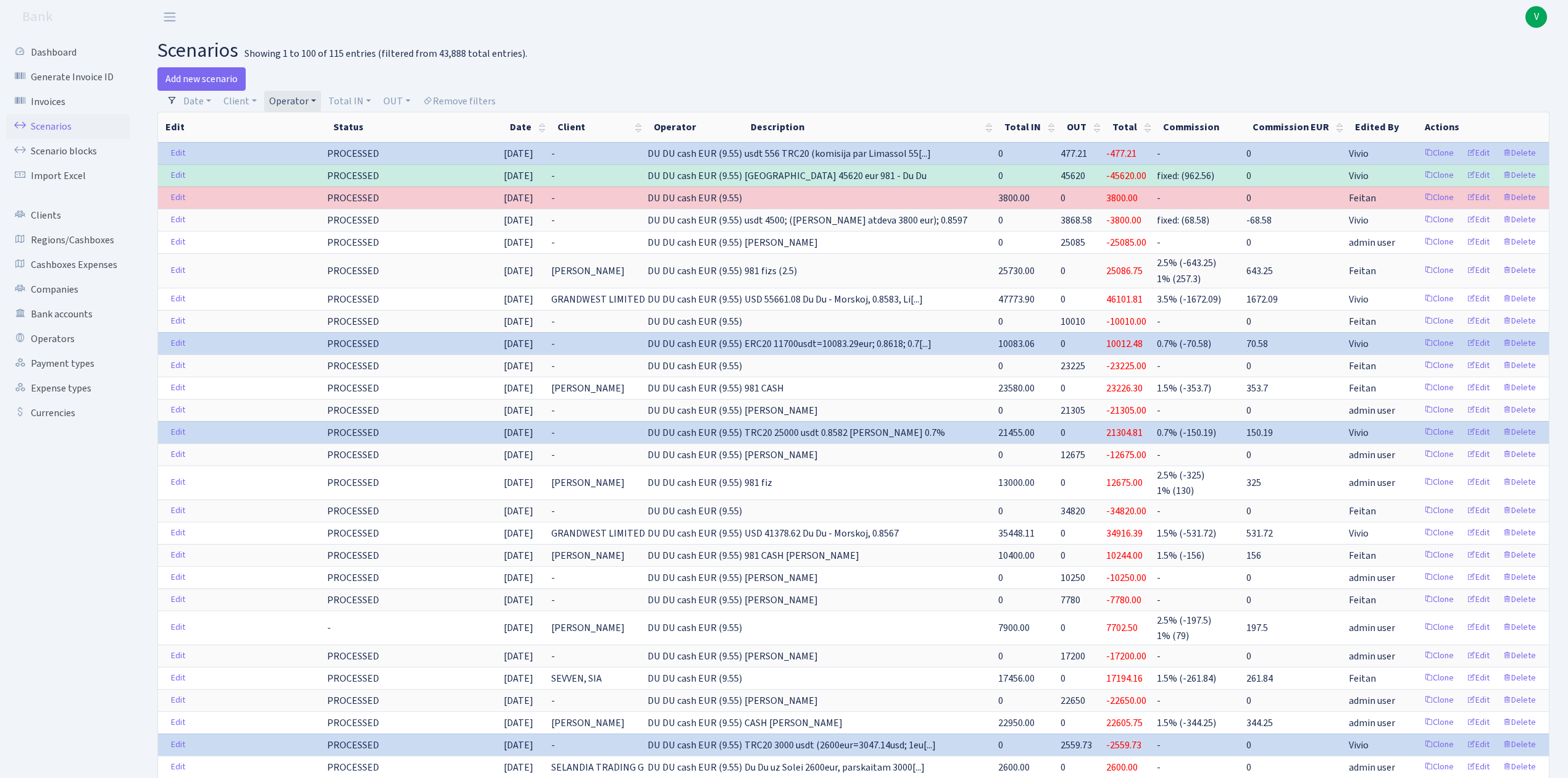
click at [284, 105] on link "Operator" at bounding box center [293, 101] width 57 height 21
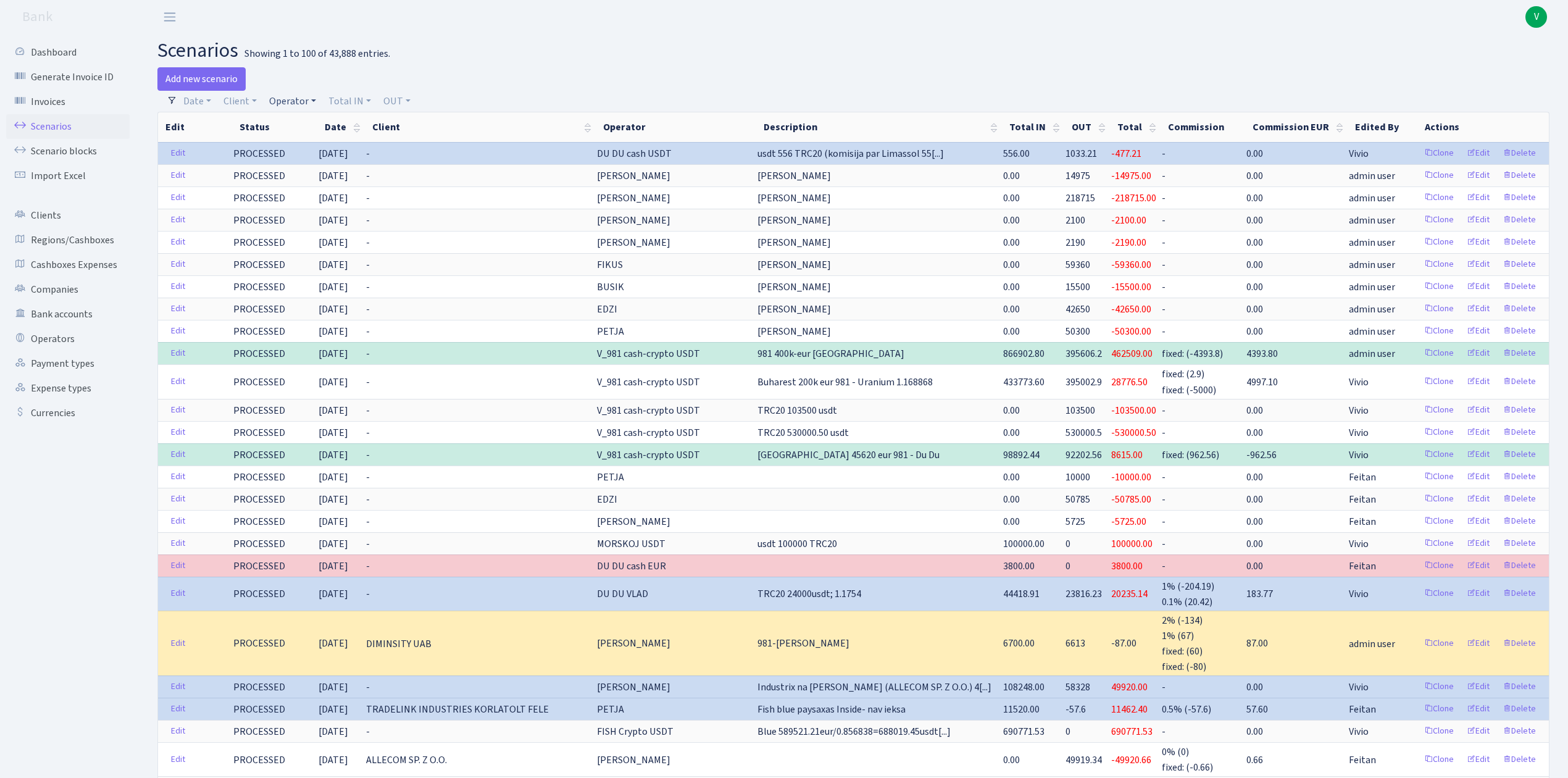
click at [299, 95] on link "Operator" at bounding box center [293, 101] width 57 height 21
click at [310, 145] on input "search" at bounding box center [313, 145] width 91 height 19
type input "du"
click at [327, 232] on li "DU DU cash USDT" at bounding box center [314, 221] width 93 height 22
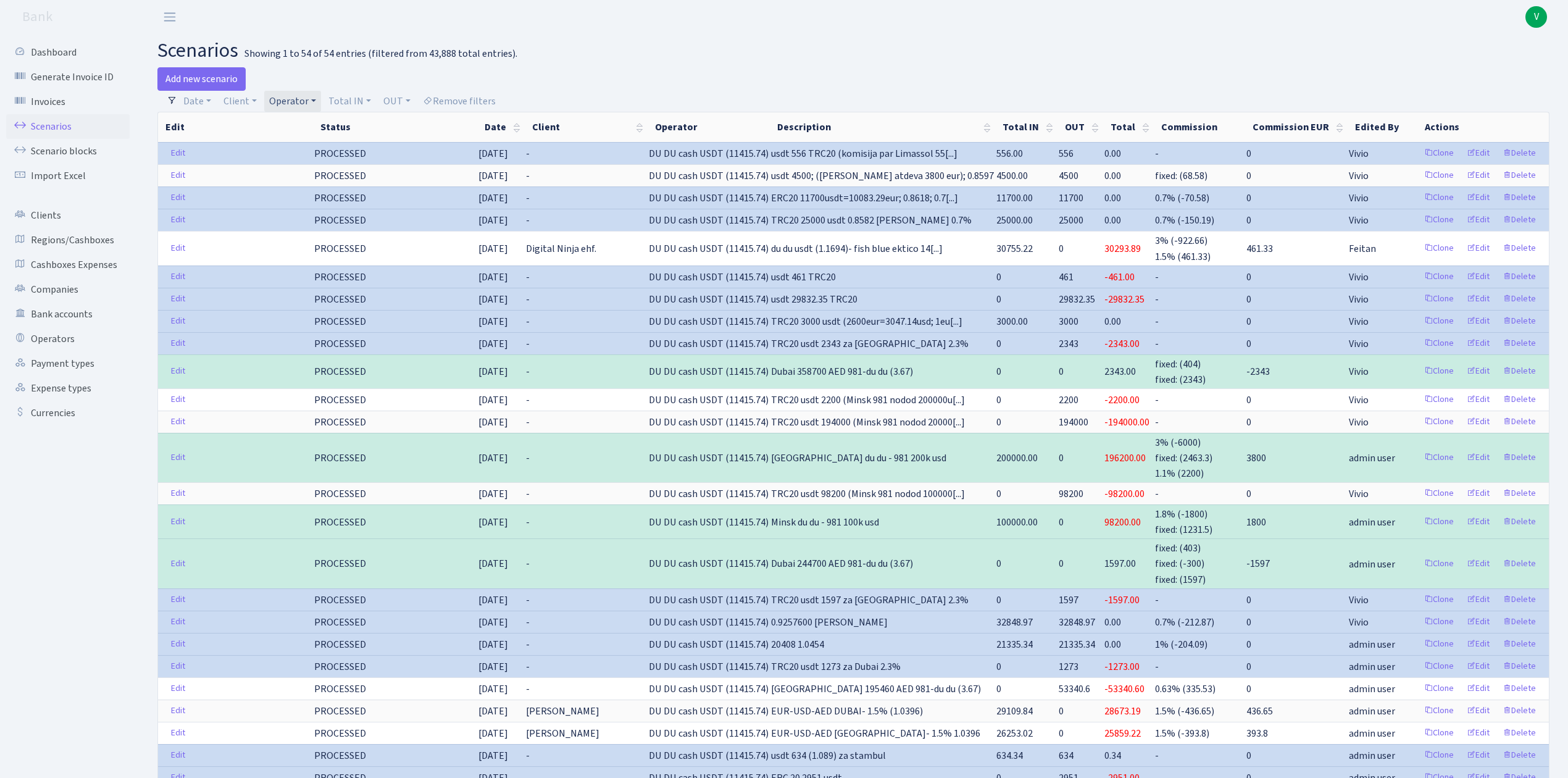
click at [263, 95] on ul "Date 08.09.2025 - 08.09.2025 Client - 1 KOC GEMICILIK VE TASIMACILIK 1/BALDERE-…" at bounding box center [339, 101] width 324 height 21
click at [279, 97] on link "Operator" at bounding box center [293, 101] width 57 height 21
select select
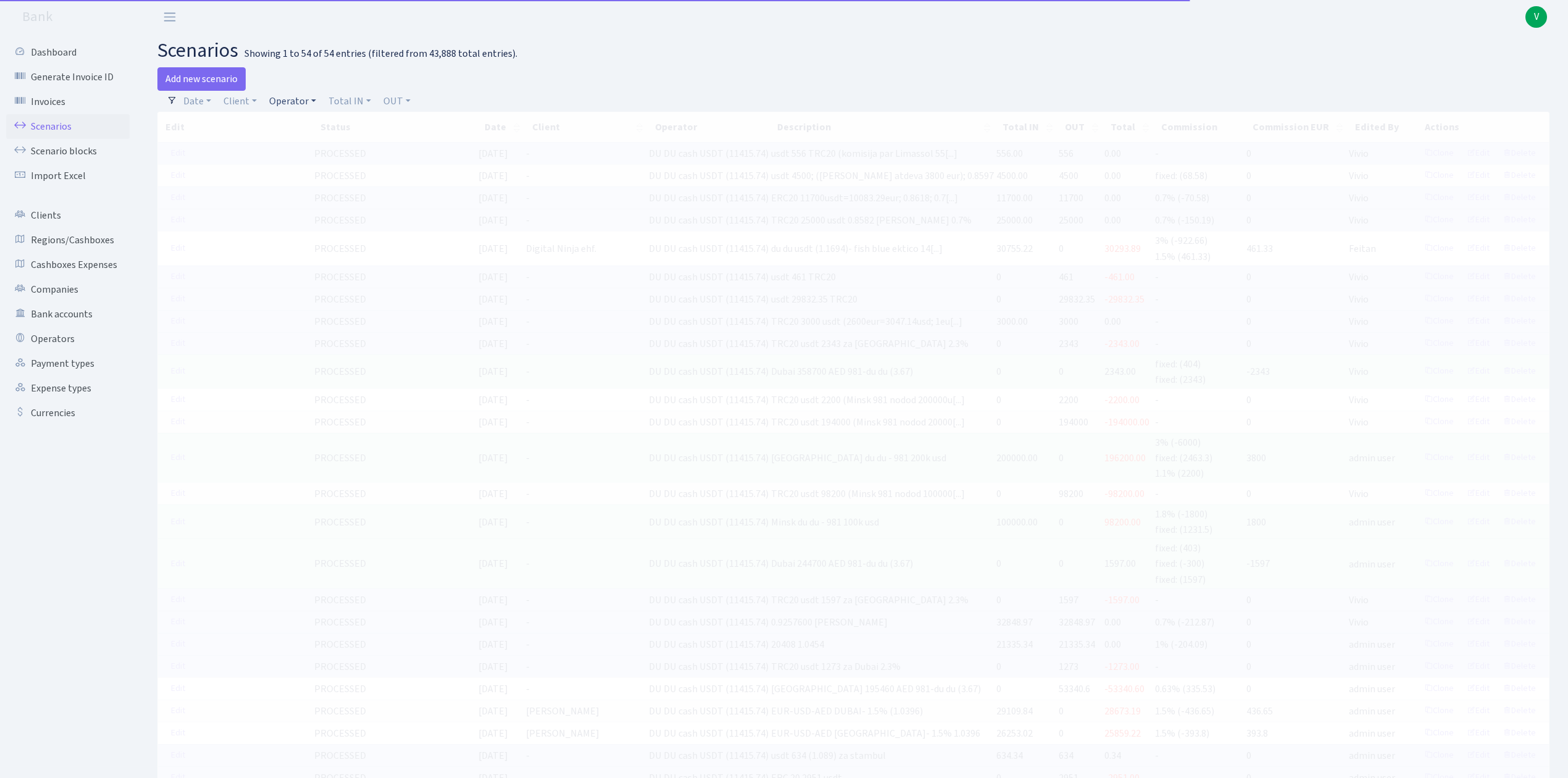
click at [300, 104] on link "Operator" at bounding box center [293, 101] width 57 height 21
click at [305, 141] on input "search" at bounding box center [313, 145] width 91 height 19
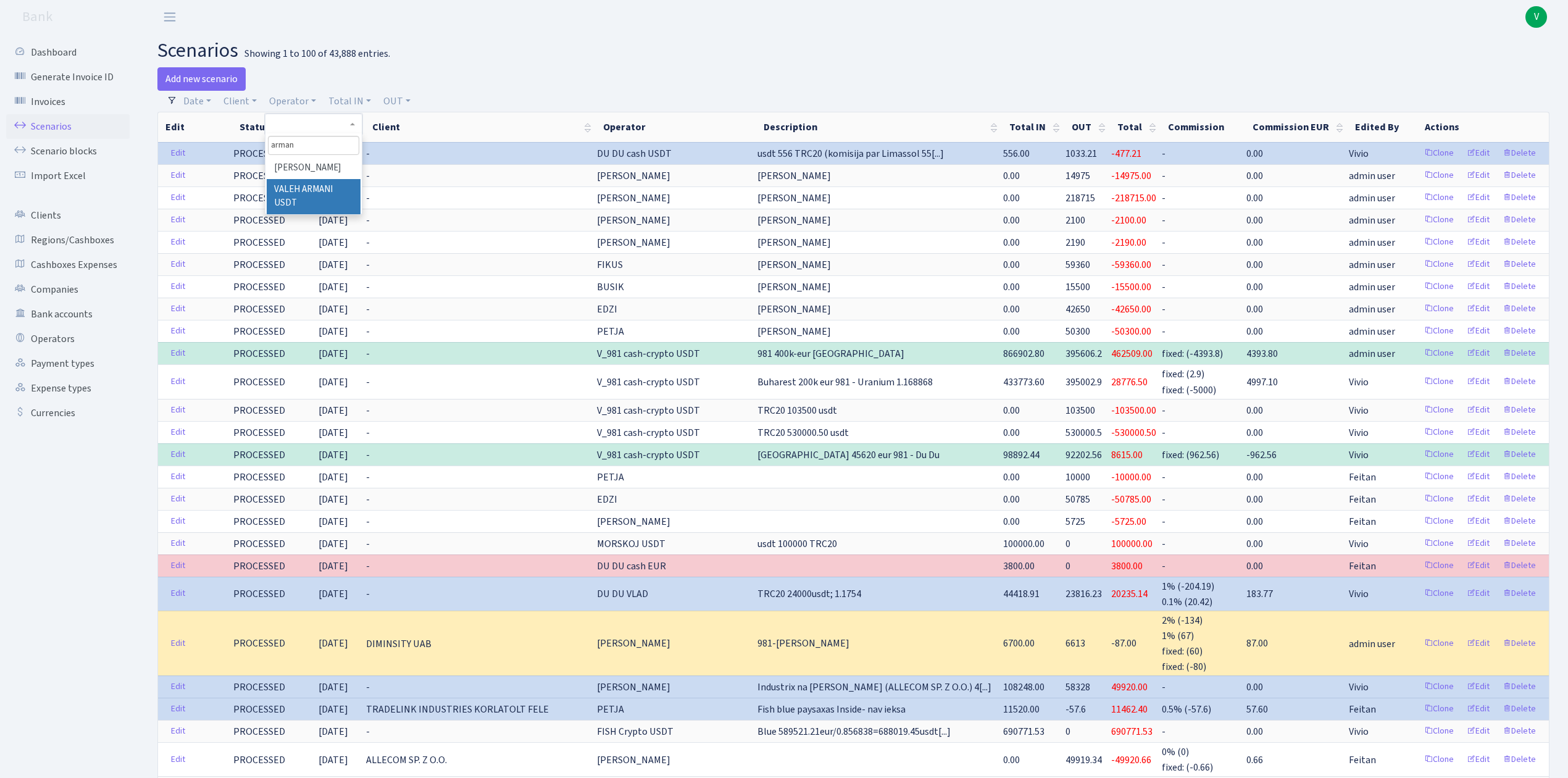
type input "arman"
click at [312, 188] on li "VALEH ARMANI USDT" at bounding box center [314, 196] width 93 height 35
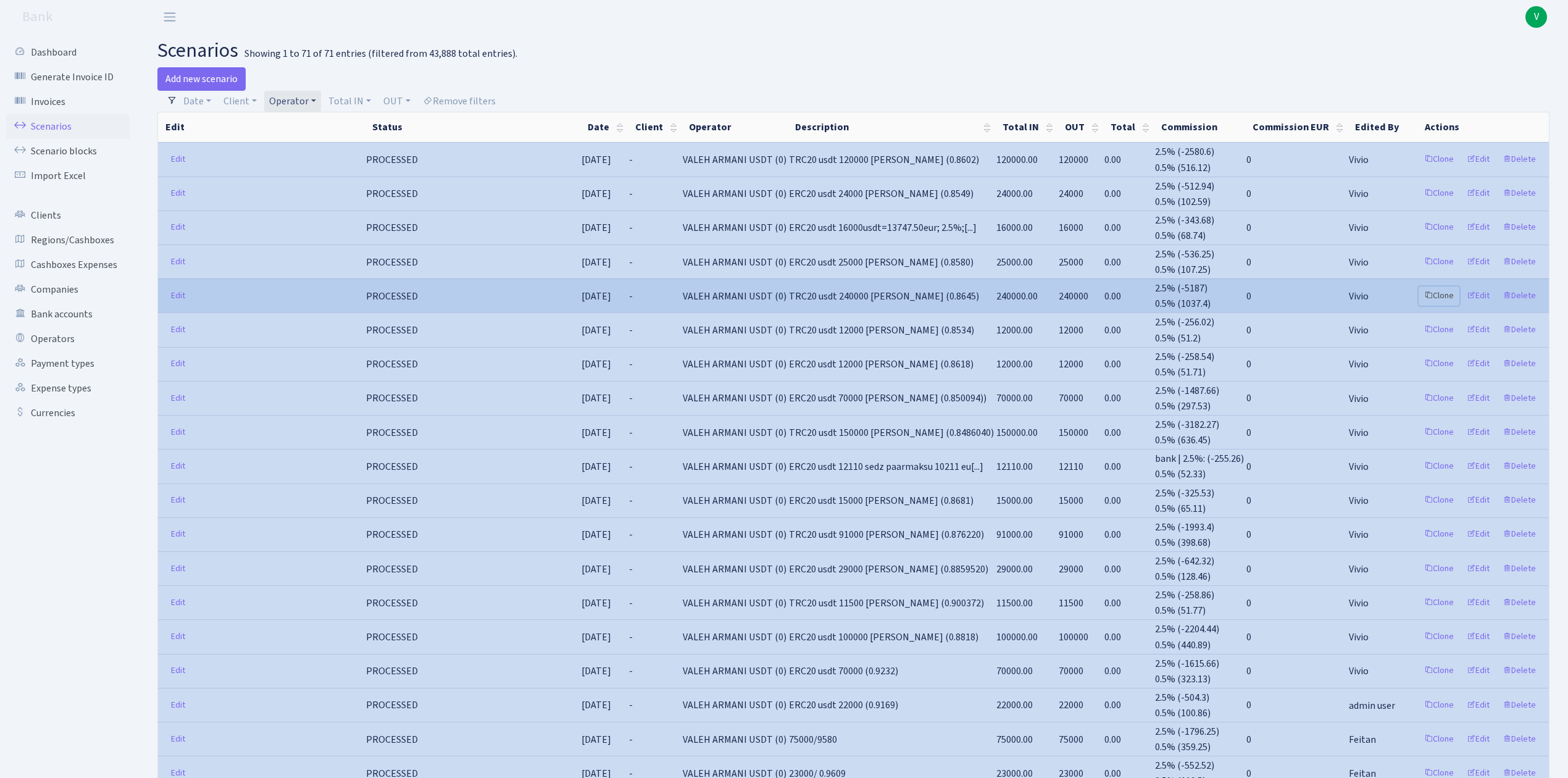
click at [1447, 286] on link "Clone" at bounding box center [1438, 295] width 41 height 19
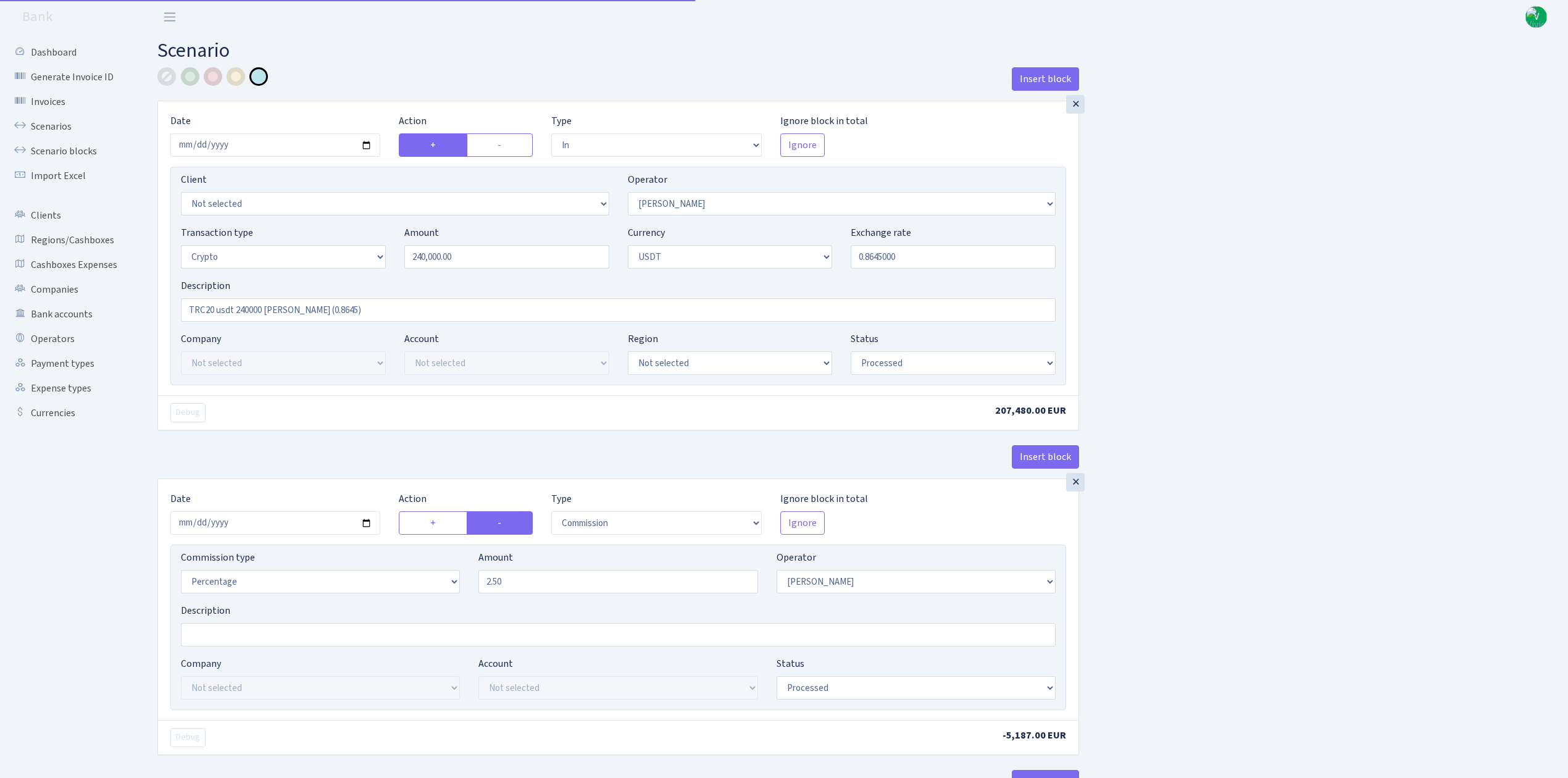
select select "in"
select select "68"
select select "3"
select select "6"
select select "processed"
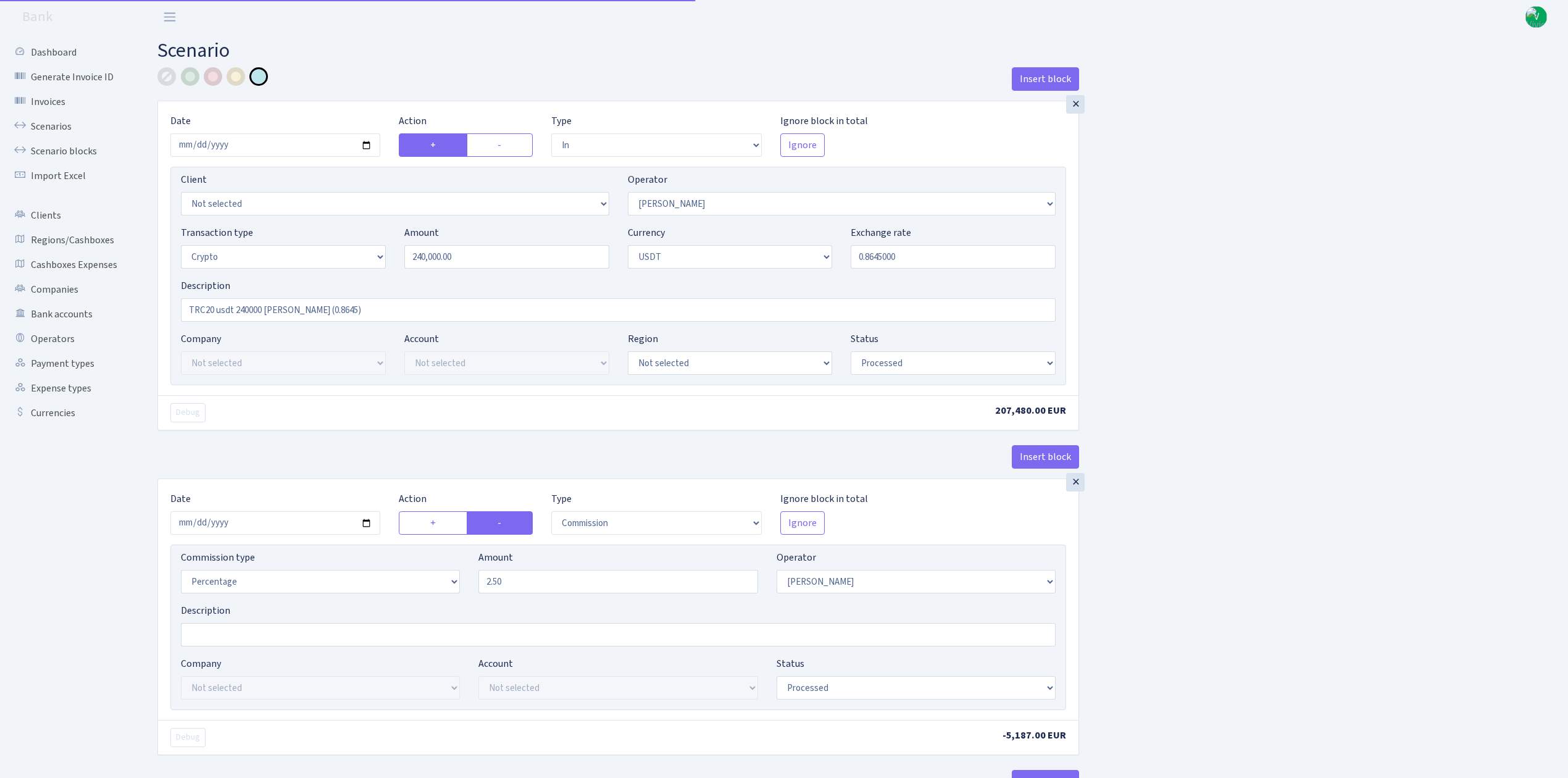
select select "commission"
select select "68"
select select "processed"
select select "in"
select select "178"
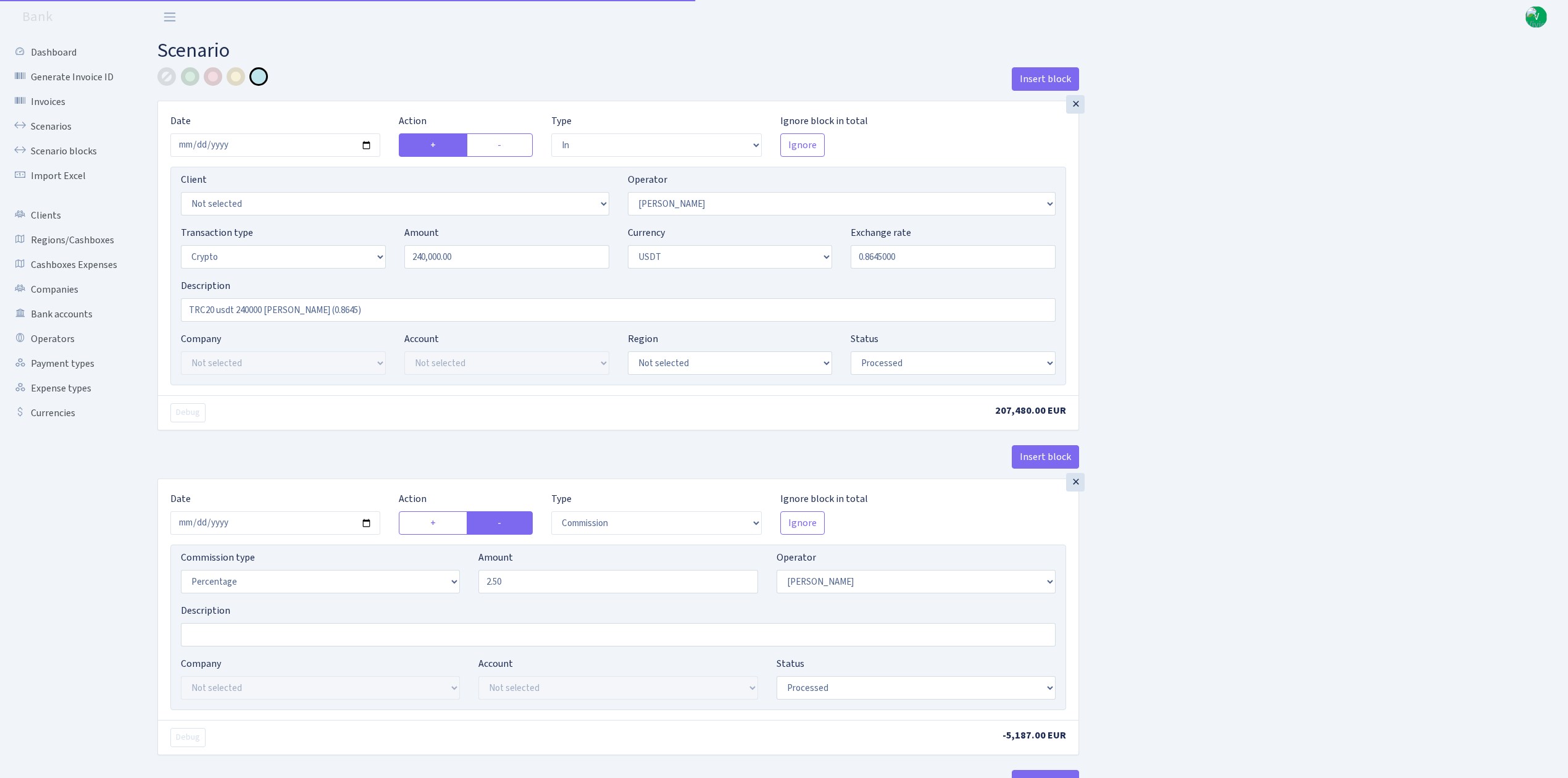
select select "2"
select select "6"
select select "20"
select select "66"
select select "processed"
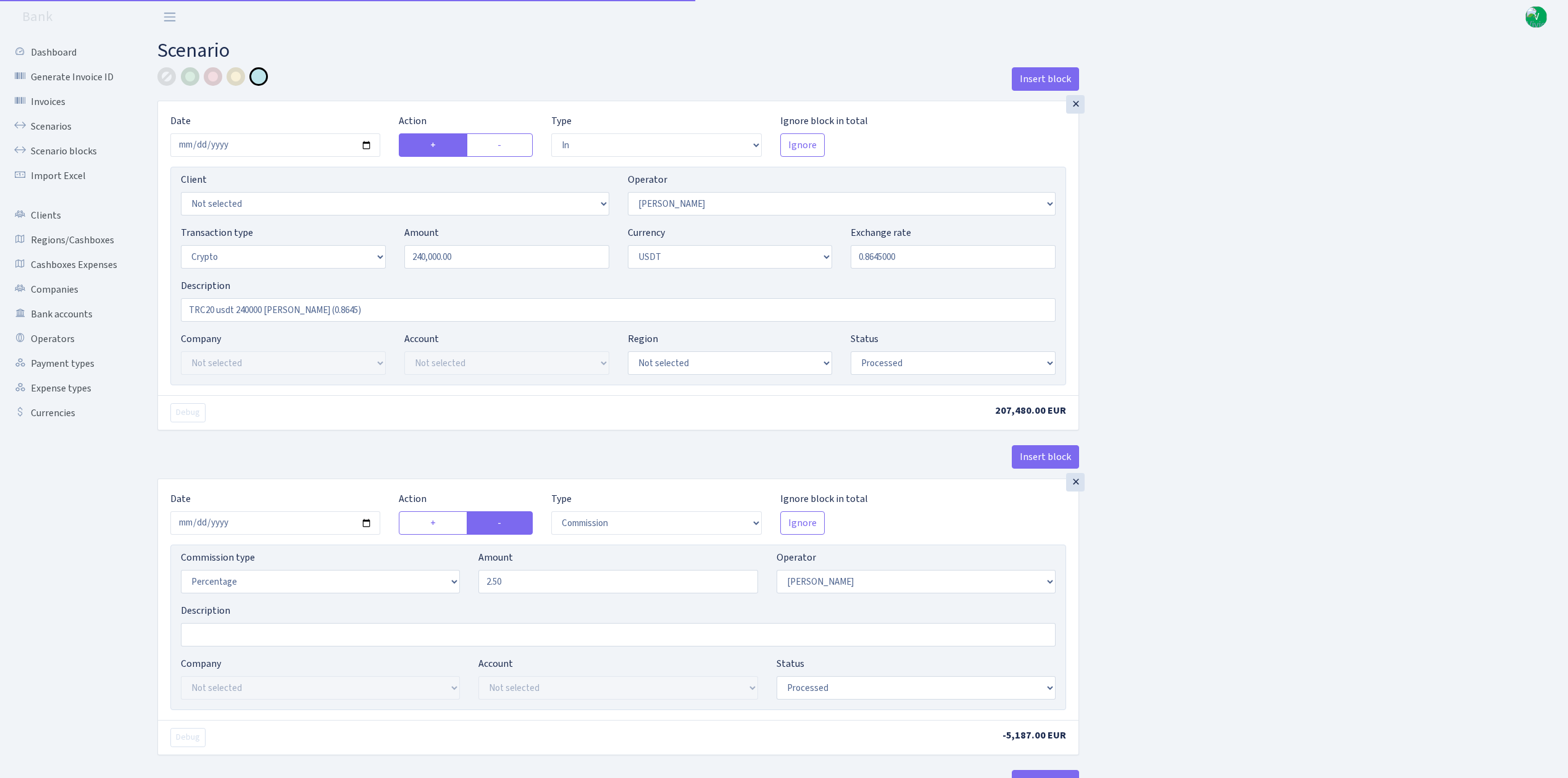
select select "out"
select select "178"
select select "15"
select select "6"
select select "processed"
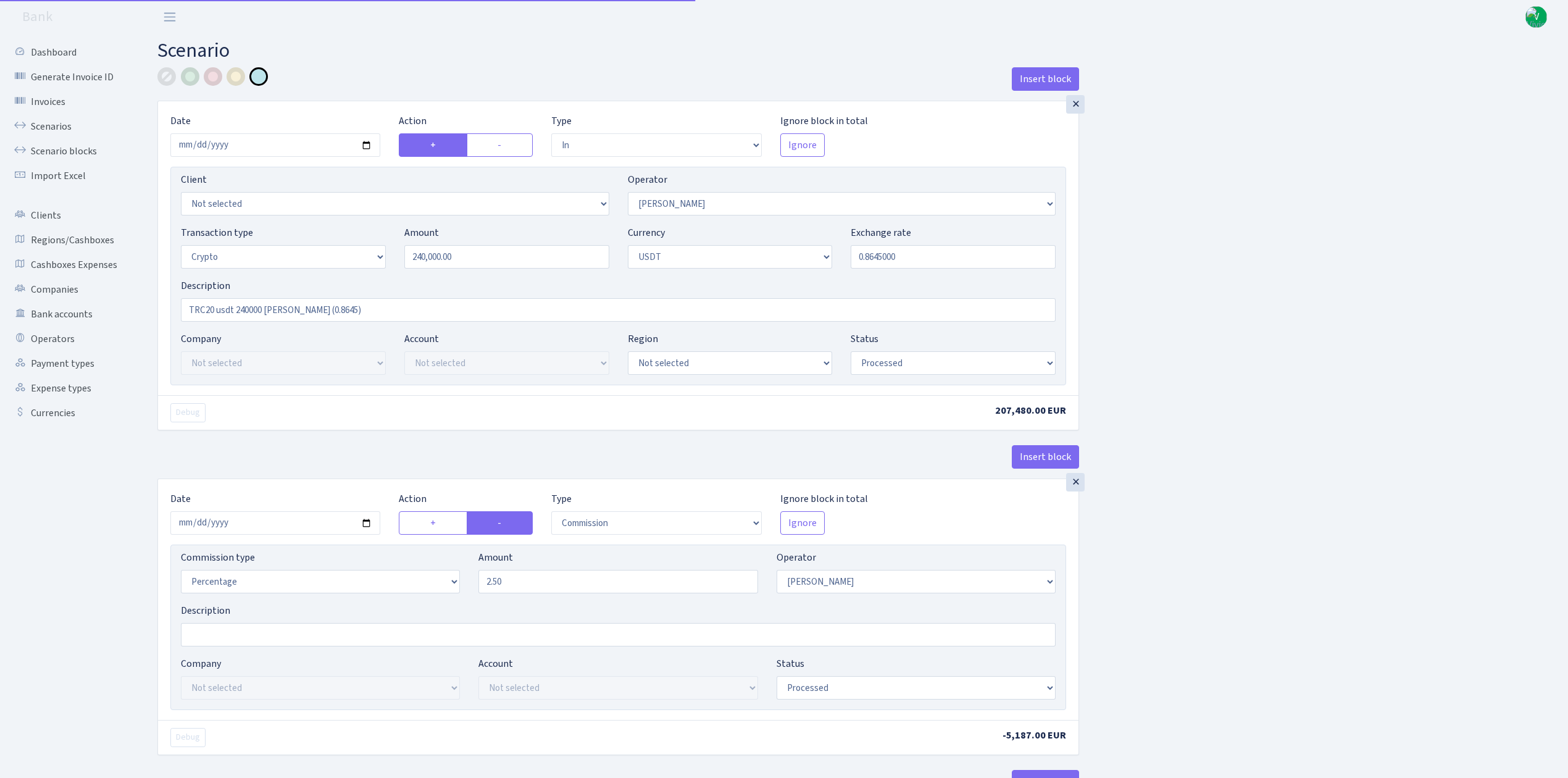
select select "commission"
select select "67"
select select "processed"
click at [367, 146] on input "2025-08-04" at bounding box center [275, 145] width 210 height 23
type input "2025-09-08"
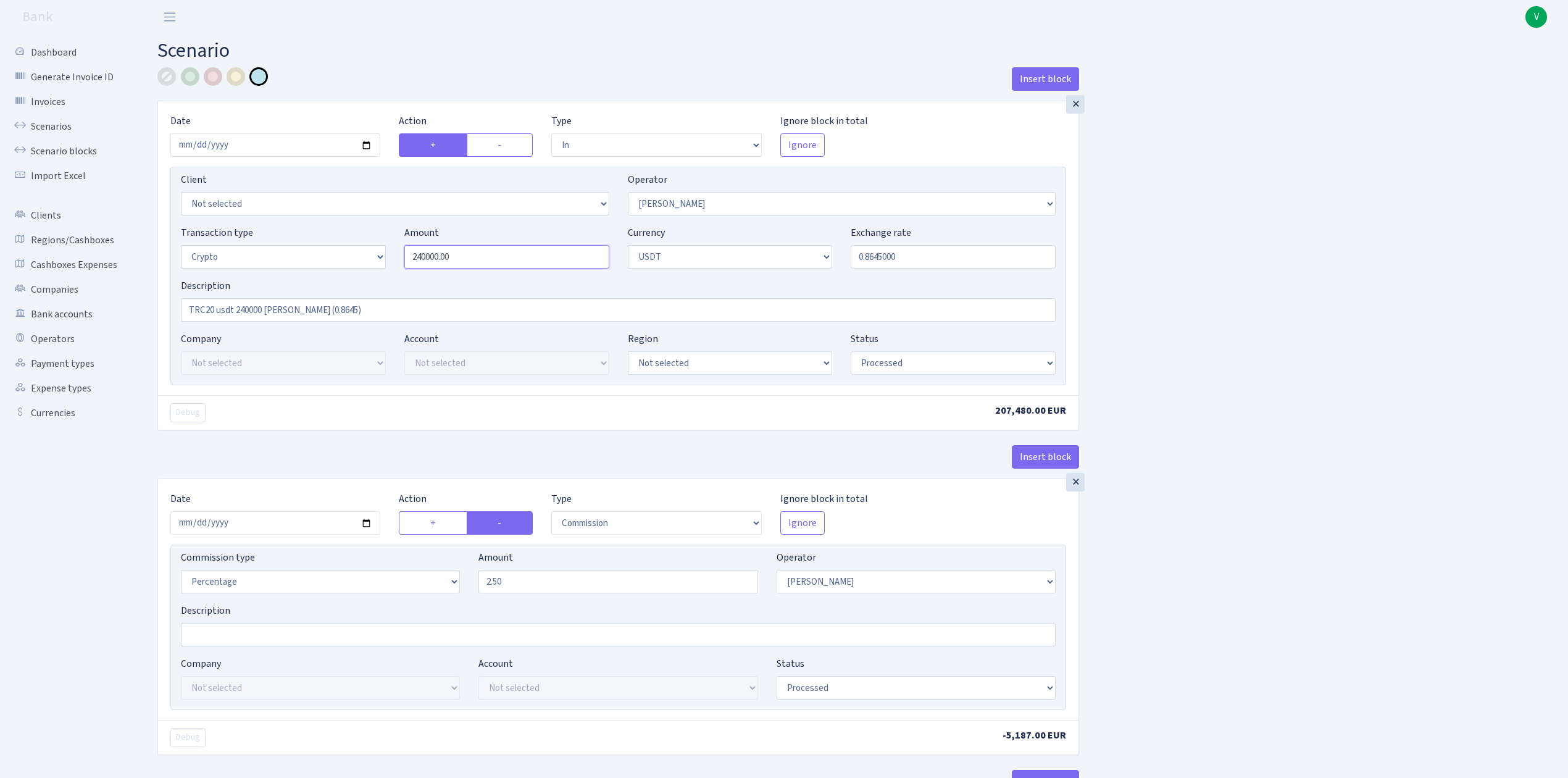
drag, startPoint x: 472, startPoint y: 255, endPoint x: 355, endPoint y: 248, distance: 117.2
click at [355, 248] on div "Transaction type Not selected 981 ELF FISH crypto GIRT IVO dekl MM-BALTIC eur U…" at bounding box center [618, 252] width 893 height 53
type input "37,000.00"
drag, startPoint x: 873, startPoint y: 258, endPoint x: 943, endPoint y: 258, distance: 70.0
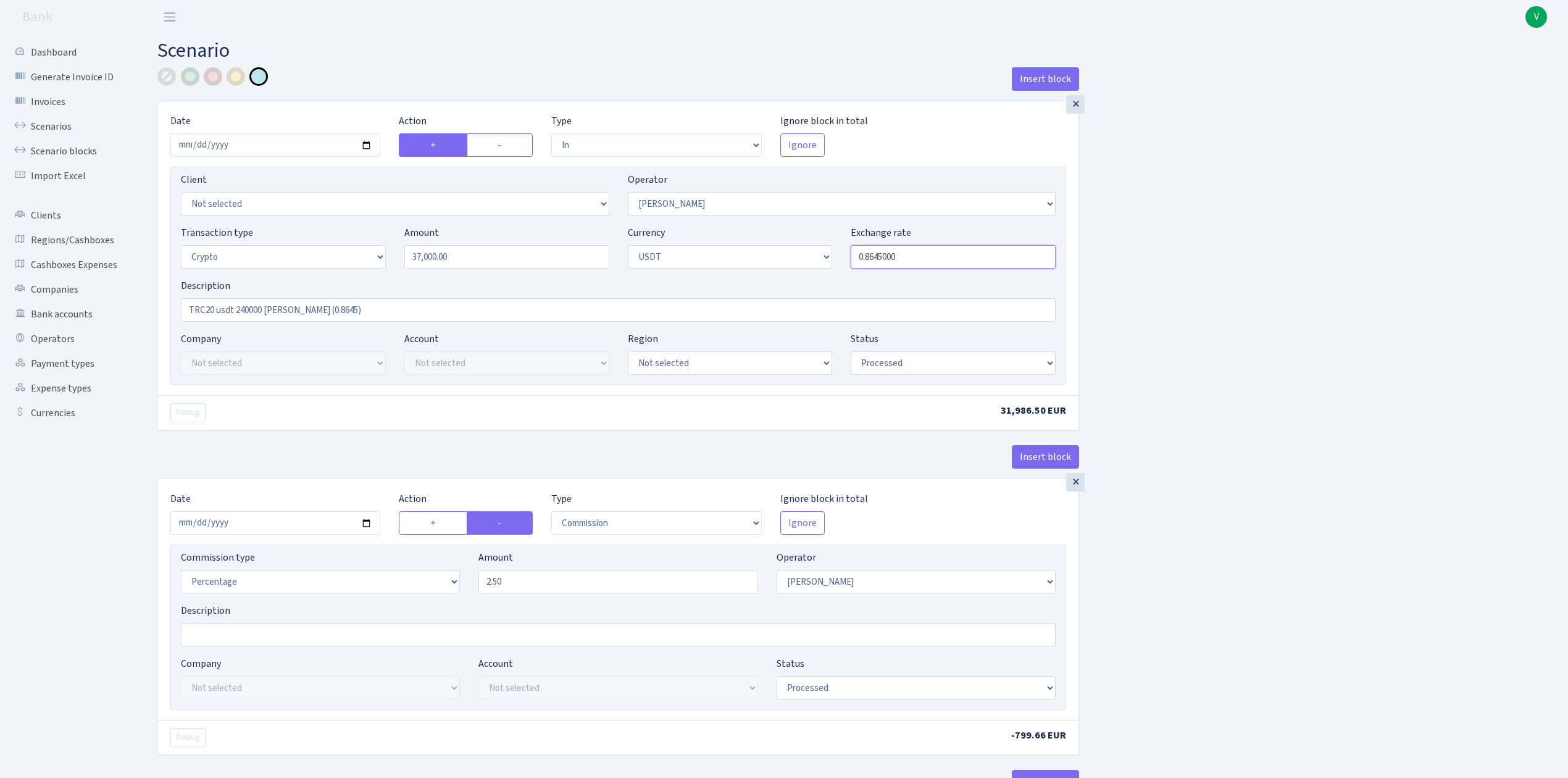
click at [943, 258] on input "0.8645000" at bounding box center [953, 257] width 205 height 23
drag, startPoint x: 870, startPoint y: 255, endPoint x: 961, endPoint y: 262, distance: 91.3
click at [961, 262] on input "0.8645000" at bounding box center [953, 257] width 205 height 23
type input "0.8524000"
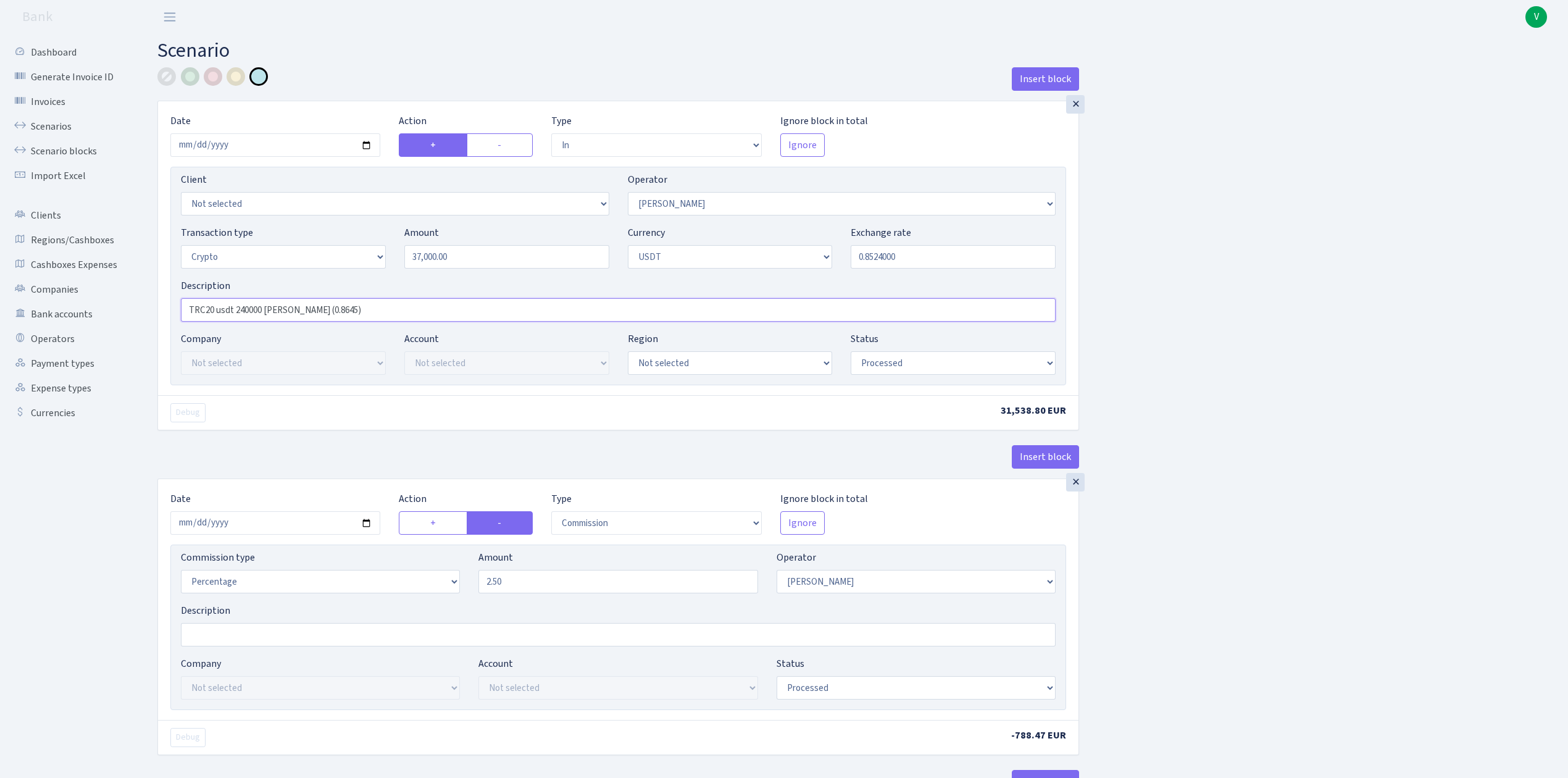
drag, startPoint x: 235, startPoint y: 310, endPoint x: 263, endPoint y: 309, distance: 28.0
click at [263, 309] on input "TRC20 usdt 240000 RIX (0.8645)" at bounding box center [617, 310] width 874 height 23
click at [302, 316] on input "TRC20 usdt 37000 RIX (0.8645)" at bounding box center [617, 310] width 874 height 23
type input "TRC20 usdt 37000 [PERSON_NAME] (0.8524)"
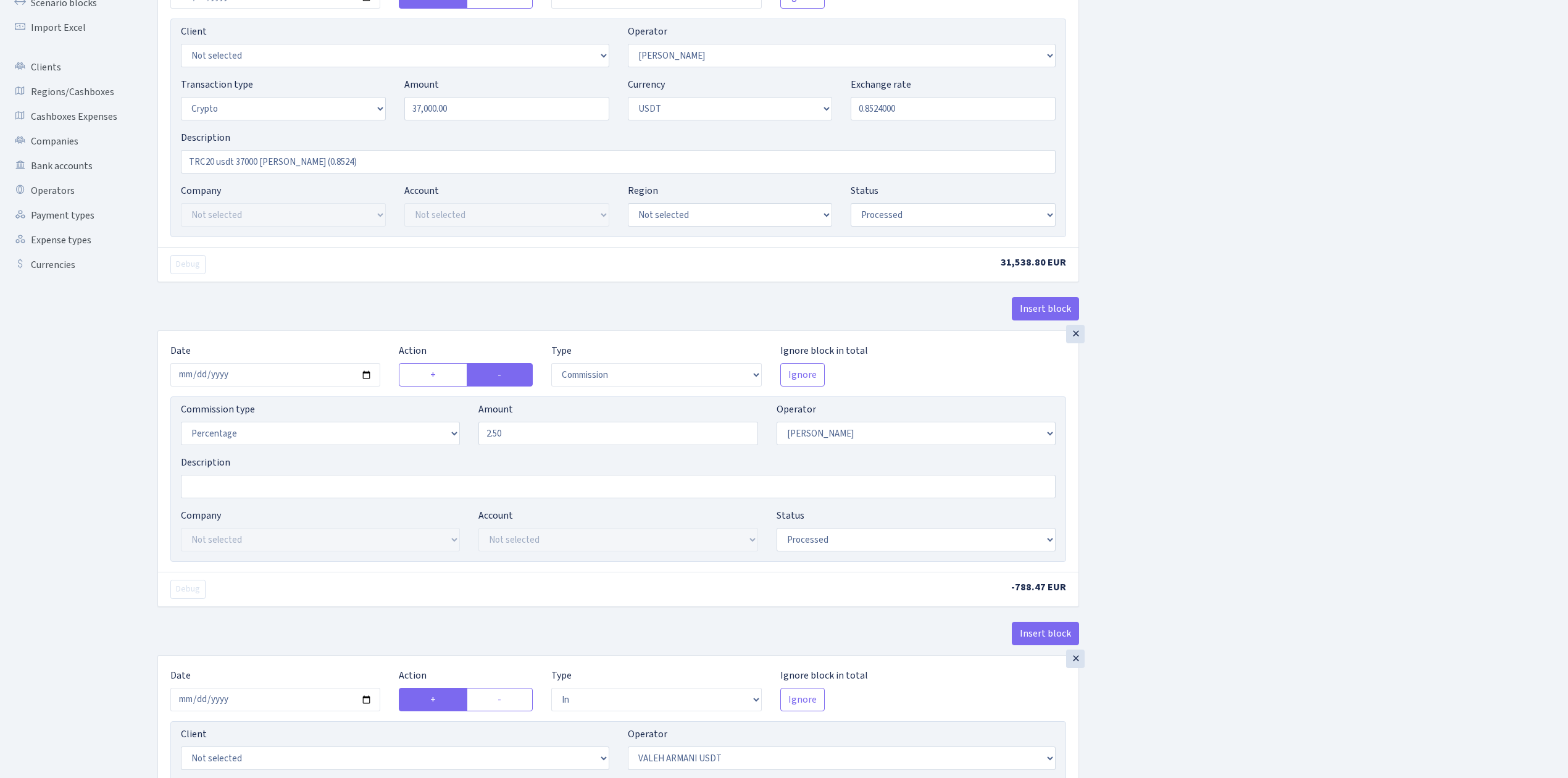
scroll to position [164, 0]
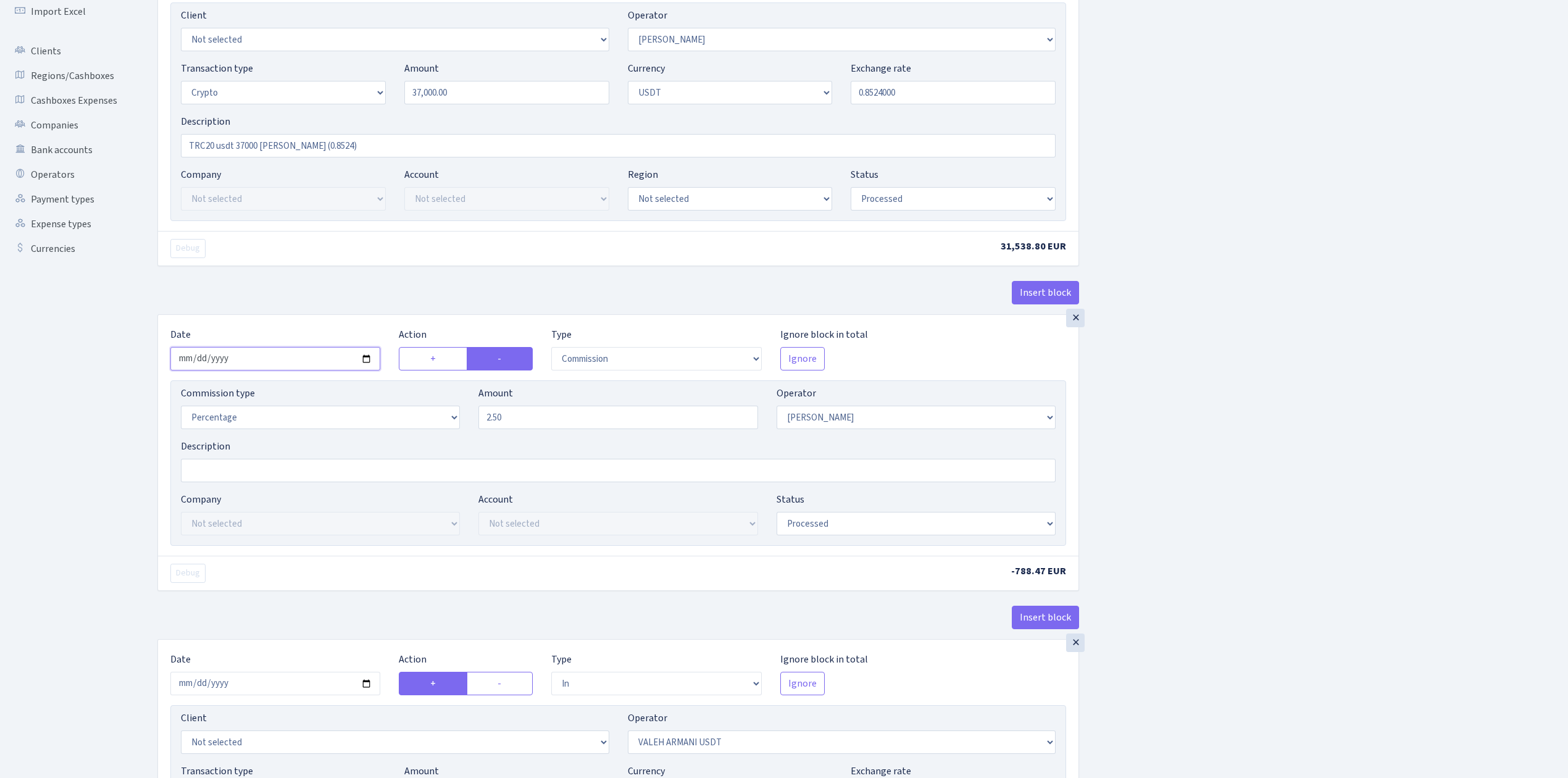
click at [363, 358] on input "2025-08-04" at bounding box center [275, 359] width 210 height 23
type input "2025-09-08"
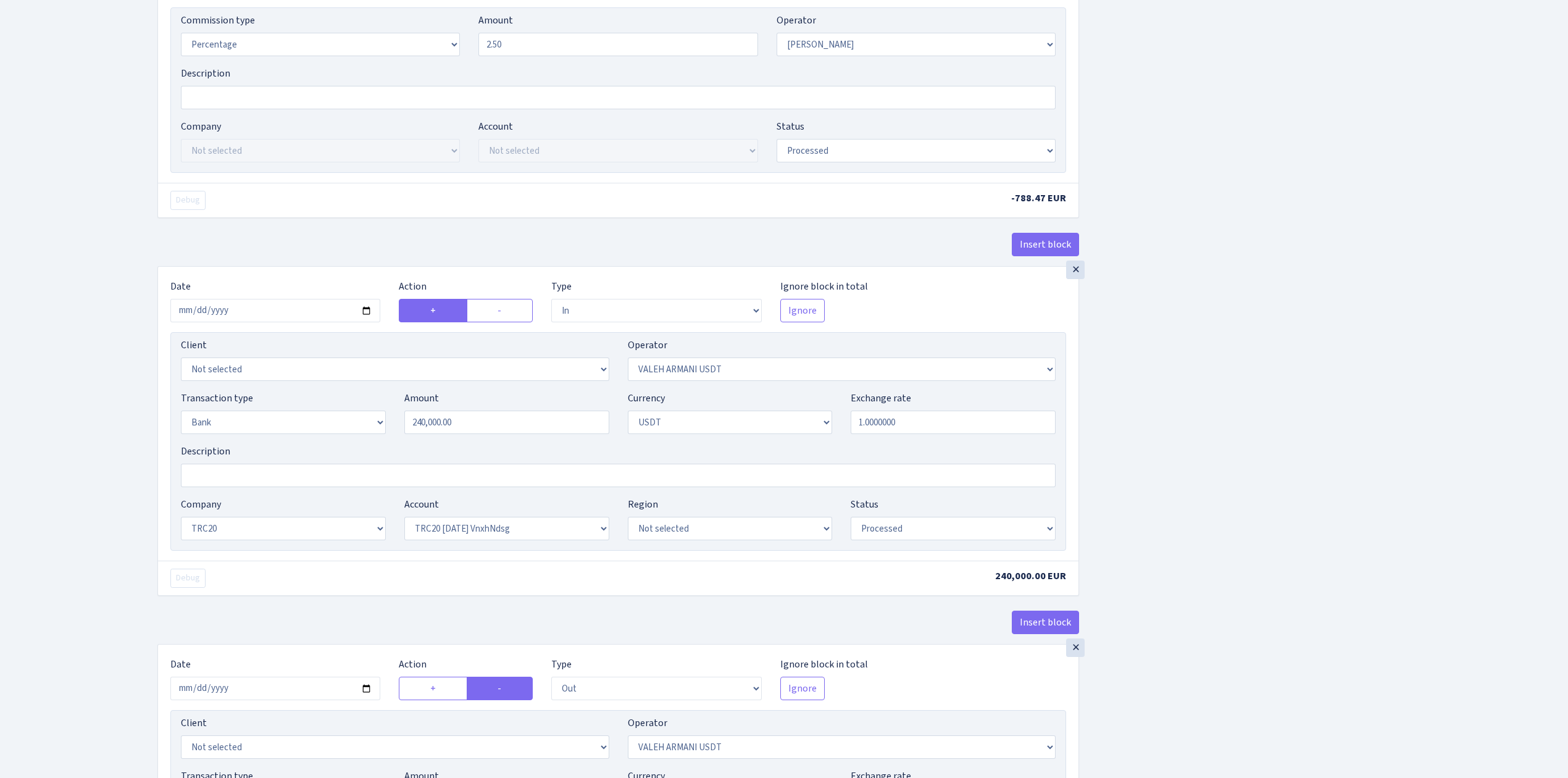
scroll to position [576, 0]
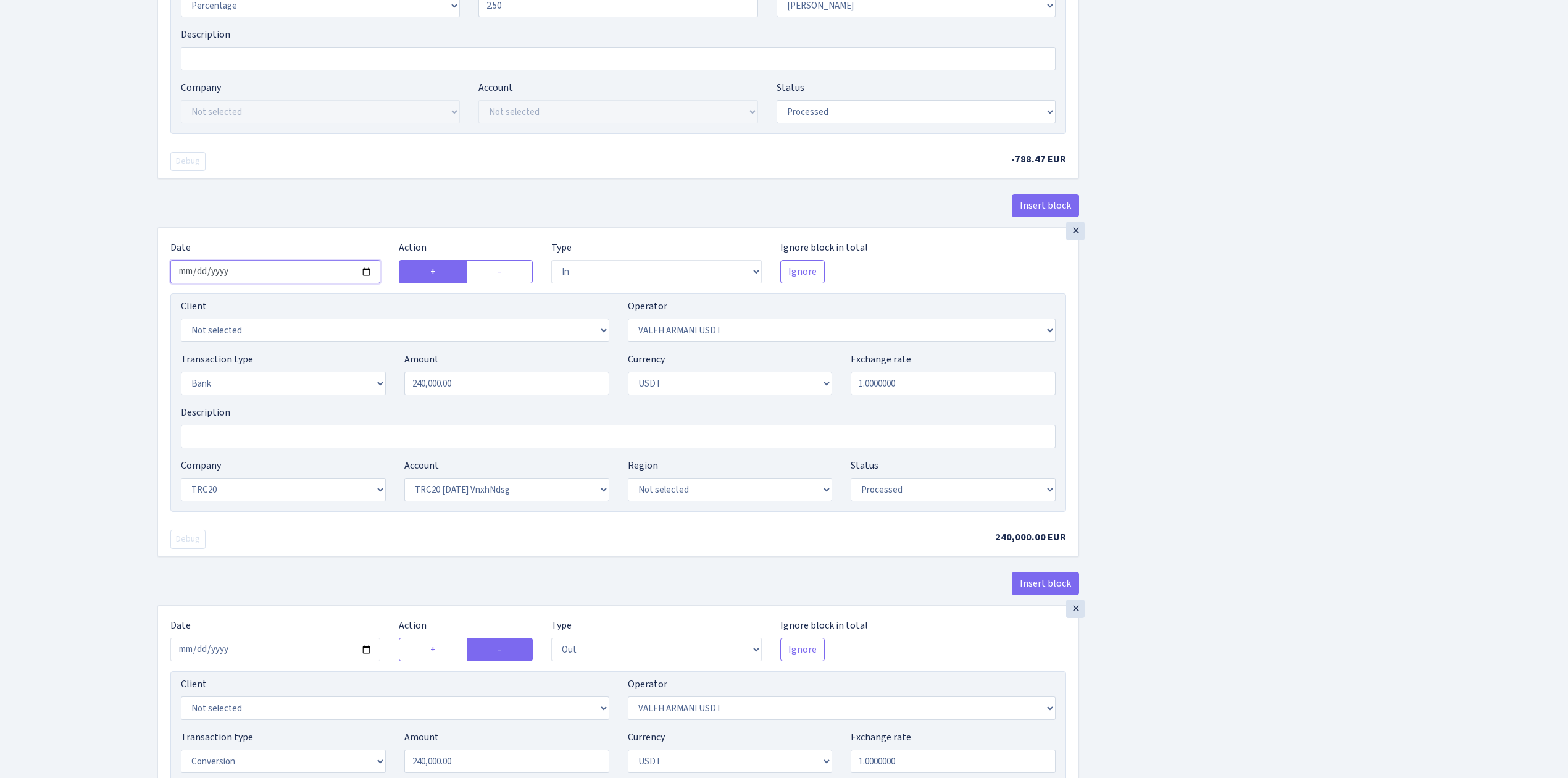
click at [364, 272] on input "2025-08-04" at bounding box center [275, 271] width 210 height 23
type input "2025-09-08"
drag, startPoint x: 475, startPoint y: 396, endPoint x: 337, endPoint y: 364, distance: 141.7
click at [341, 364] on div "Transaction type Not selected 981 ELF FISH crypto GIRT IVO dekl MM-BALTIC eur U…" at bounding box center [618, 379] width 893 height 53
click at [1395, 290] on div "Insert block × Date 2025-09-08 Action + - Type --- In Out Commission Field requ…" at bounding box center [853, 428] width 1411 height 1872
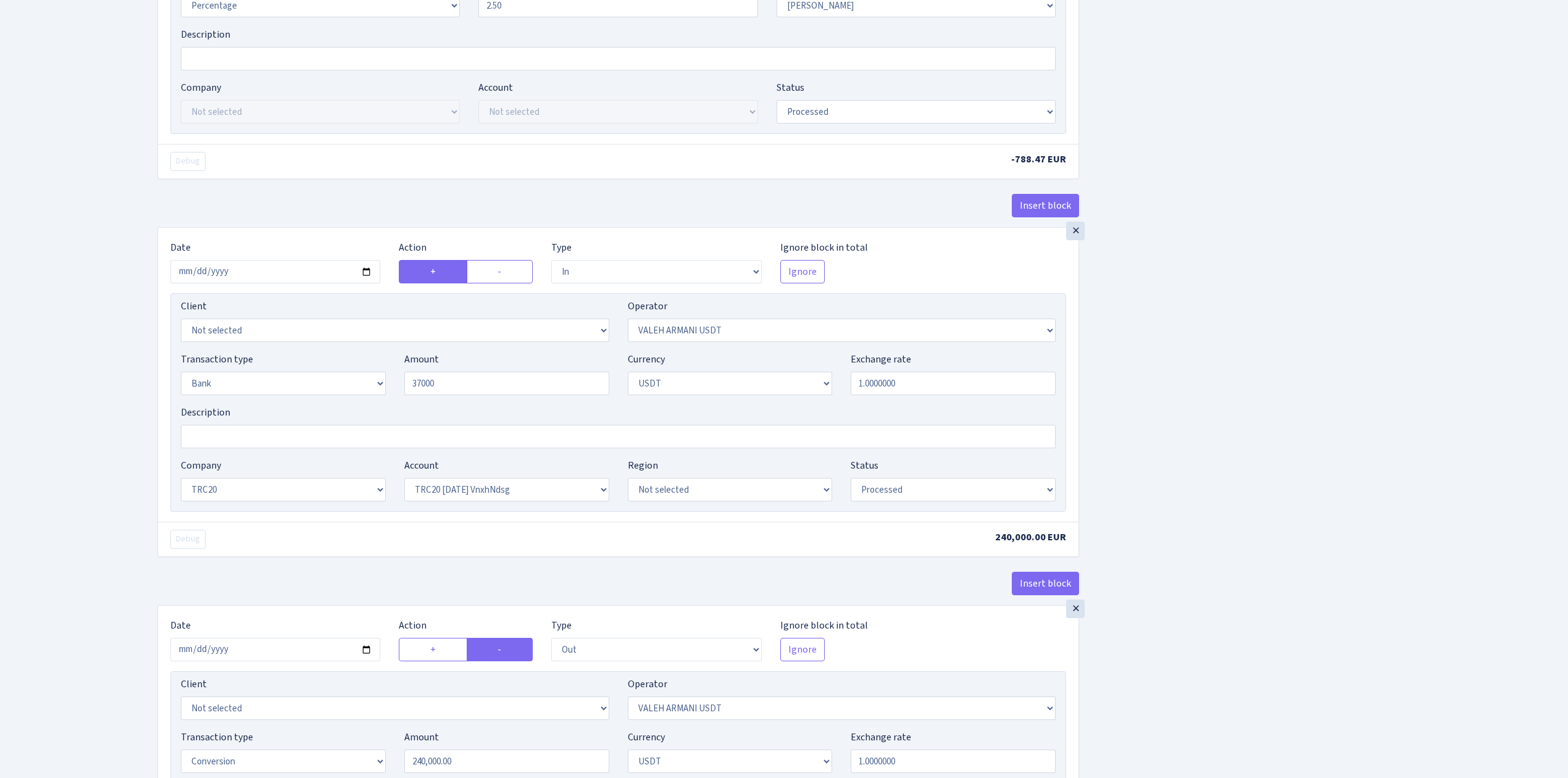
type input "37,000.00"
click at [480, 490] on select "Not selected TRC20 2024.08.01 S8dYrDY TRC20 2024.09.12 KEMg2gdc TRC20 2024.10.1…" at bounding box center [507, 489] width 205 height 23
select select "61"
click at [404, 483] on select "Not selected TRC20 2024.08.01 S8dYrDY TRC20 2024.09.12 KEMg2gdc TRC20 2024.10.1…" at bounding box center [507, 489] width 205 height 23
click at [1212, 478] on div "Insert block × Date 2025-09-08 Action + - Type --- In Out Commission Field requ…" at bounding box center [853, 428] width 1411 height 1872
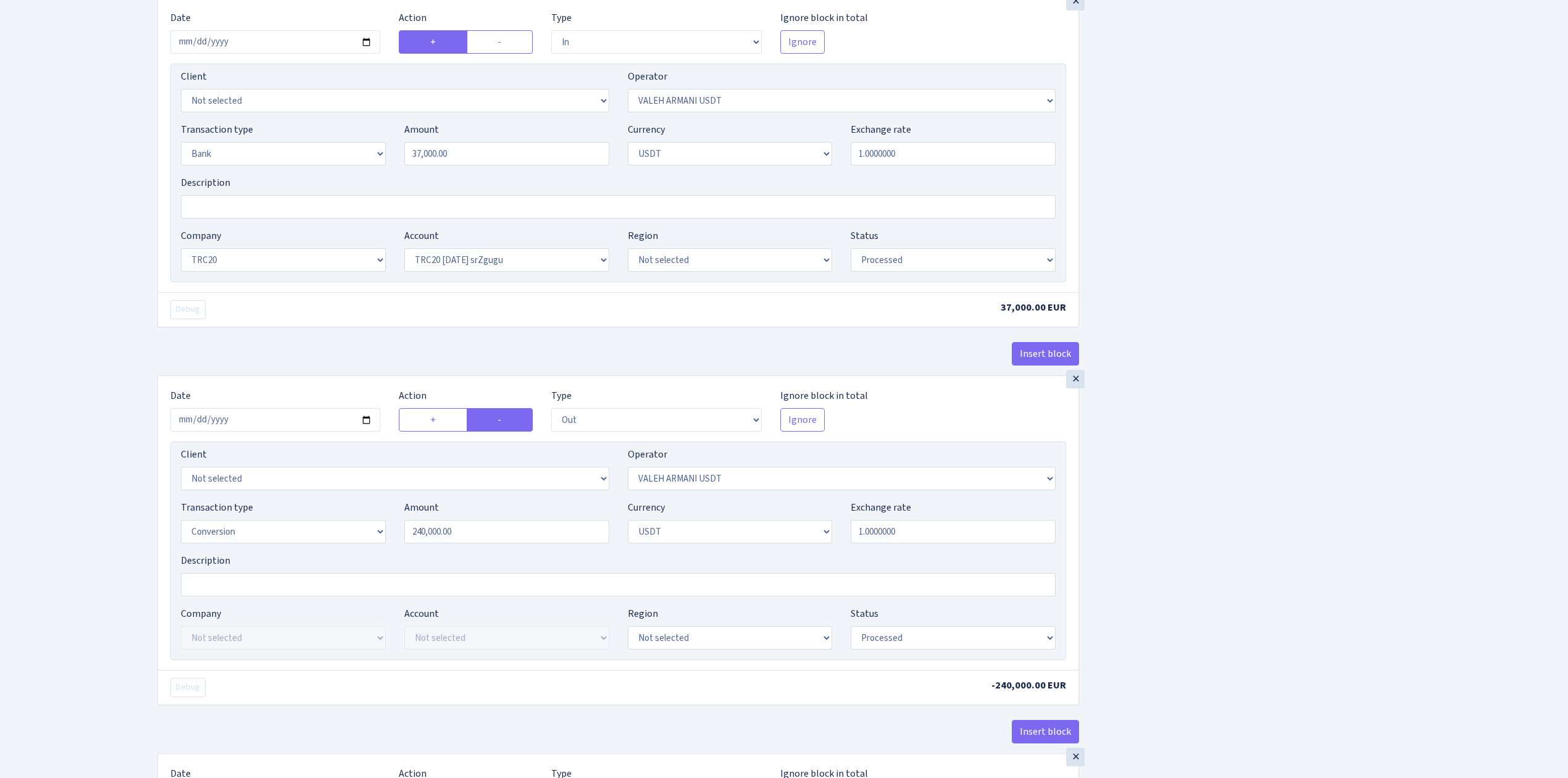
scroll to position [905, 0]
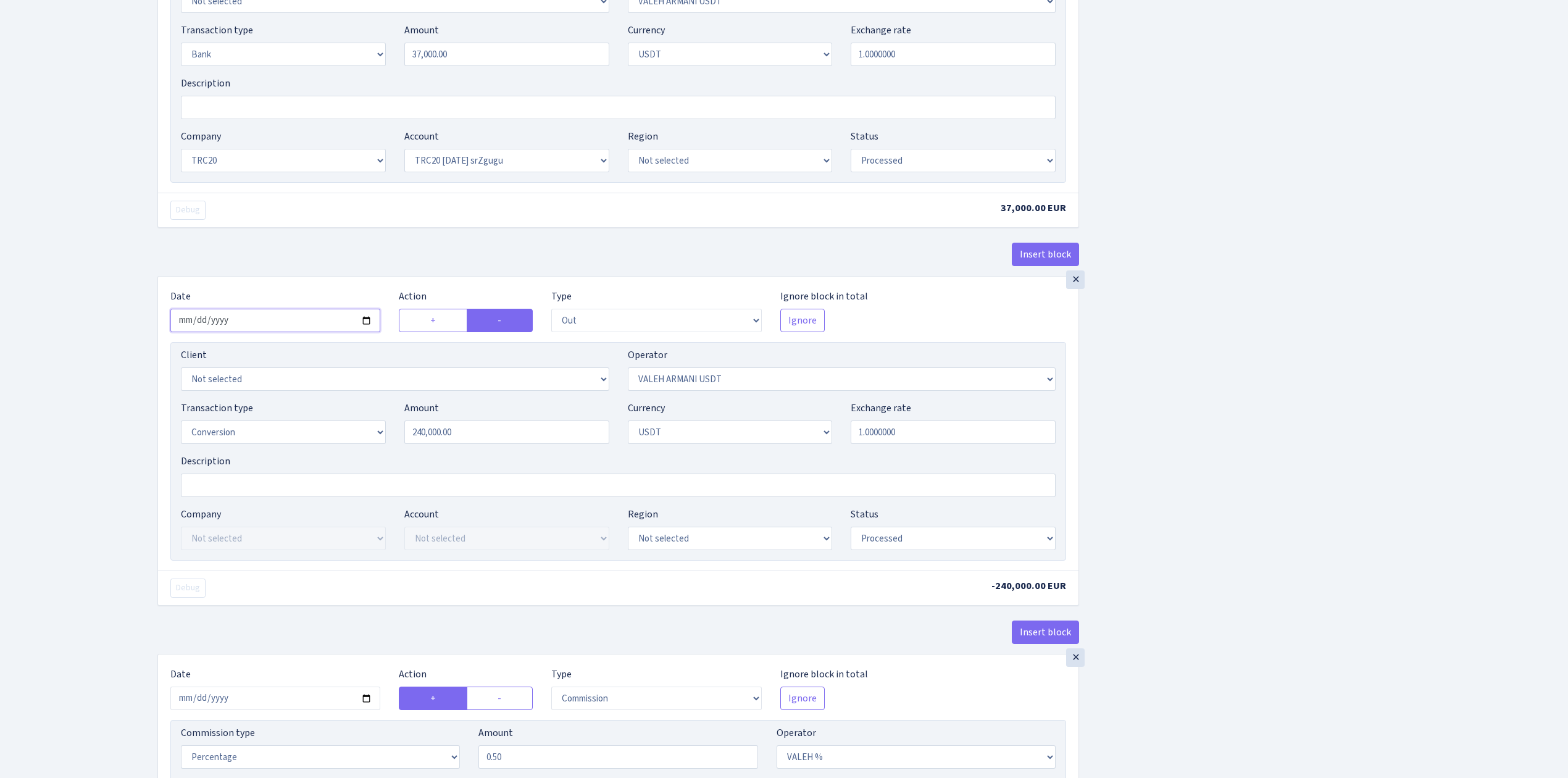
click at [367, 327] on input "2025-08-04" at bounding box center [275, 320] width 210 height 23
type input "2025-09-08"
drag, startPoint x: 510, startPoint y: 447, endPoint x: 365, endPoint y: 428, distance: 146.2
click at [365, 428] on div "Transaction type Not selected 981 ELF FISH crypto GIRT IVO dekl MM-BALTIC eur U…" at bounding box center [618, 428] width 893 height 53
click at [1274, 463] on div "Insert block × Date 2025-09-08 Action + - Type --- In Out Commission Field requ…" at bounding box center [853, 98] width 1411 height 1872
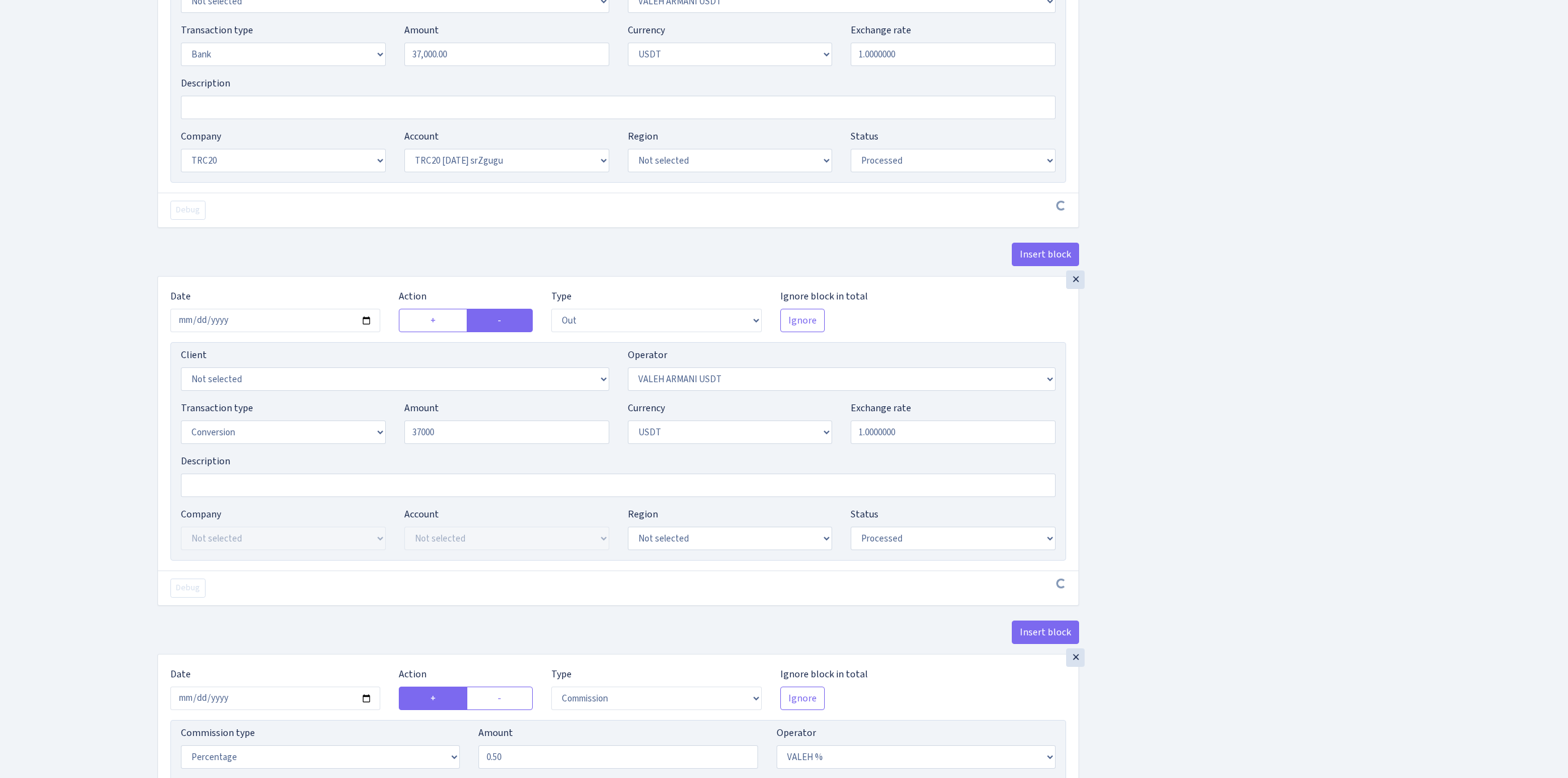
type input "37,000.00"
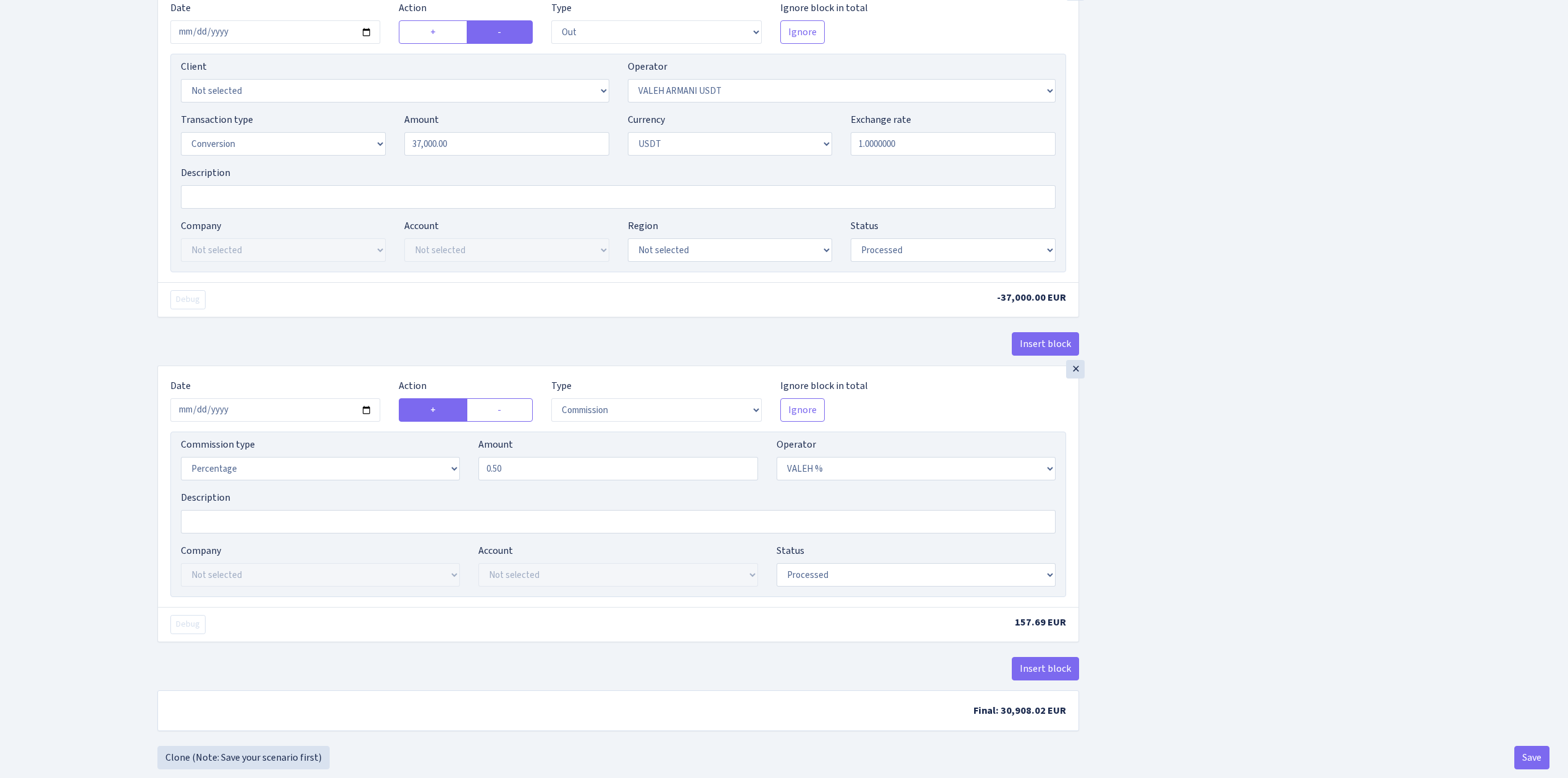
scroll to position [1228, 0]
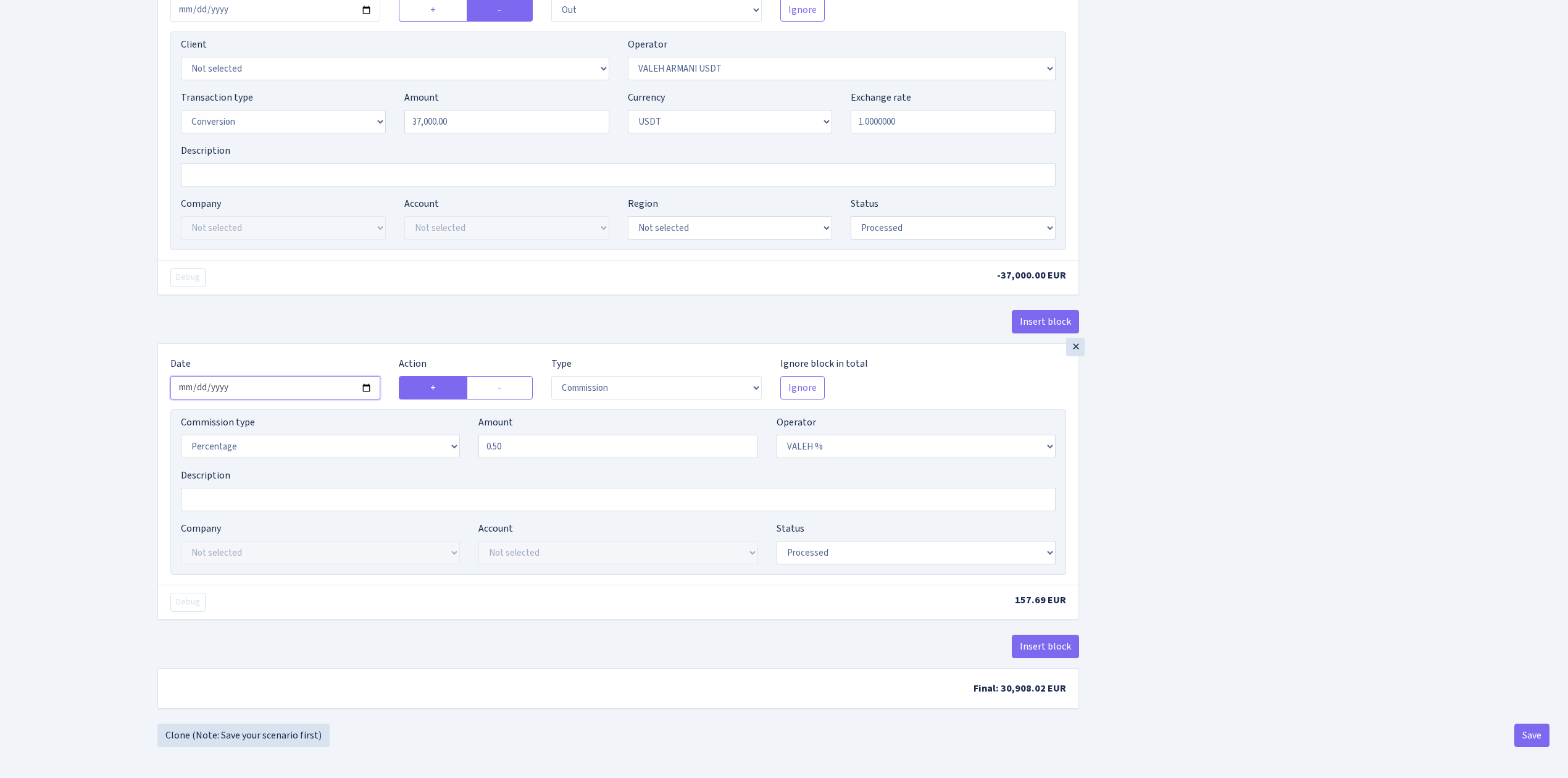
click at [372, 379] on input "2025-08-04" at bounding box center [275, 388] width 210 height 23
type input "2025-09-08"
click at [1526, 727] on button "Save" at bounding box center [1531, 736] width 35 height 23
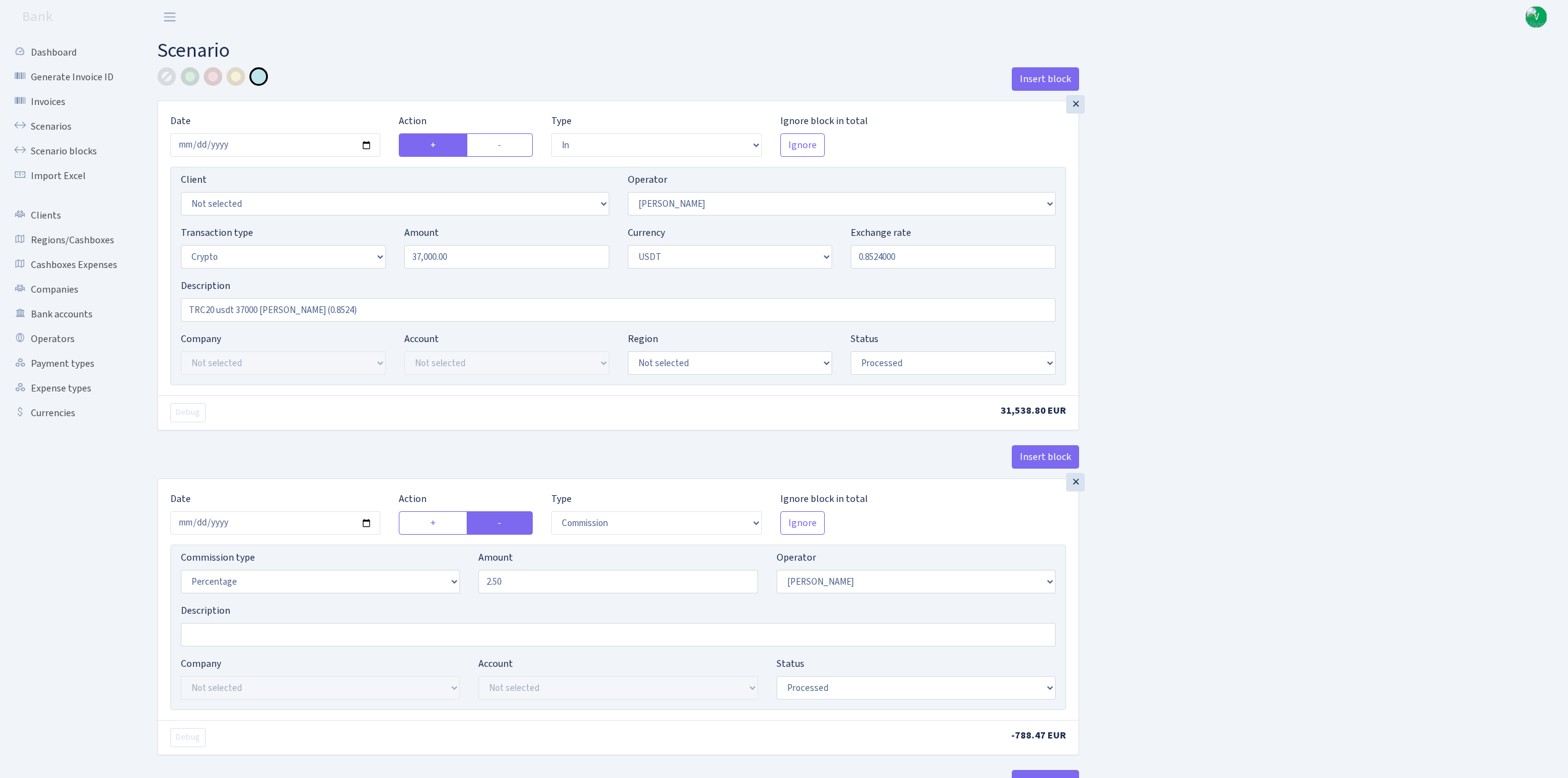
select select "in"
select select "68"
select select "3"
select select "6"
select select "processed"
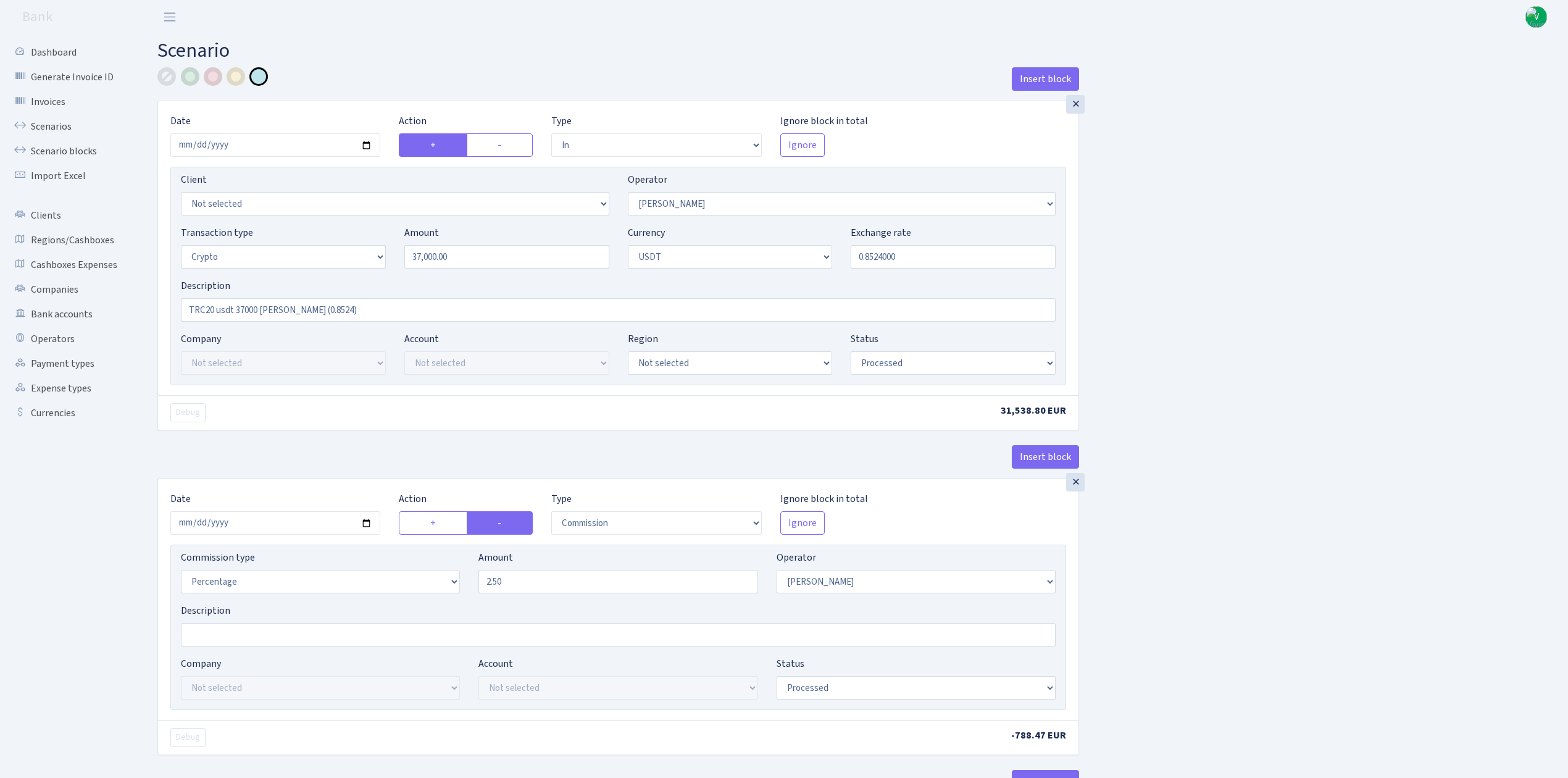
select select "commission"
select select "68"
select select "processed"
select select "in"
select select "178"
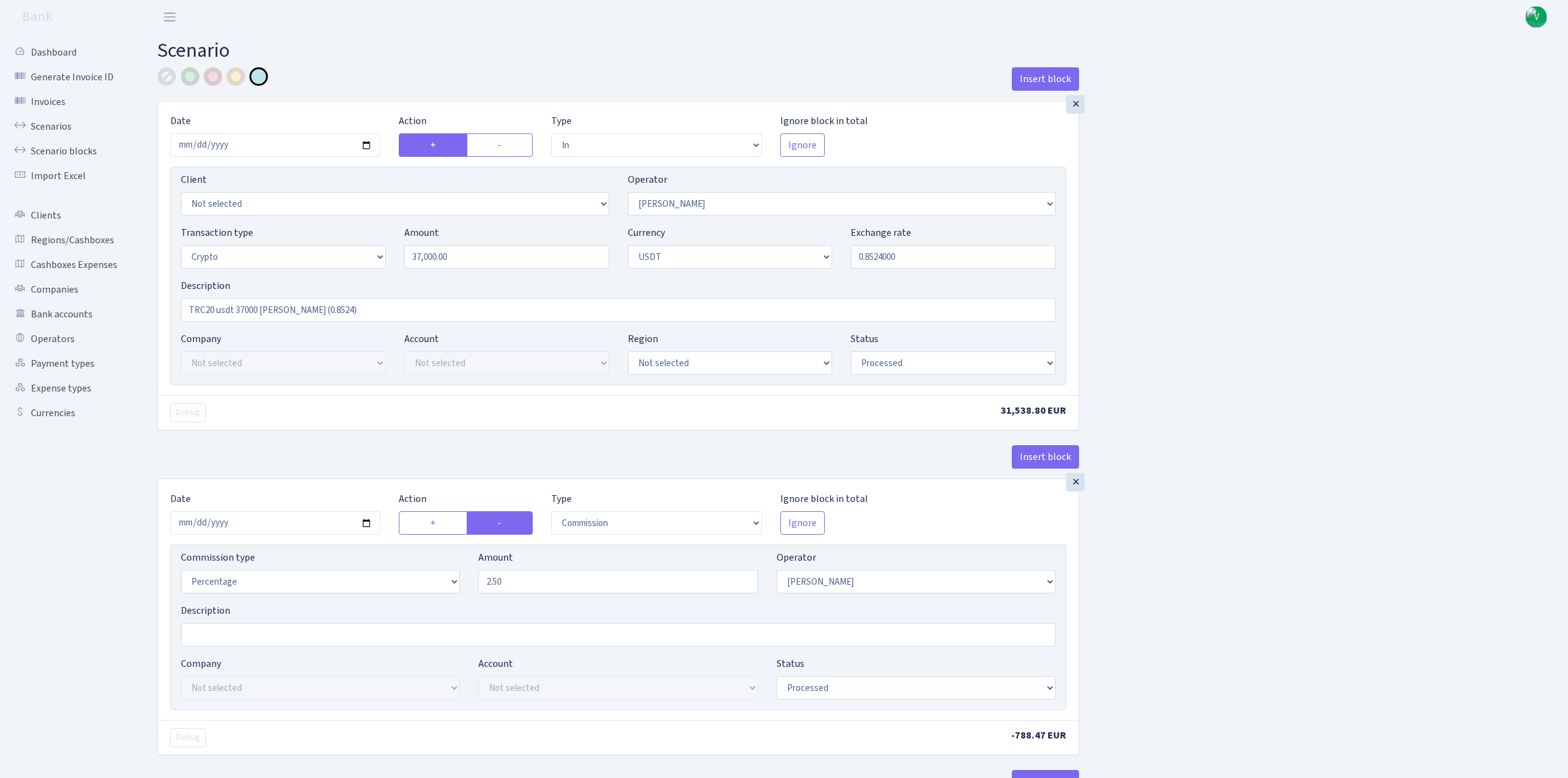
select select "2"
select select "6"
select select "20"
select select "61"
select select "processed"
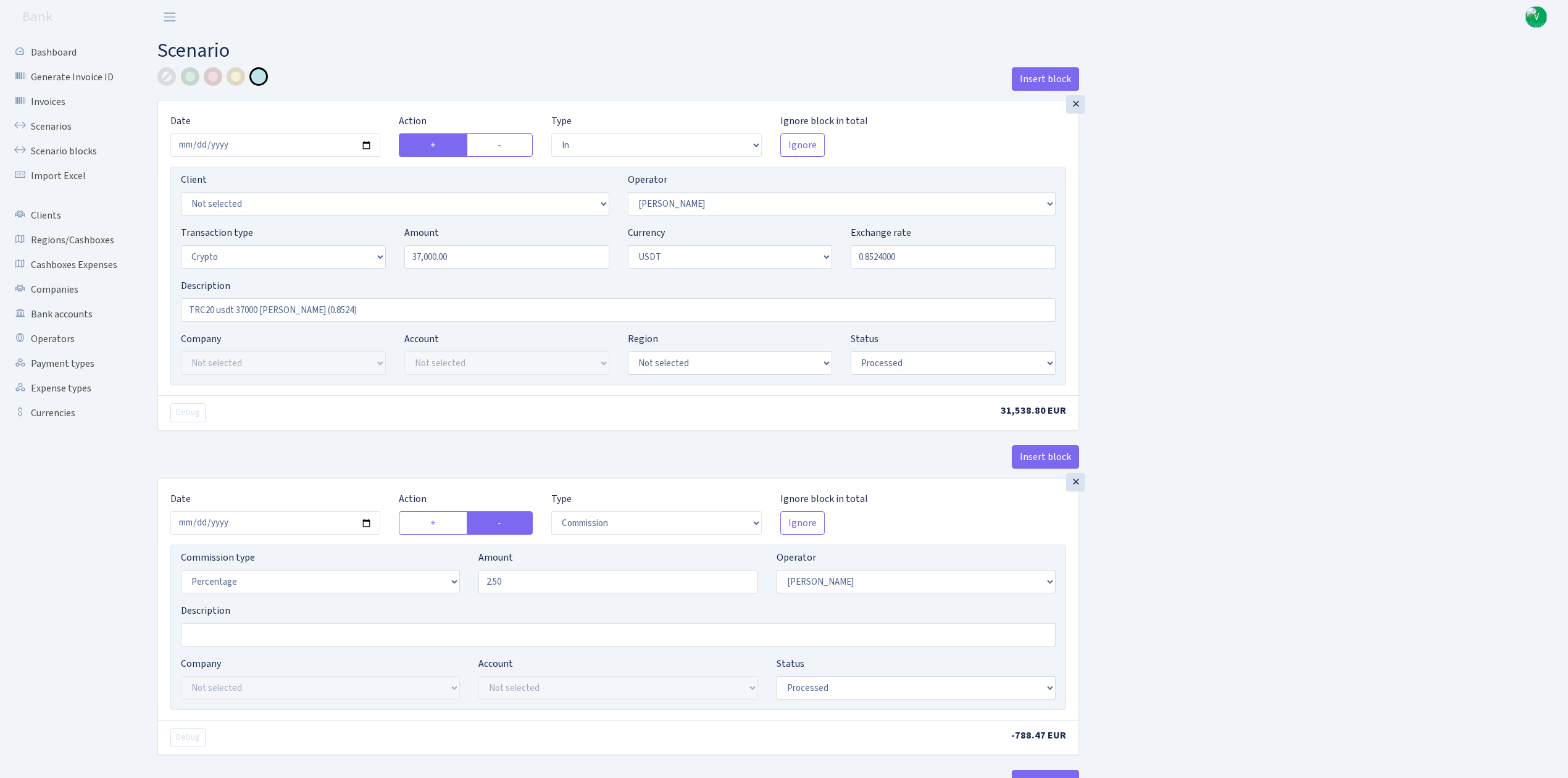
select select "out"
select select "178"
select select "15"
select select "6"
select select "processed"
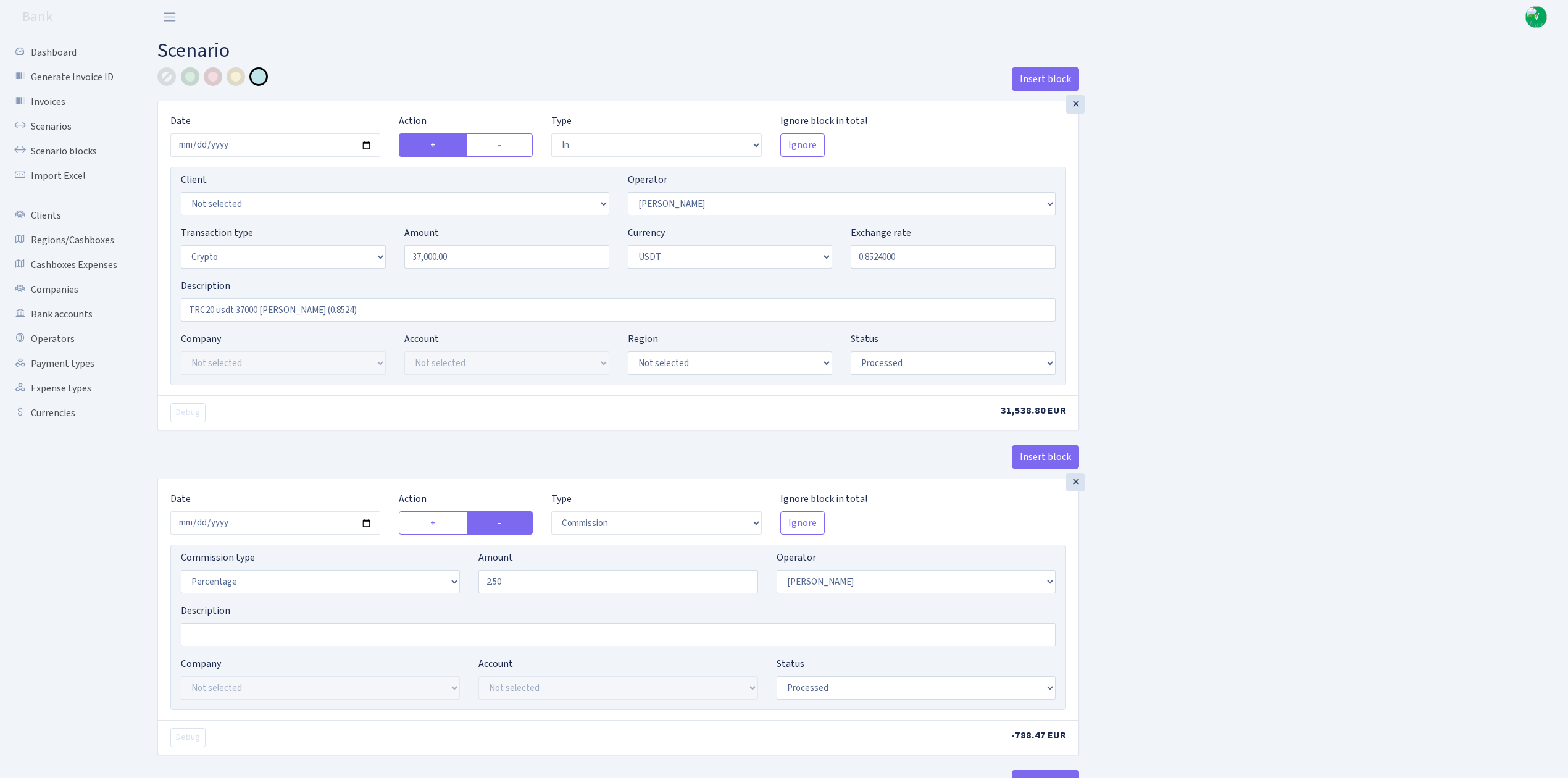
select select "commission"
select select "67"
select select "processed"
click at [64, 122] on link "Scenarios" at bounding box center [67, 126] width 123 height 25
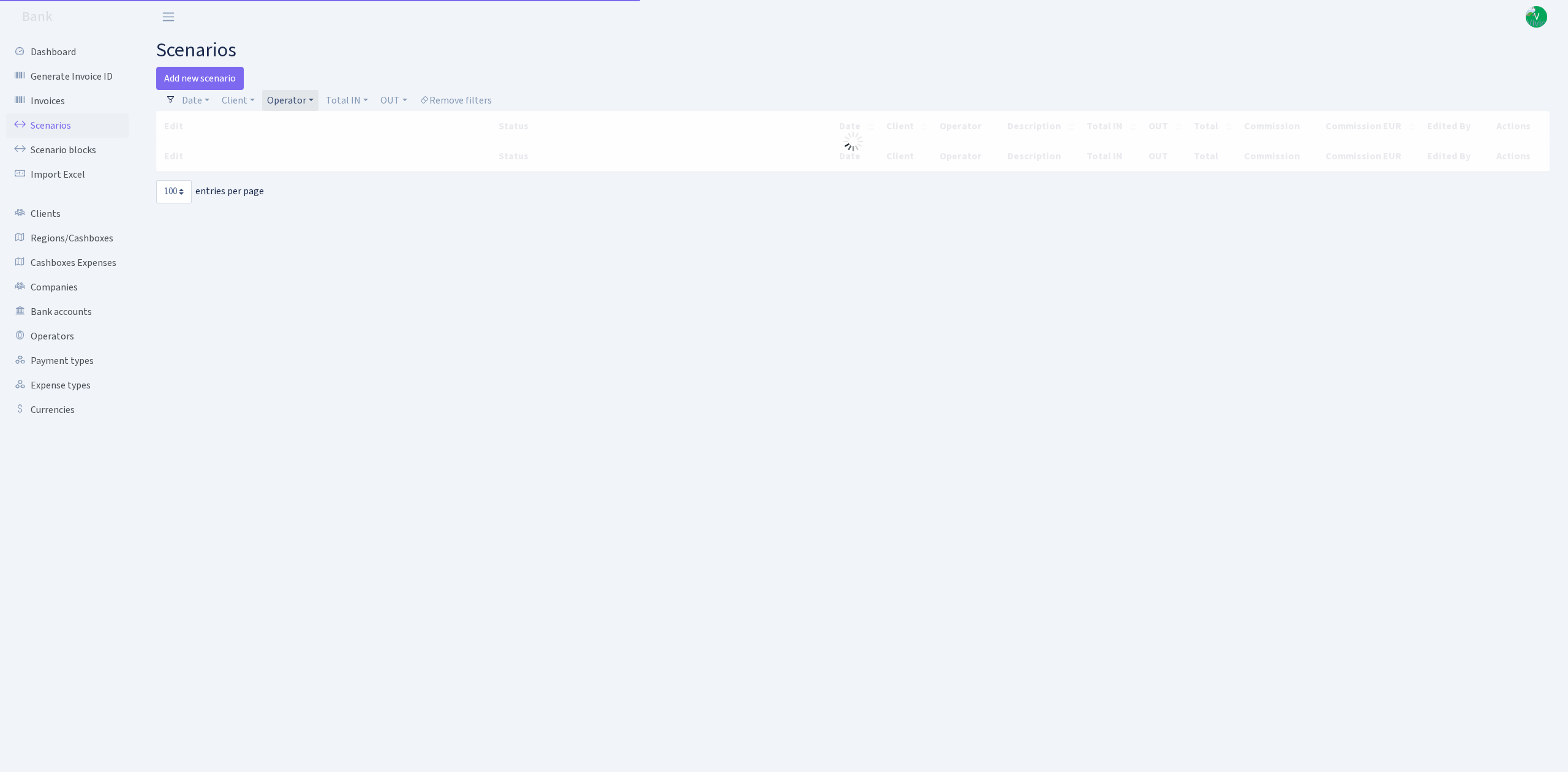
select select "100"
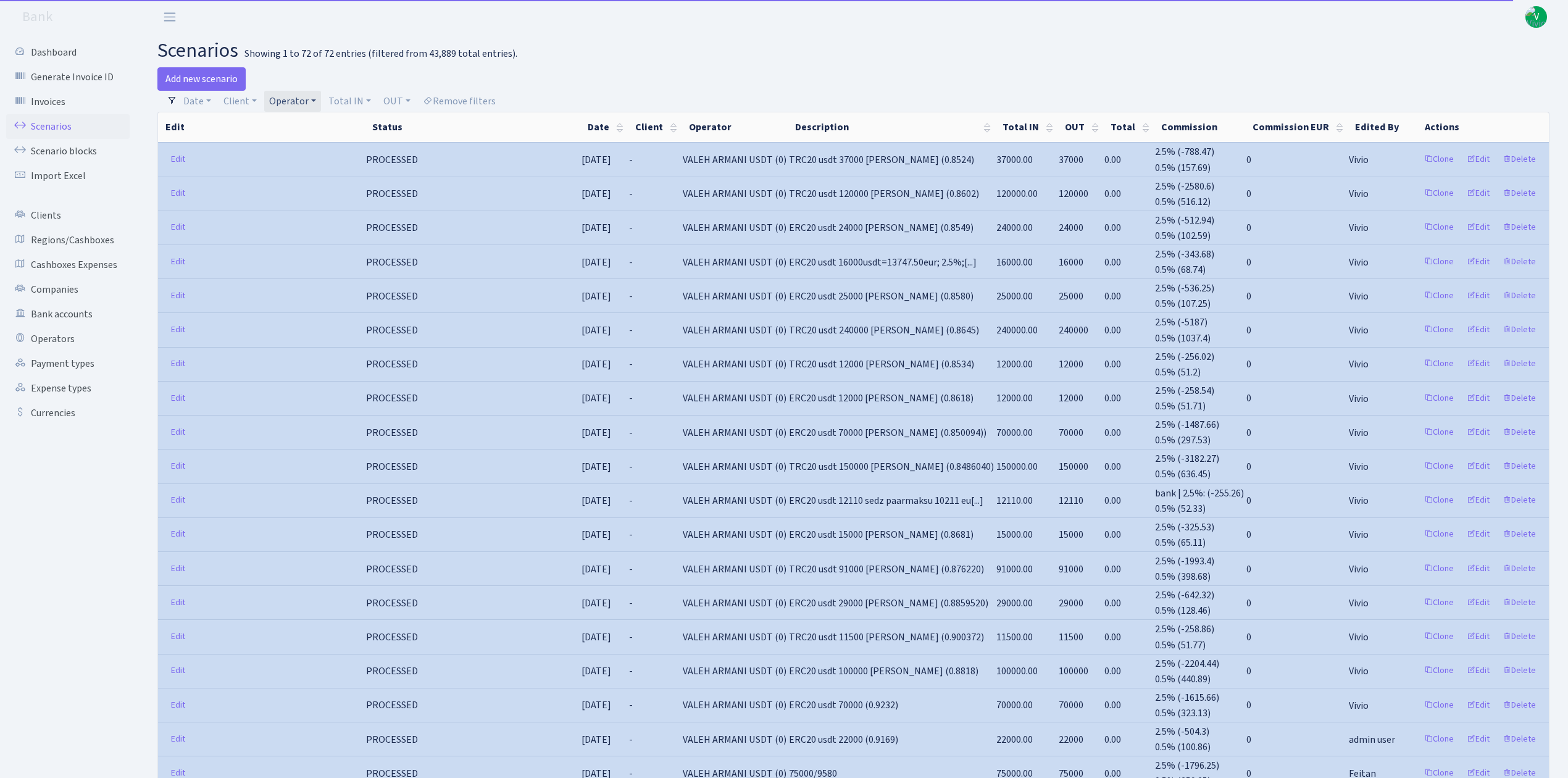
click at [289, 95] on link "Operator" at bounding box center [293, 101] width 57 height 21
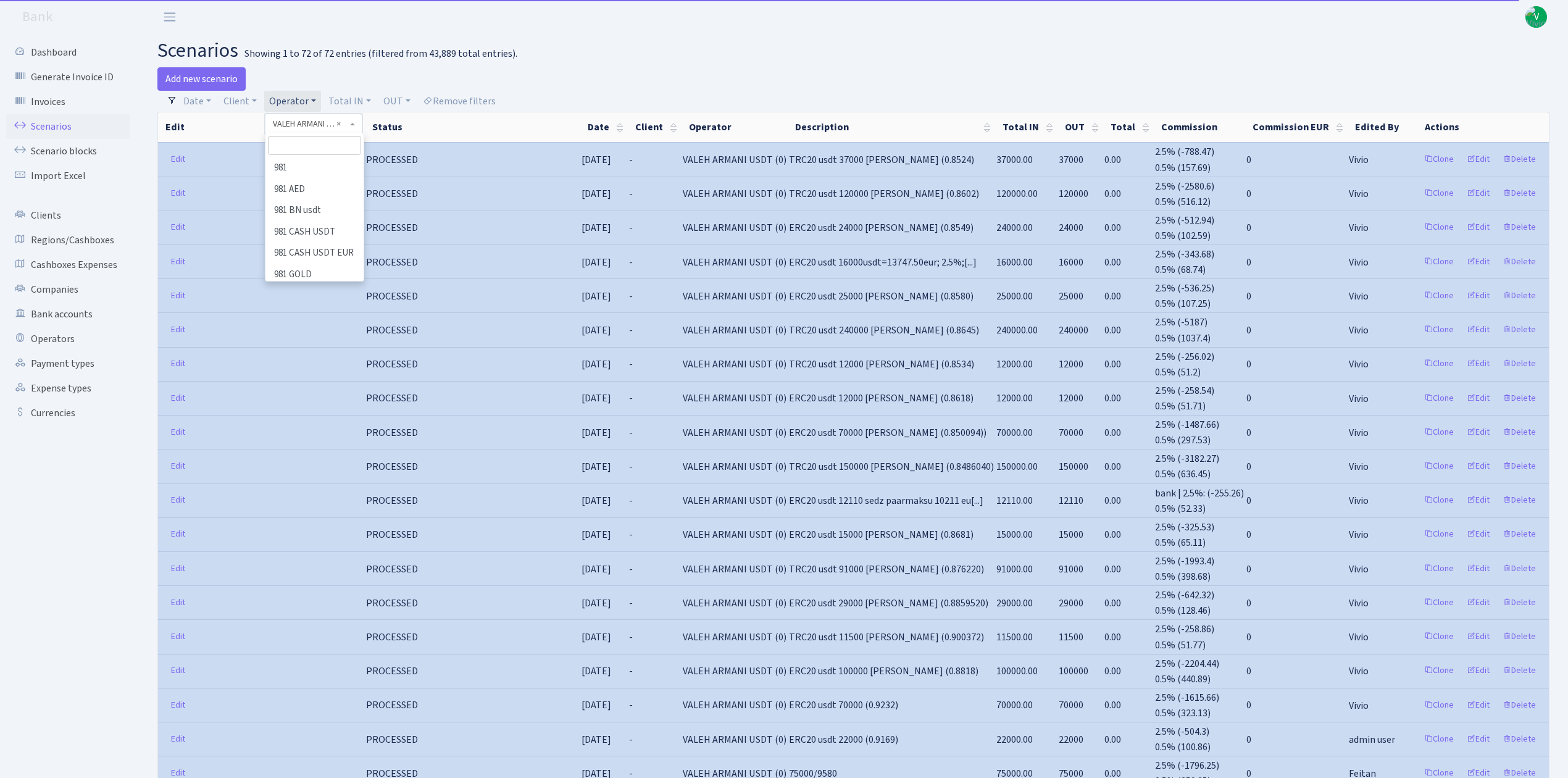
scroll to position [7587, 0]
click at [294, 276] on li "[PERSON_NAME]" at bounding box center [314, 287] width 96 height 22
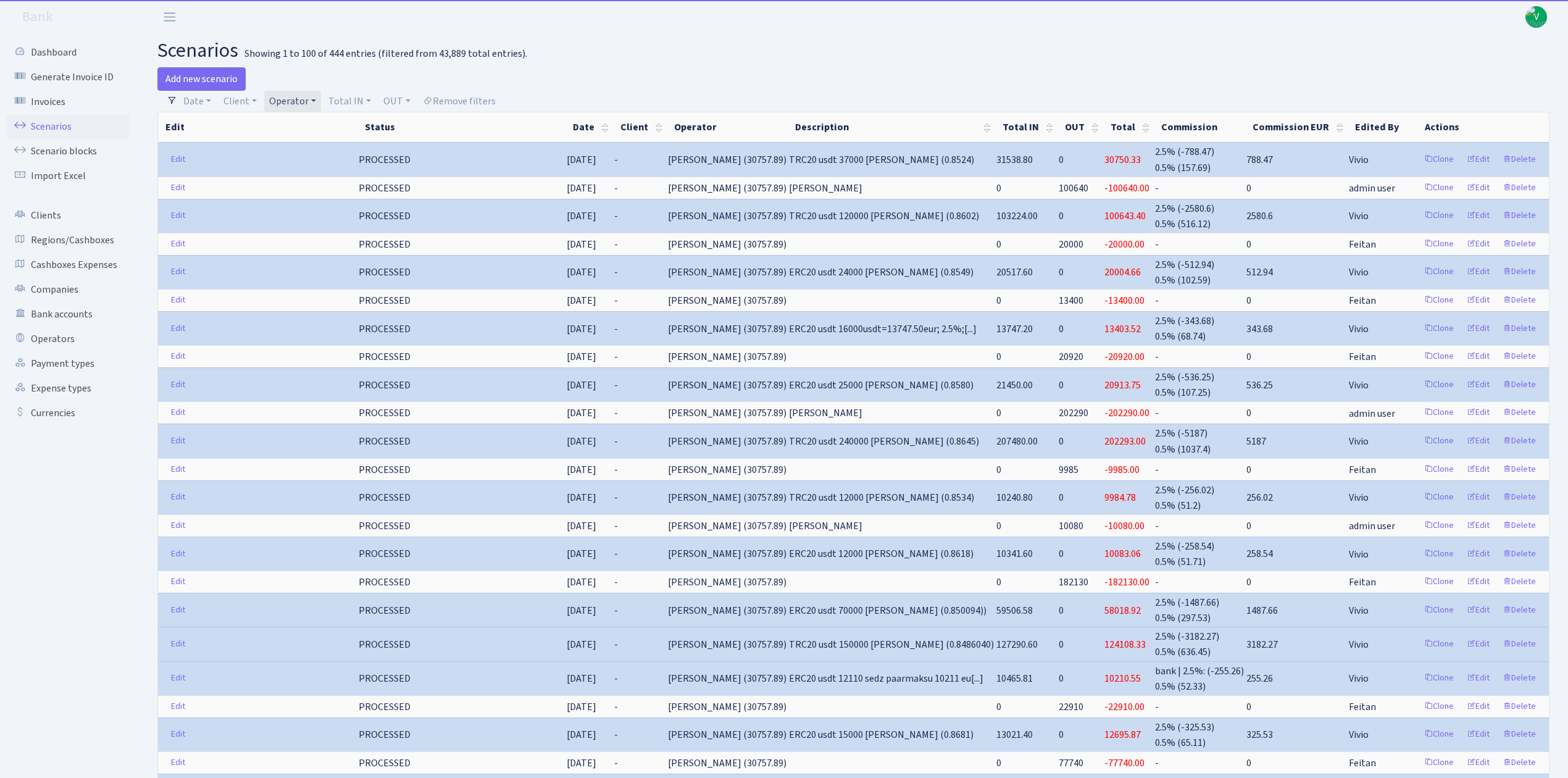
click at [294, 100] on link "Operator" at bounding box center [293, 101] width 57 height 21
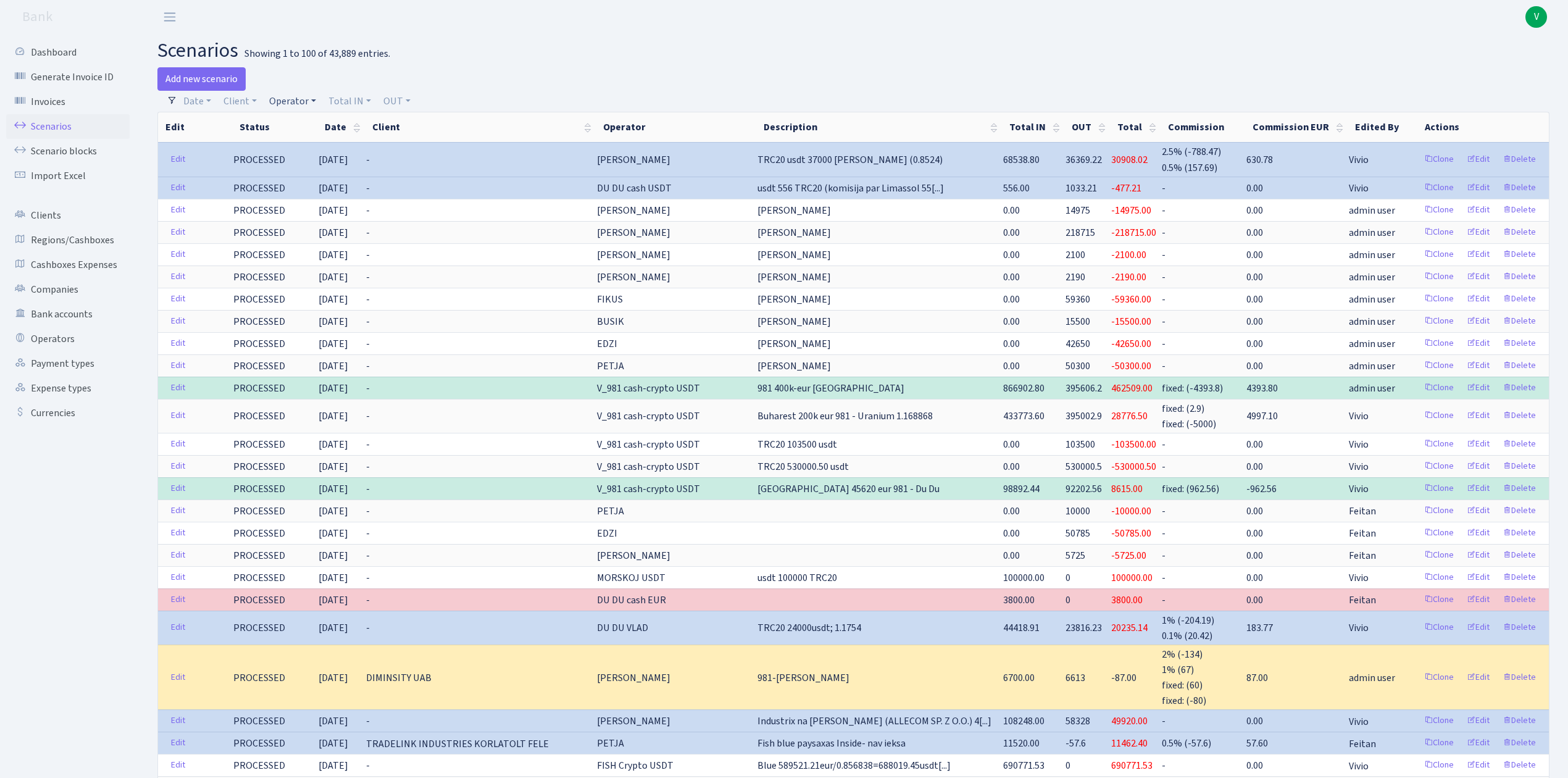
click at [294, 94] on link "Operator" at bounding box center [293, 101] width 57 height 21
click at [309, 147] on input "search" at bounding box center [313, 145] width 91 height 19
type input "0"
type input "981"
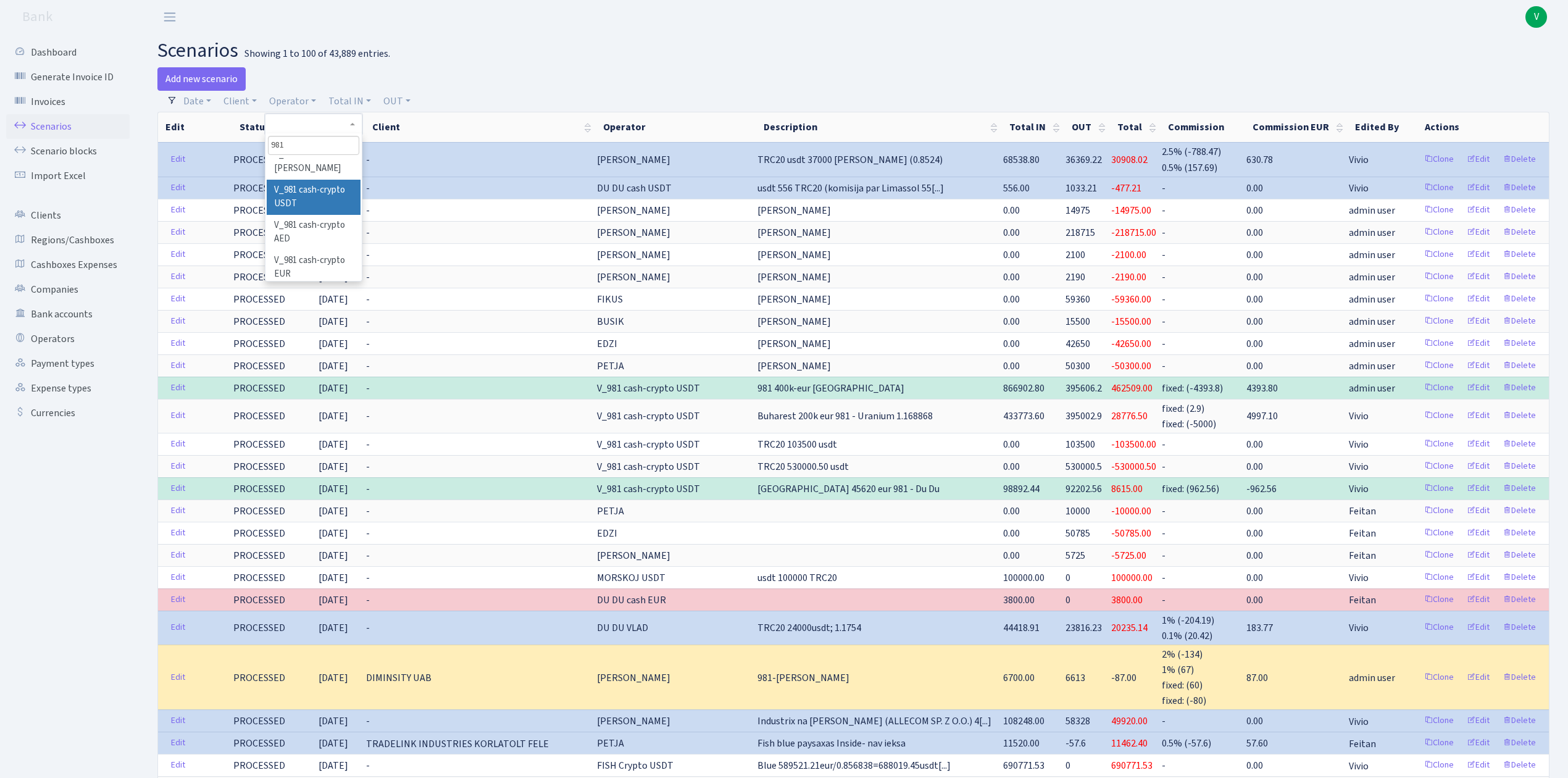
click at [324, 194] on li "V_981 cash-crypto USDT" at bounding box center [314, 197] width 93 height 35
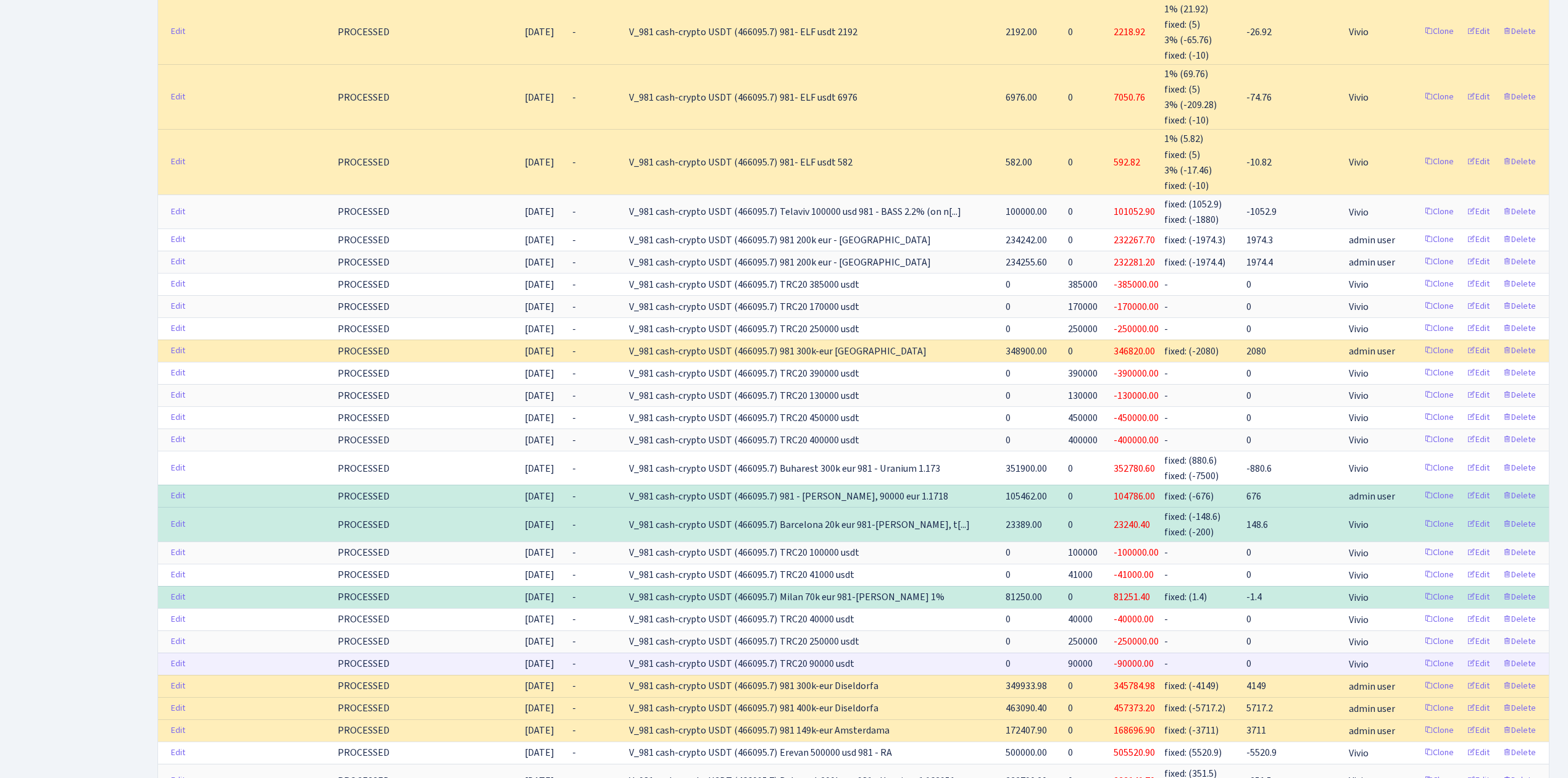
scroll to position [2034, 0]
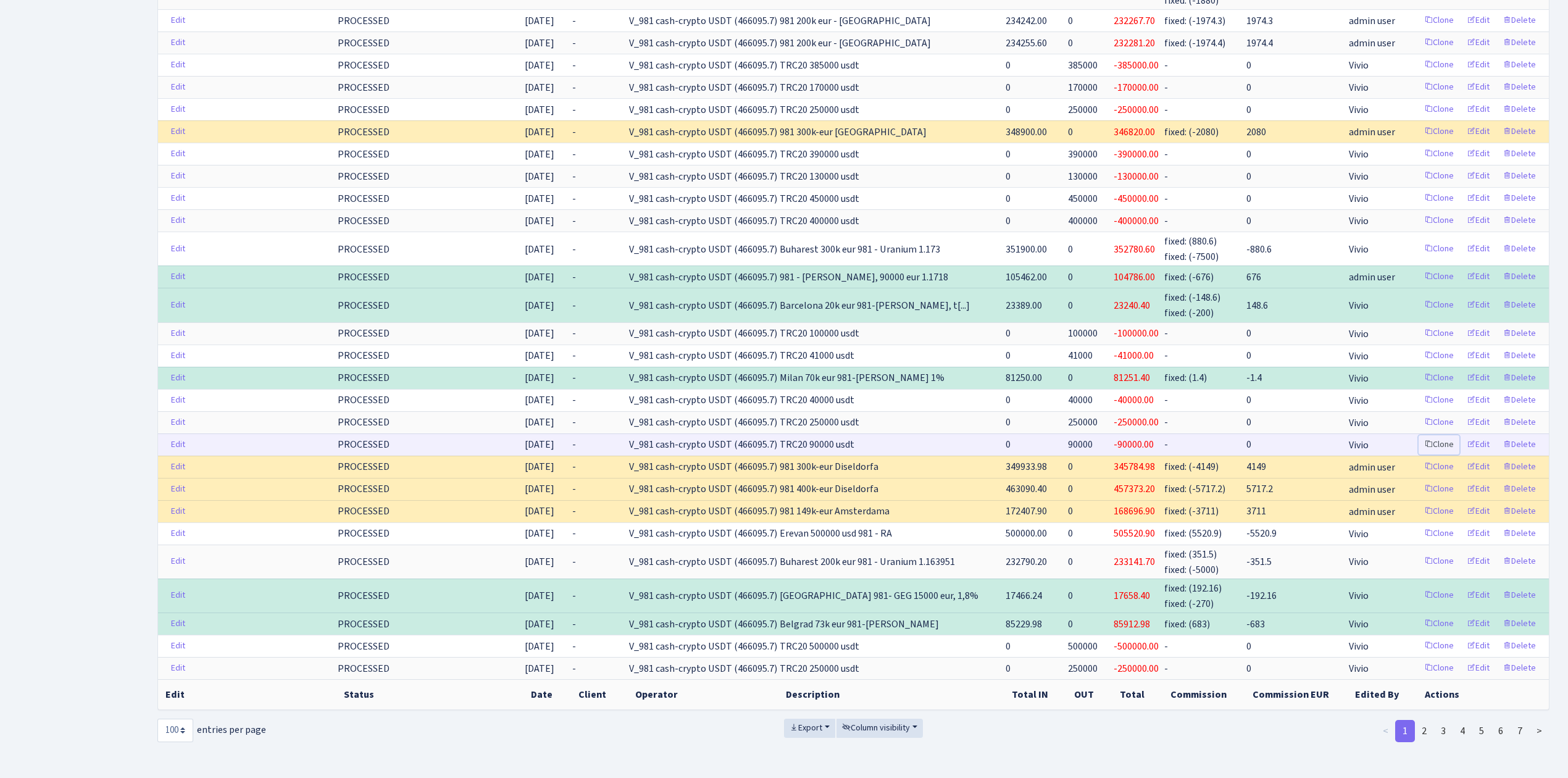
click at [1442, 435] on link "Clone" at bounding box center [1438, 444] width 41 height 19
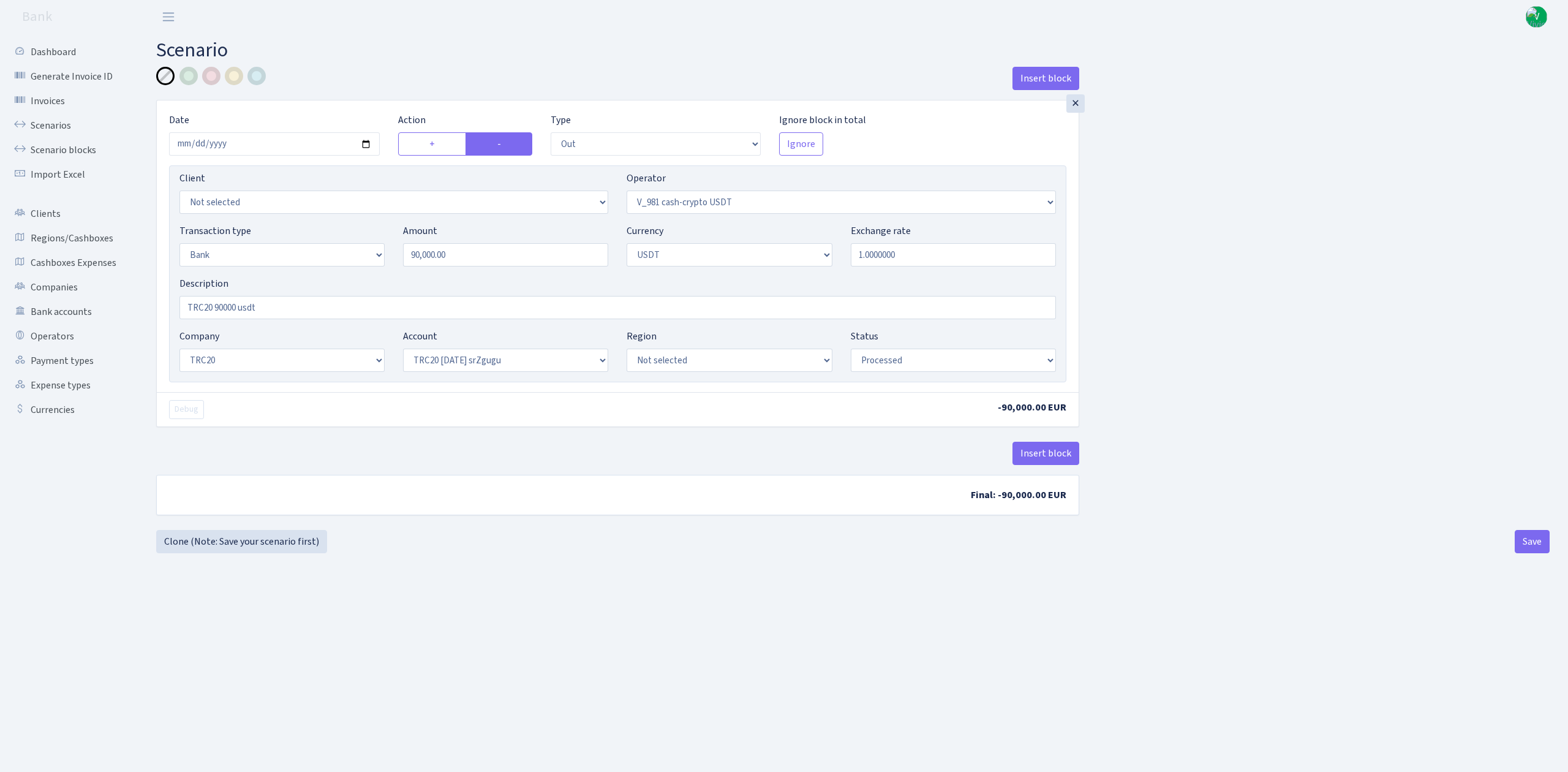
select select "out"
select select "435"
select select "2"
select select "6"
select select "20"
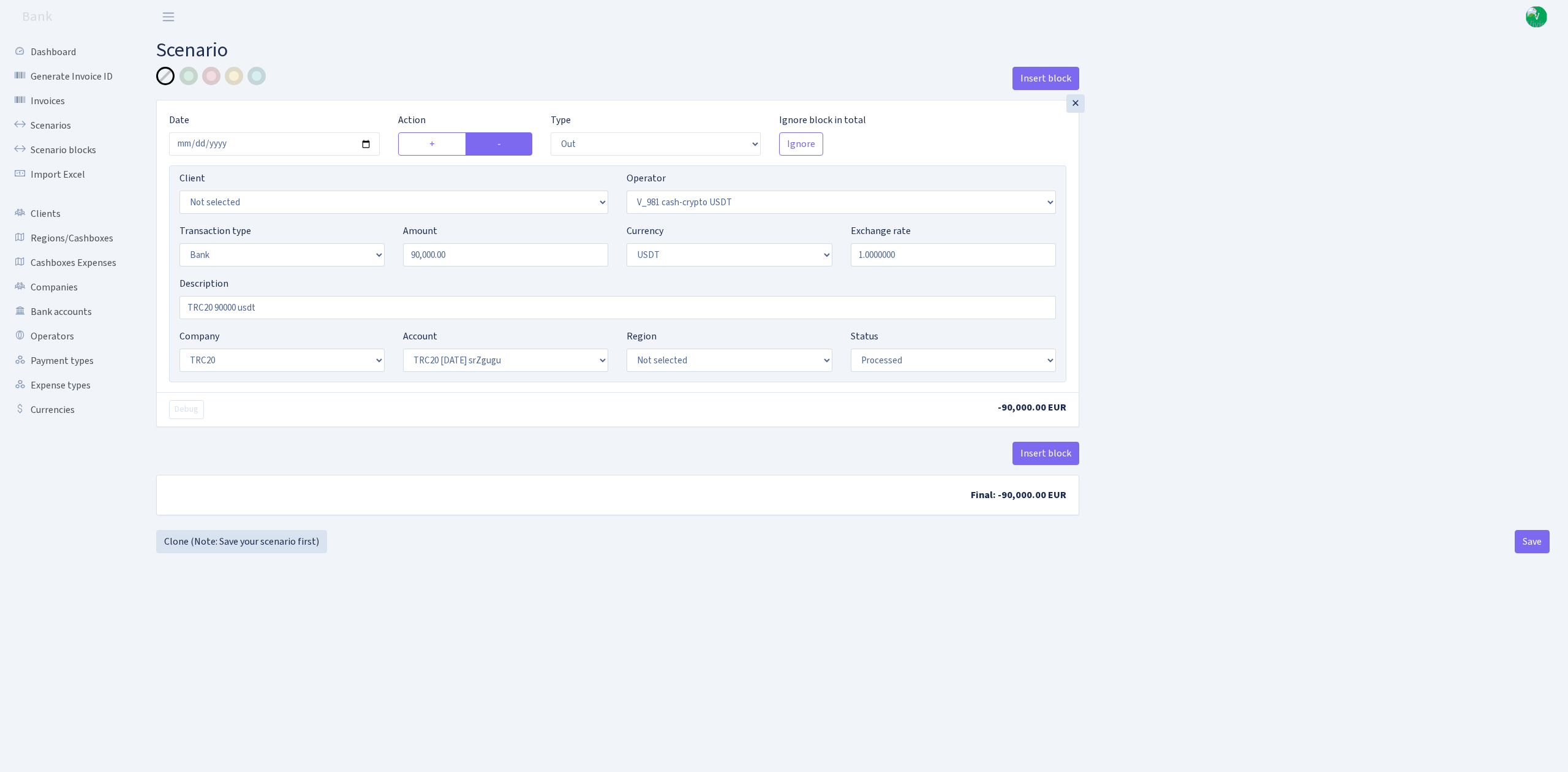
select select "61"
select select "processed"
click at [367, 149] on input "[DATE]" at bounding box center [274, 144] width 210 height 23
type input "[DATE]"
drag, startPoint x: 475, startPoint y: 260, endPoint x: 253, endPoint y: 236, distance: 223.3
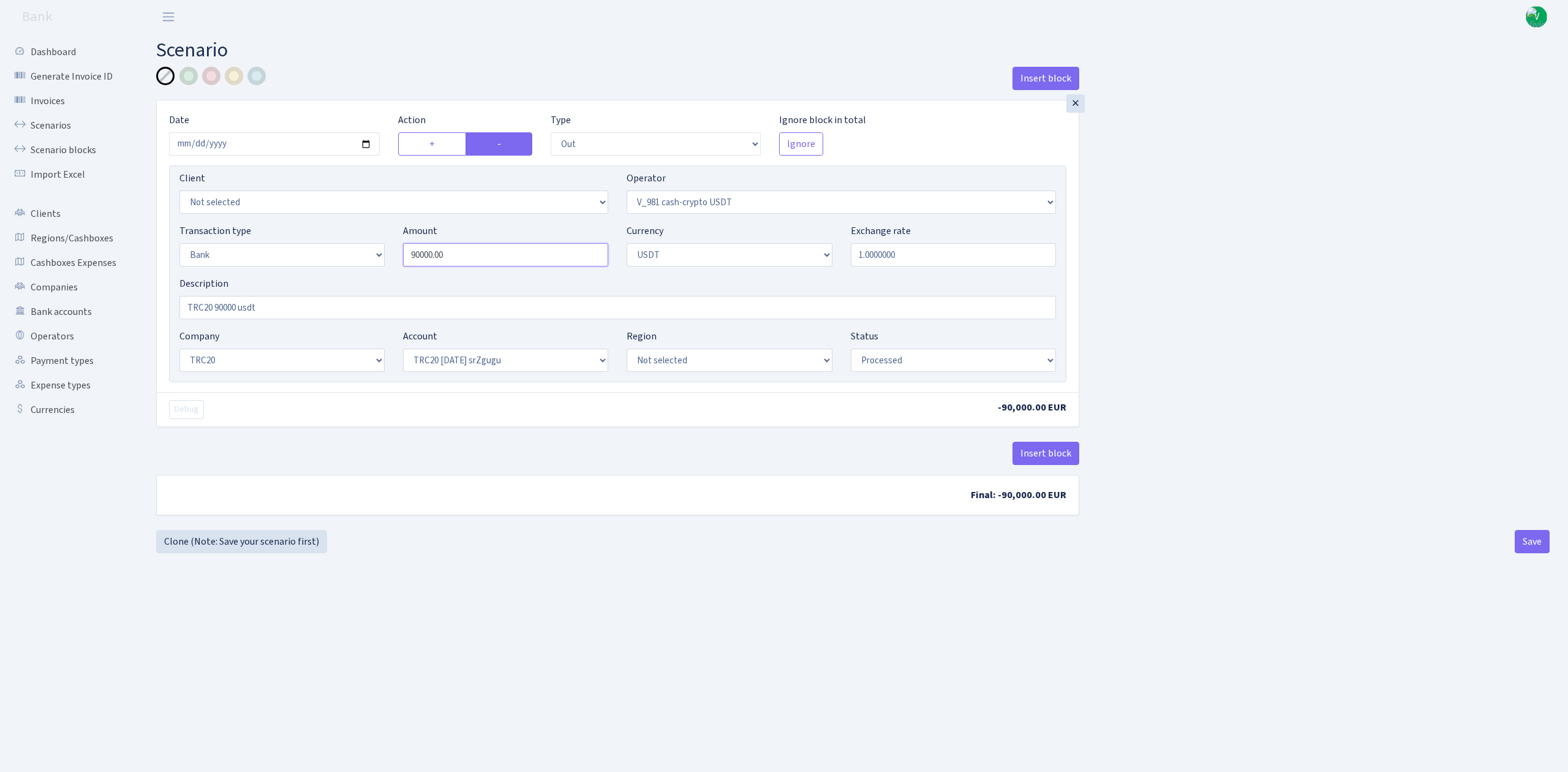
click at [253, 238] on div "Transaction type Not selected 981 ELF FISH crypto [PERSON_NAME] MM-BALTIC eur U…" at bounding box center [617, 250] width 895 height 53
type input "350,000.00"
click at [564, 537] on div "Insert block × Date [DATE] Action + - Type --- In Out Commission Field required…" at bounding box center [852, 310] width 1393 height 486
click at [221, 306] on input "TRC20 90000 usdt" at bounding box center [617, 307] width 876 height 23
type input "TRC20 350000 usdt"
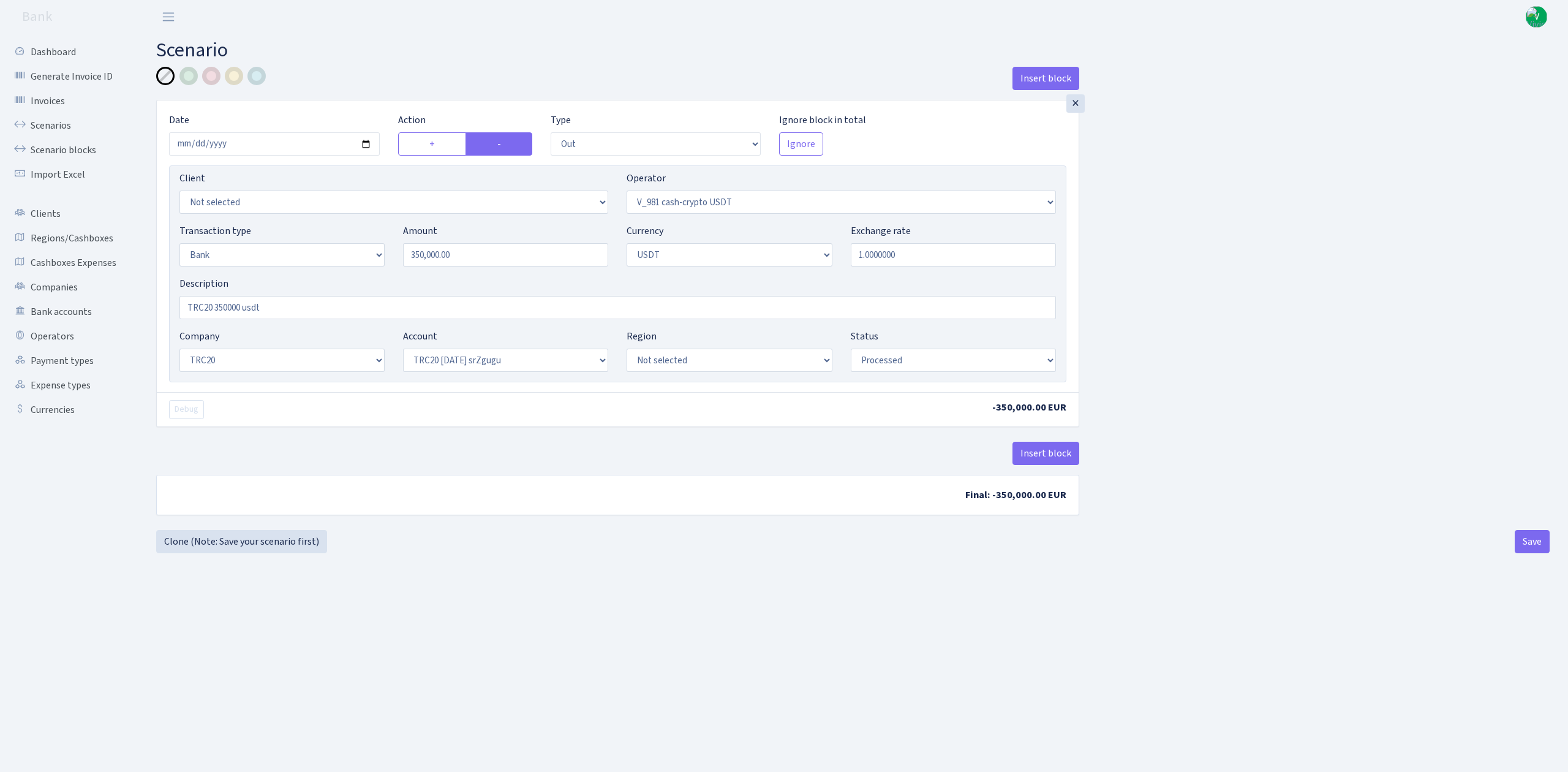
click at [842, 693] on main "Scenario Insert block × Date [DATE] Action + - Type --- In Out Commission Field…" at bounding box center [852, 387] width 1430 height 708
click at [843, 691] on main "Scenario Insert block × Date [DATE] Action + - Type --- In Out Commission Field…" at bounding box center [852, 387] width 1430 height 708
click at [1519, 540] on button "Save" at bounding box center [1532, 542] width 35 height 23
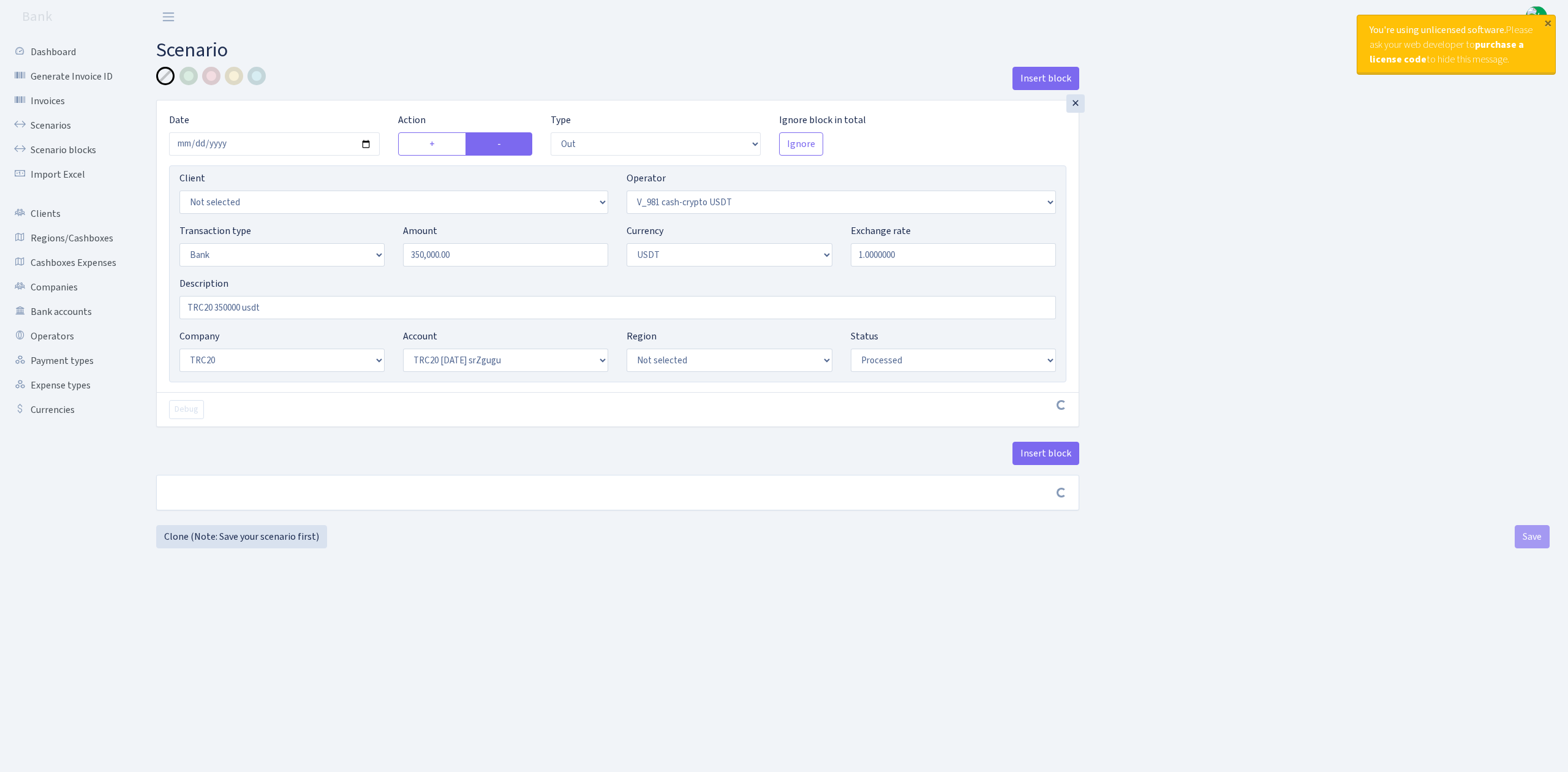
select select "out"
select select "435"
select select "2"
select select "6"
select select "20"
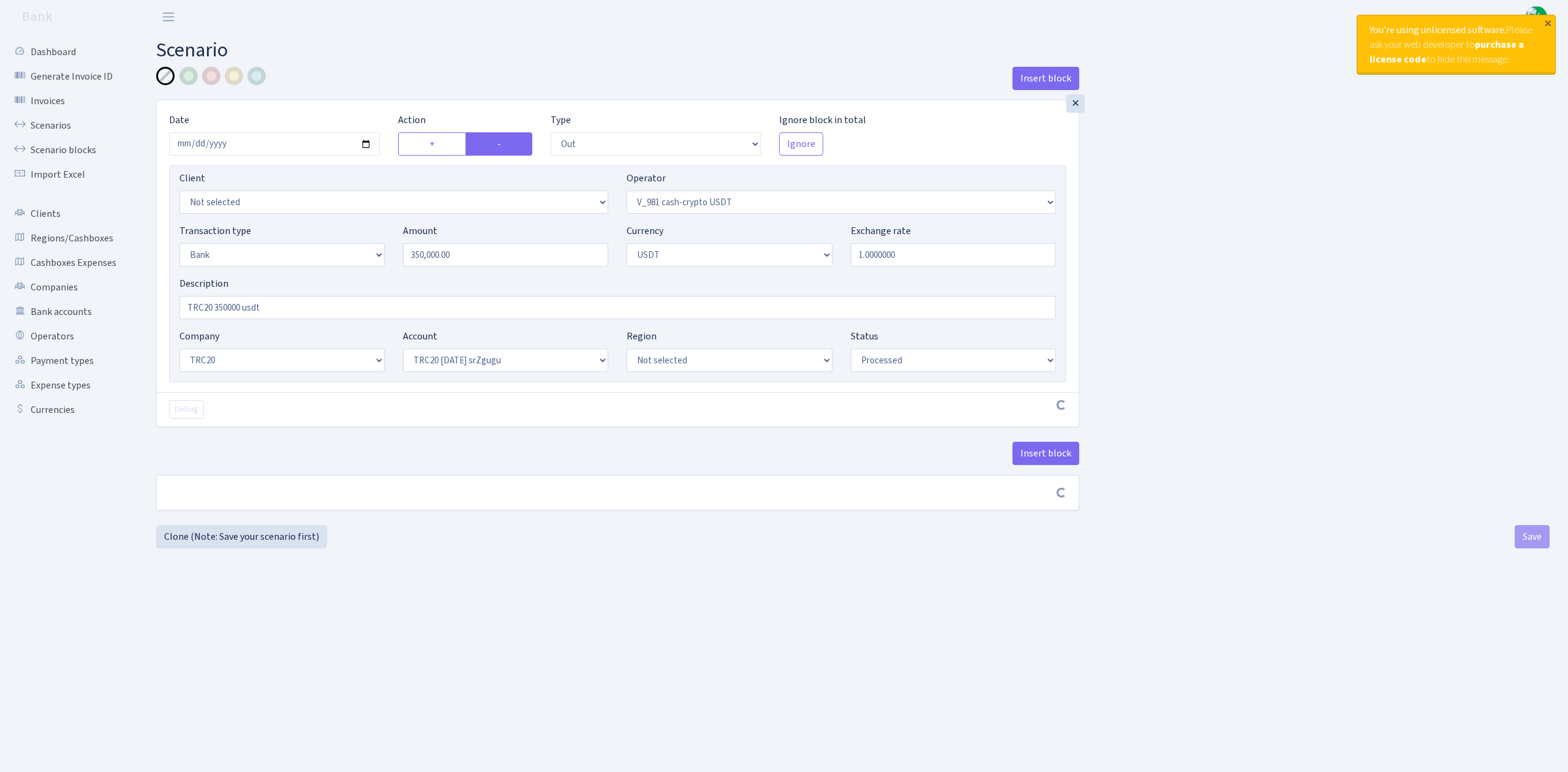
select select "61"
select select "processed"
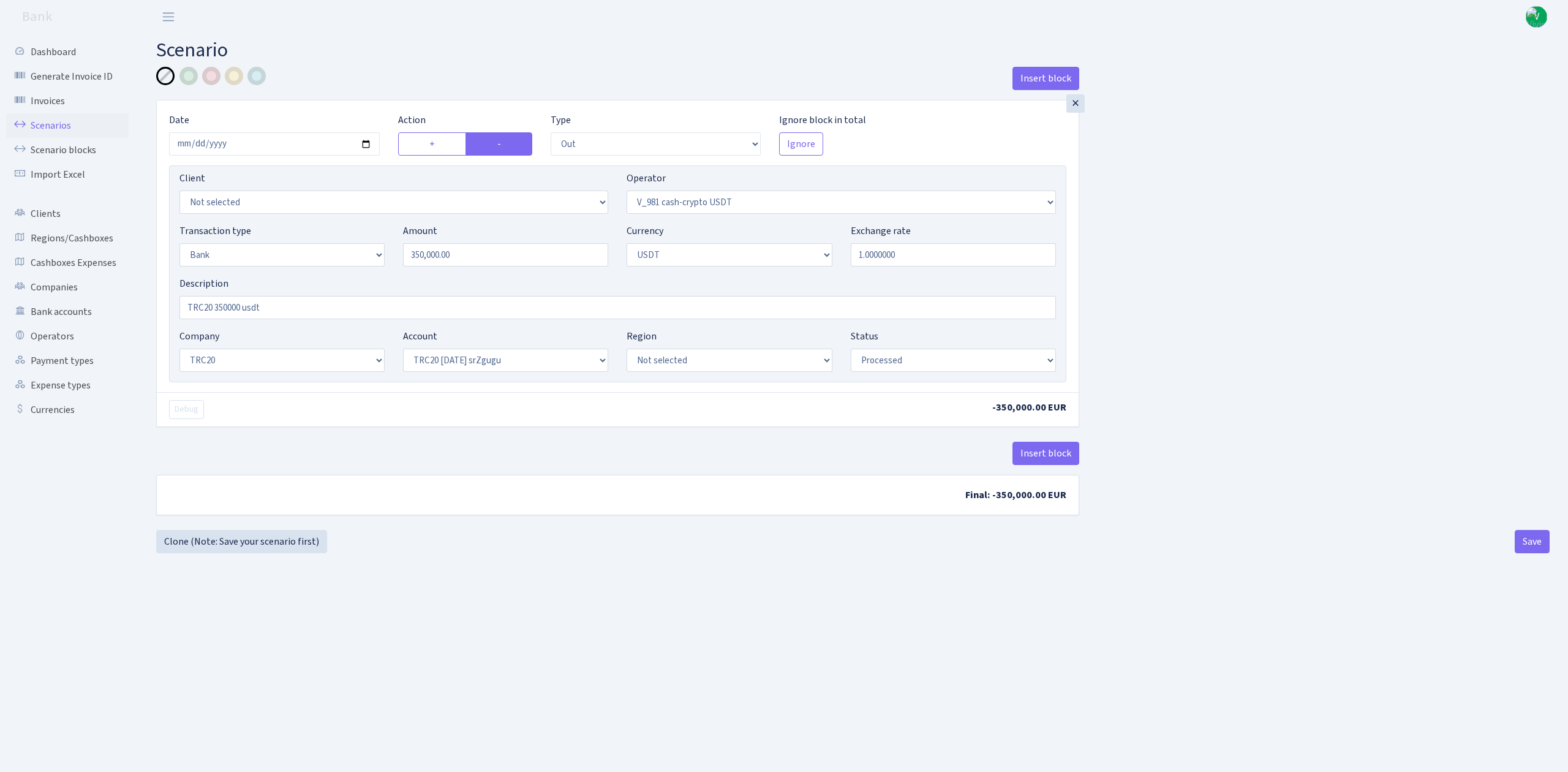
click at [62, 125] on link "Scenarios" at bounding box center [67, 126] width 122 height 25
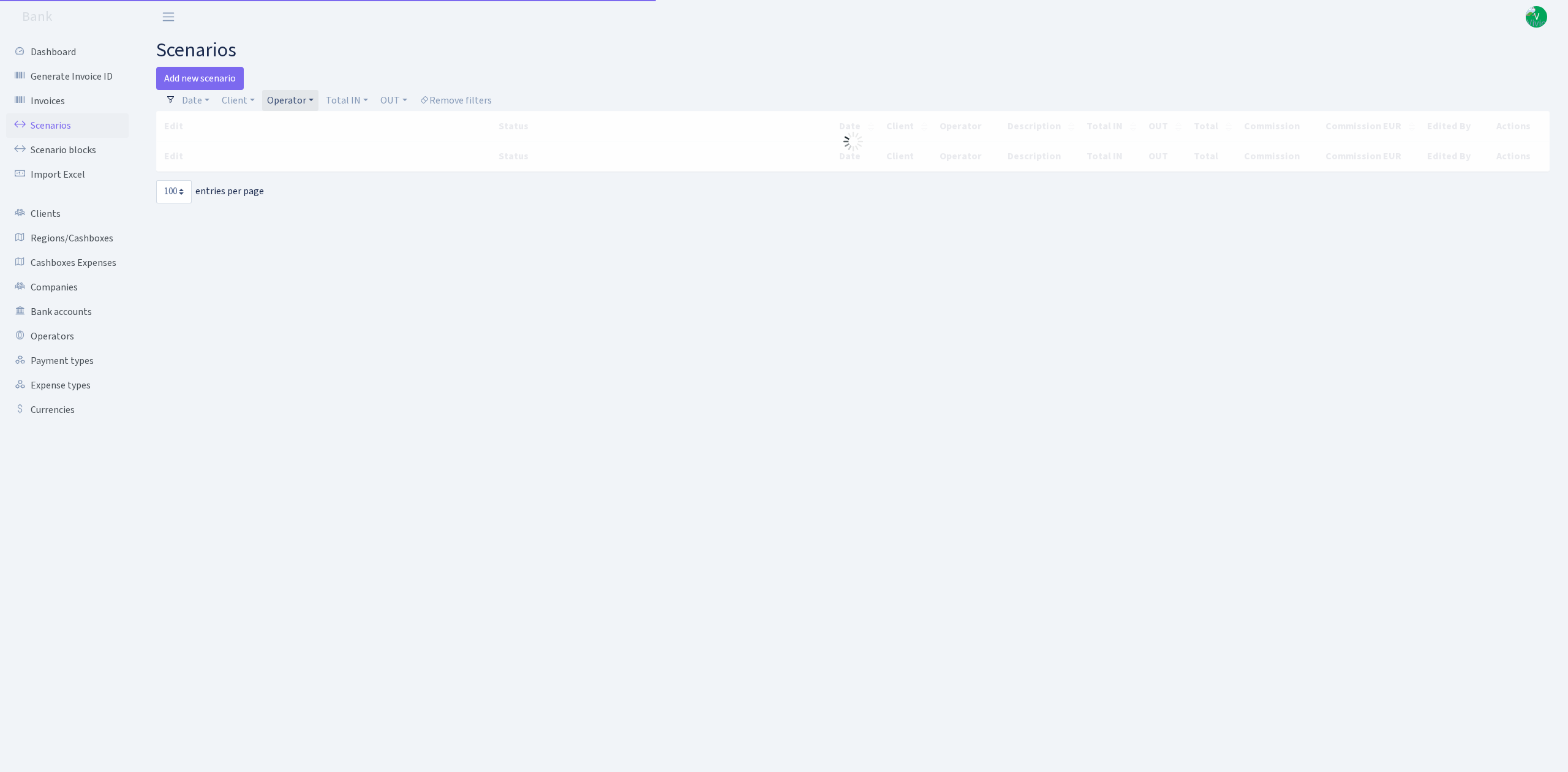
select select "100"
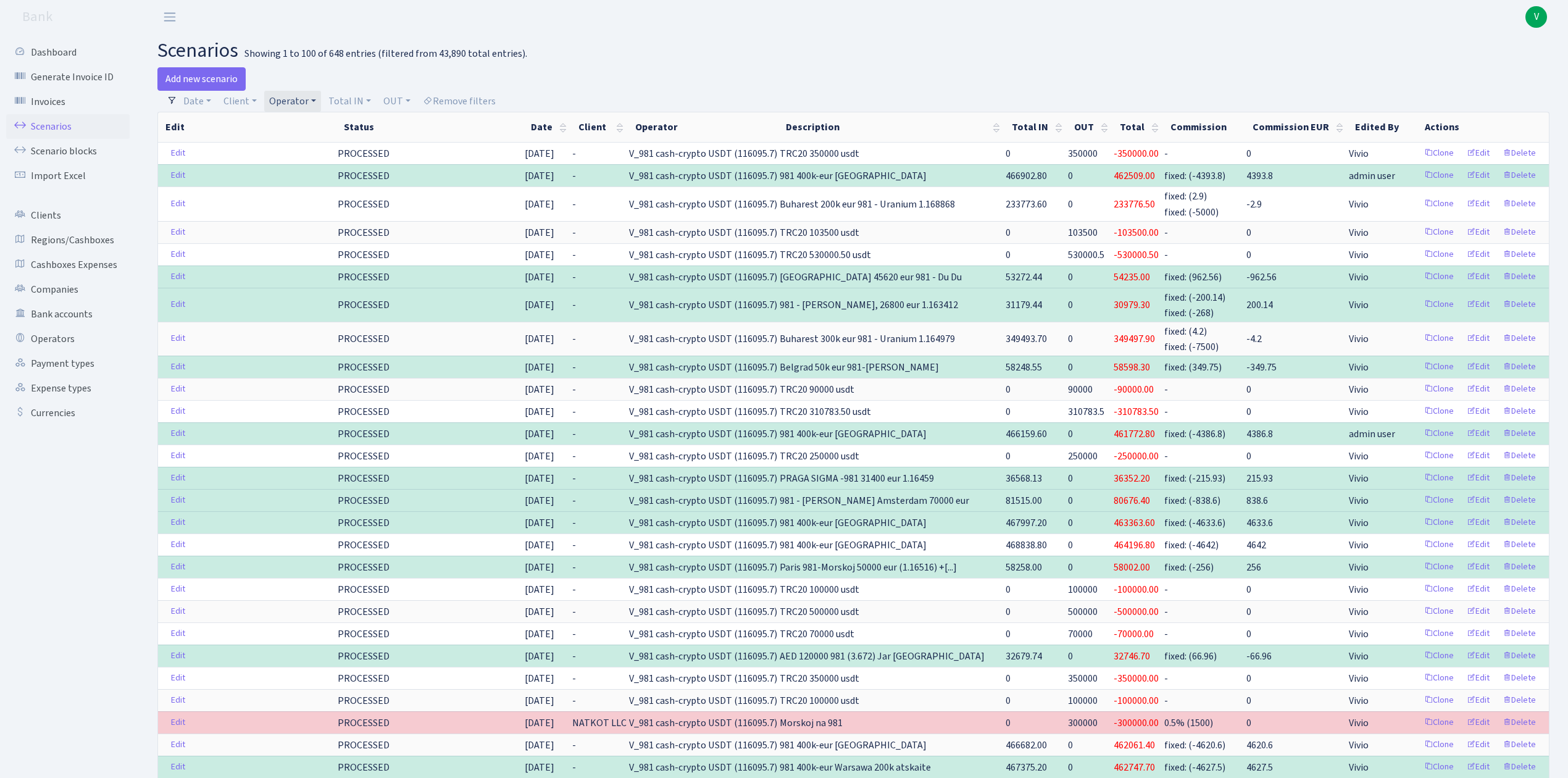
click at [781, 94] on div "Date 08.09.2025 - 08.09.2025 Client - 1 KOC GEMICILIK VE TASIMACILIK 1/BALDERE-…" at bounding box center [858, 101] width 1363 height 21
click at [287, 102] on link "Operator" at bounding box center [293, 101] width 57 height 21
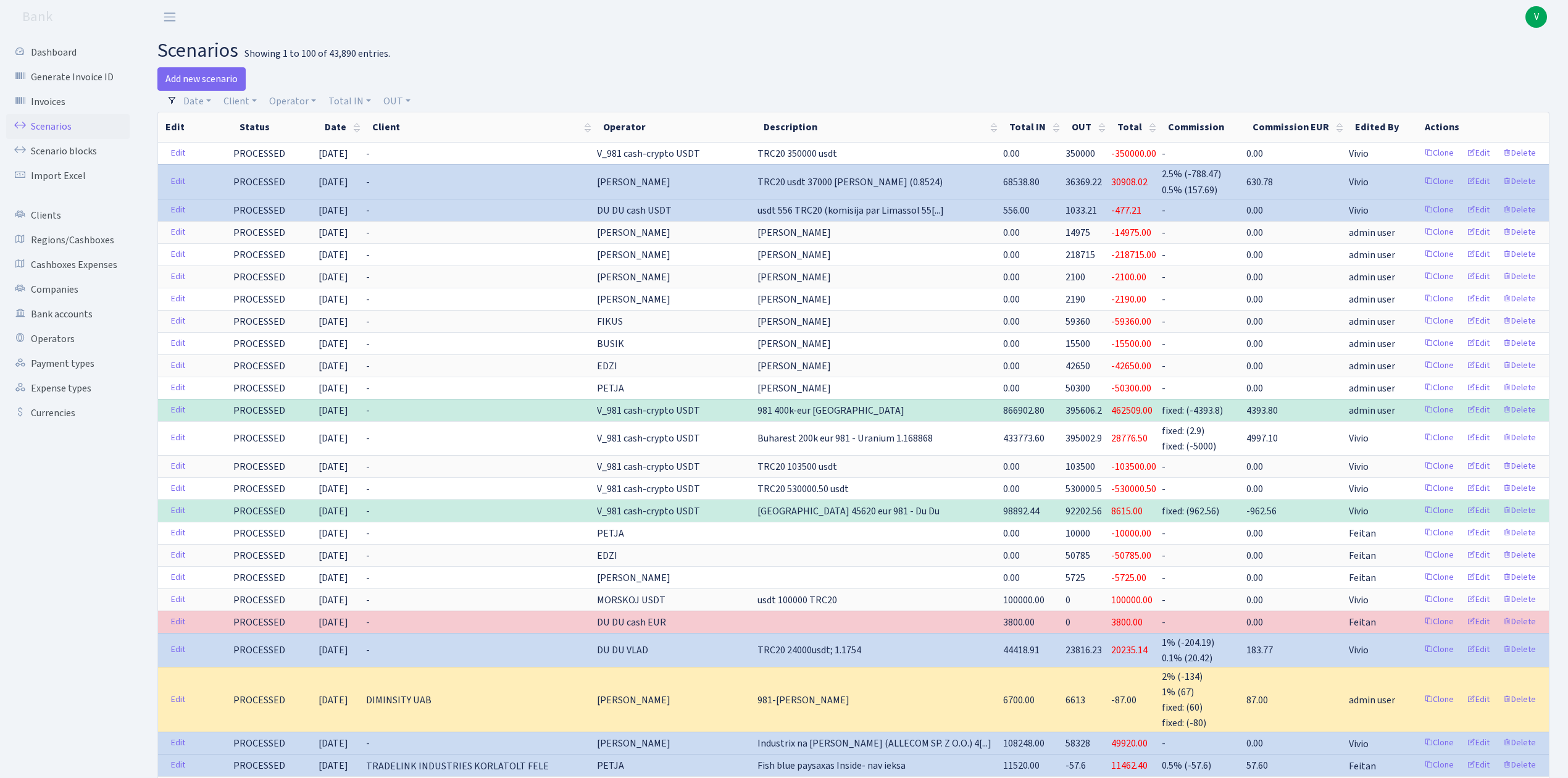
click at [68, 116] on link "Scenarios" at bounding box center [67, 126] width 123 height 25
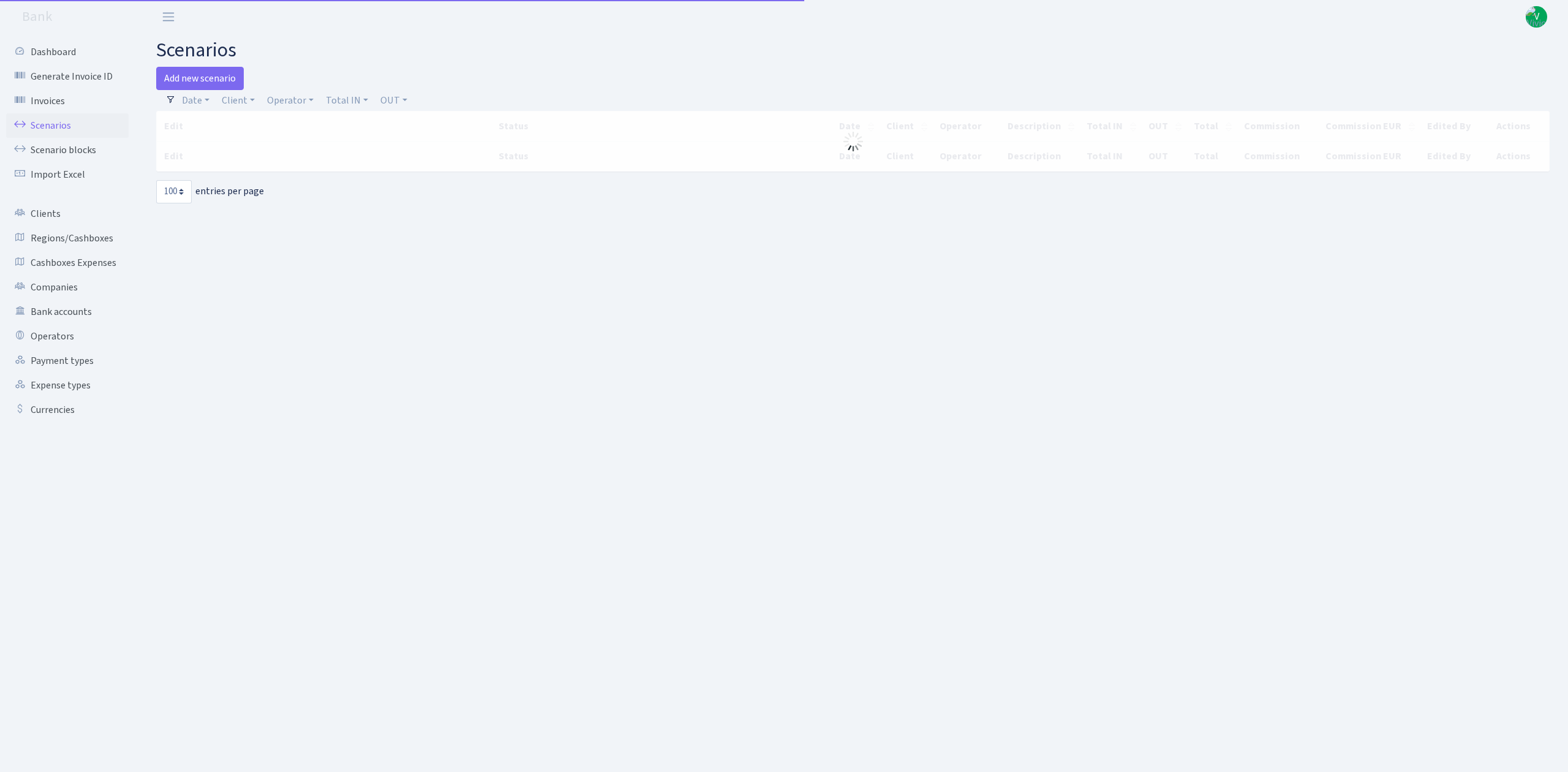
select select "100"
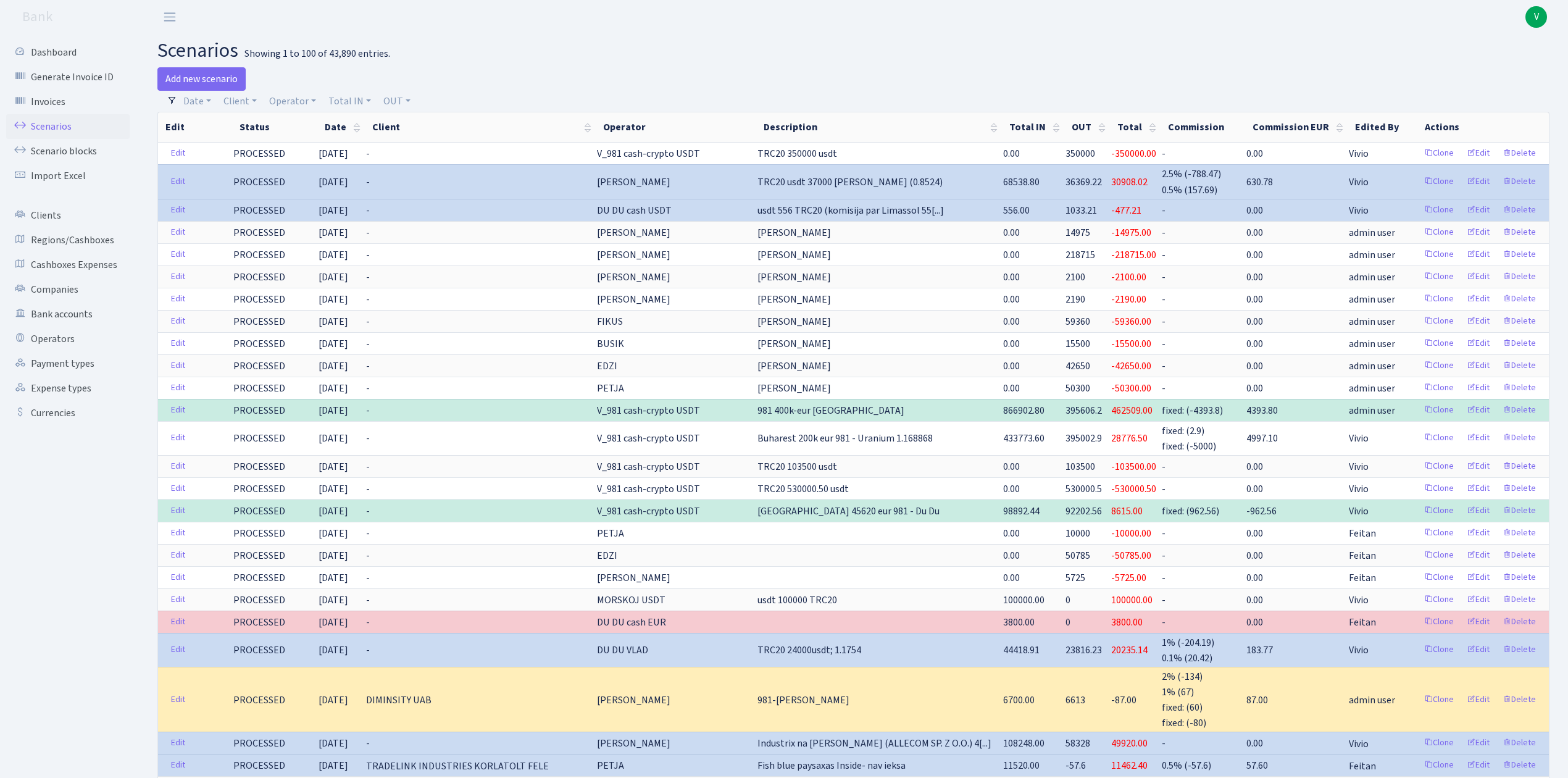
click at [57, 120] on link "Scenarios" at bounding box center [67, 126] width 123 height 25
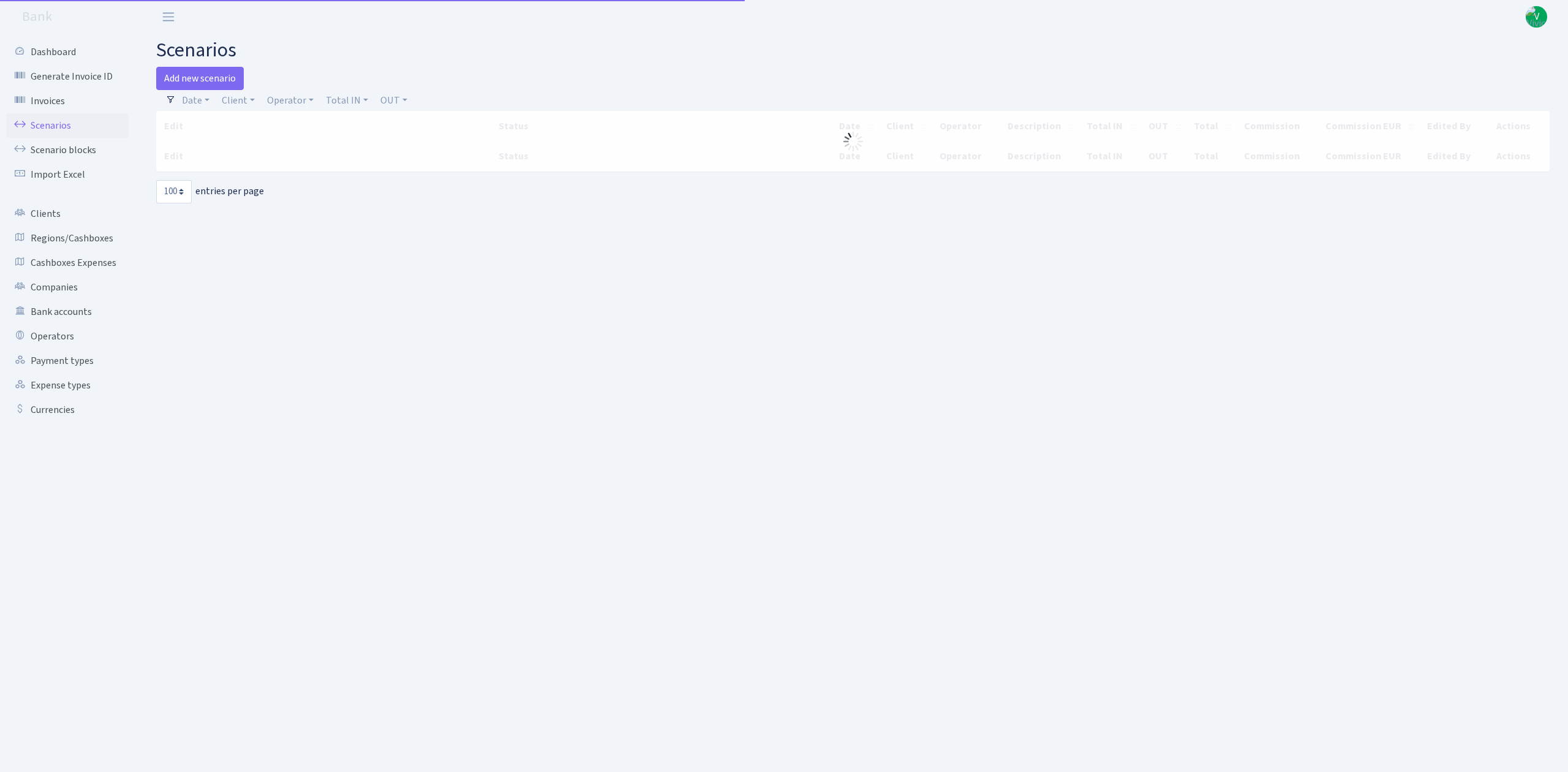
select select "100"
